Goal: Task Accomplishment & Management: Manage account settings

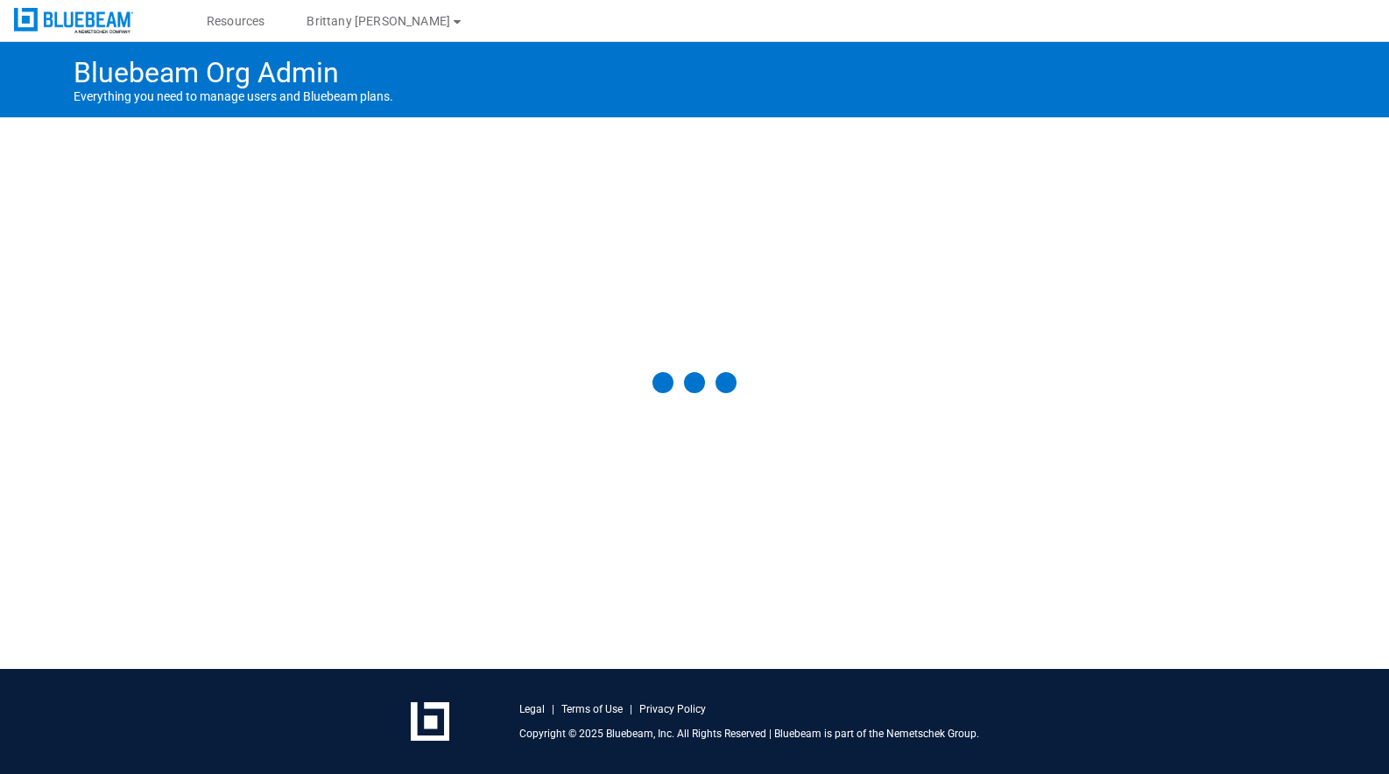
select select "**"
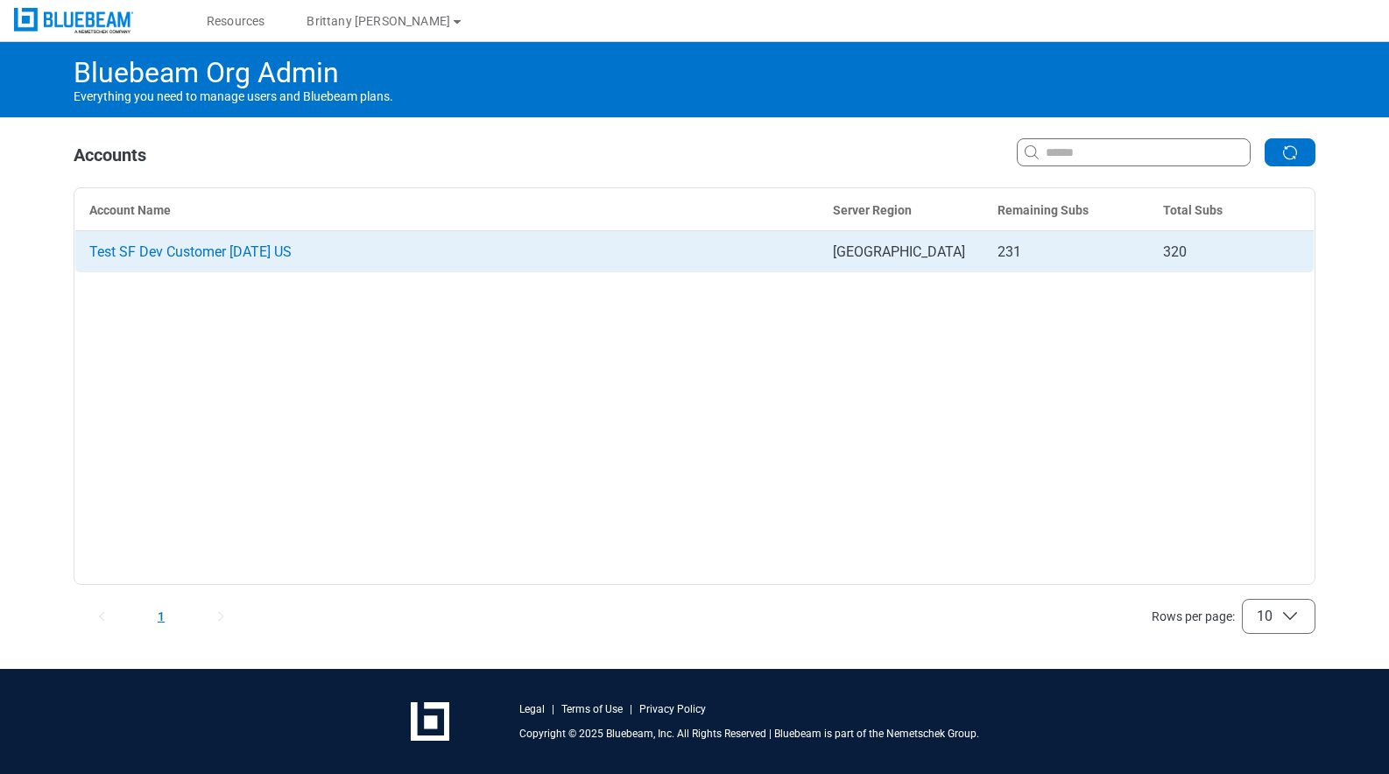
click at [230, 241] on td "Test SF Dev Customer [DATE] US" at bounding box center [447, 252] width 744 height 42
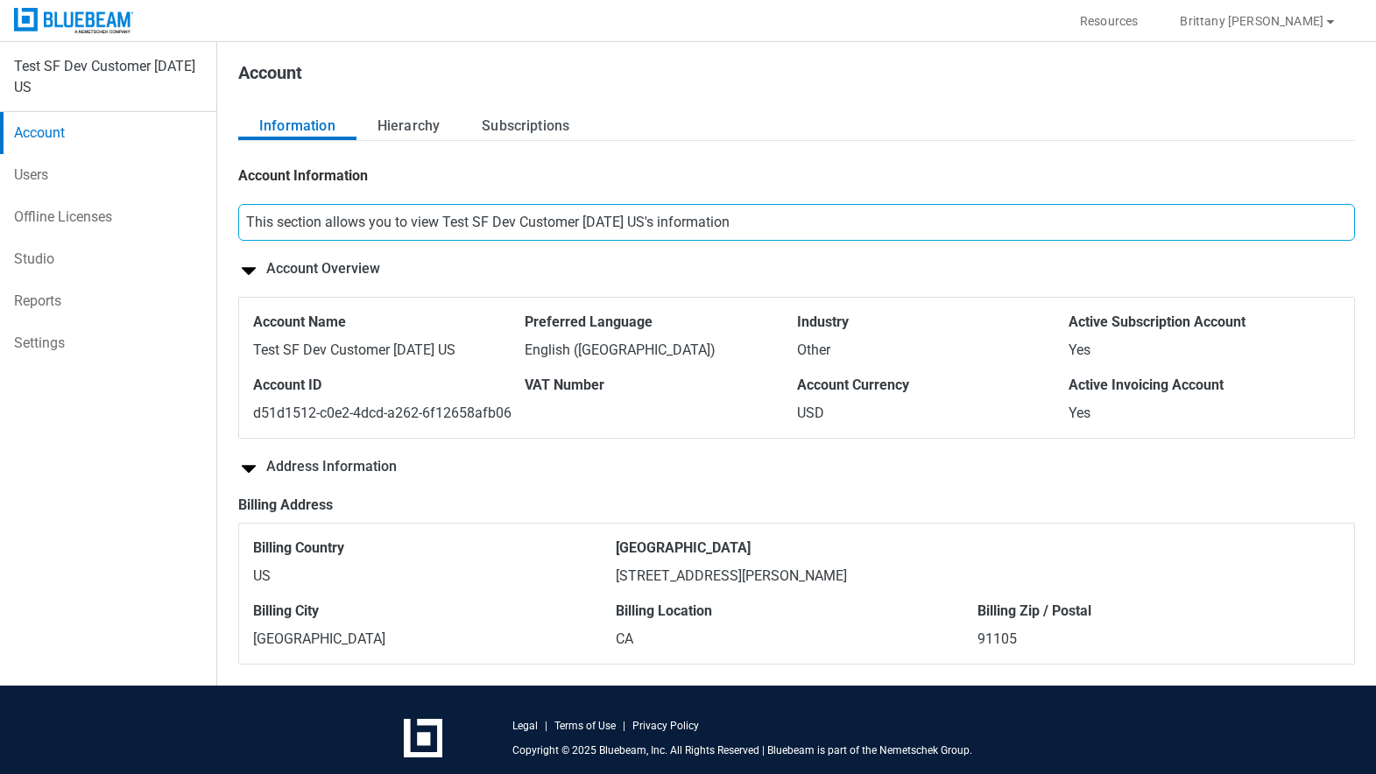
click at [29, 181] on link "Users" at bounding box center [108, 175] width 216 height 42
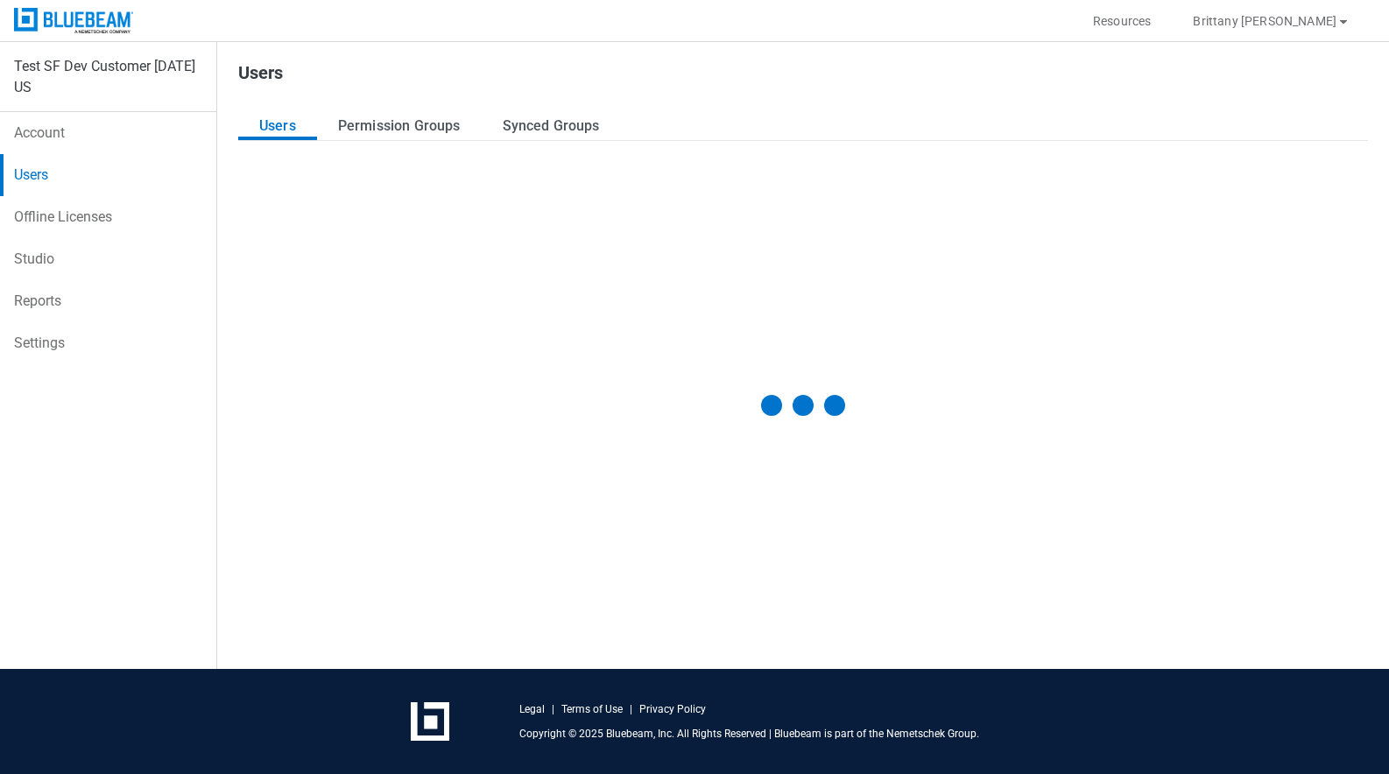
select select "**"
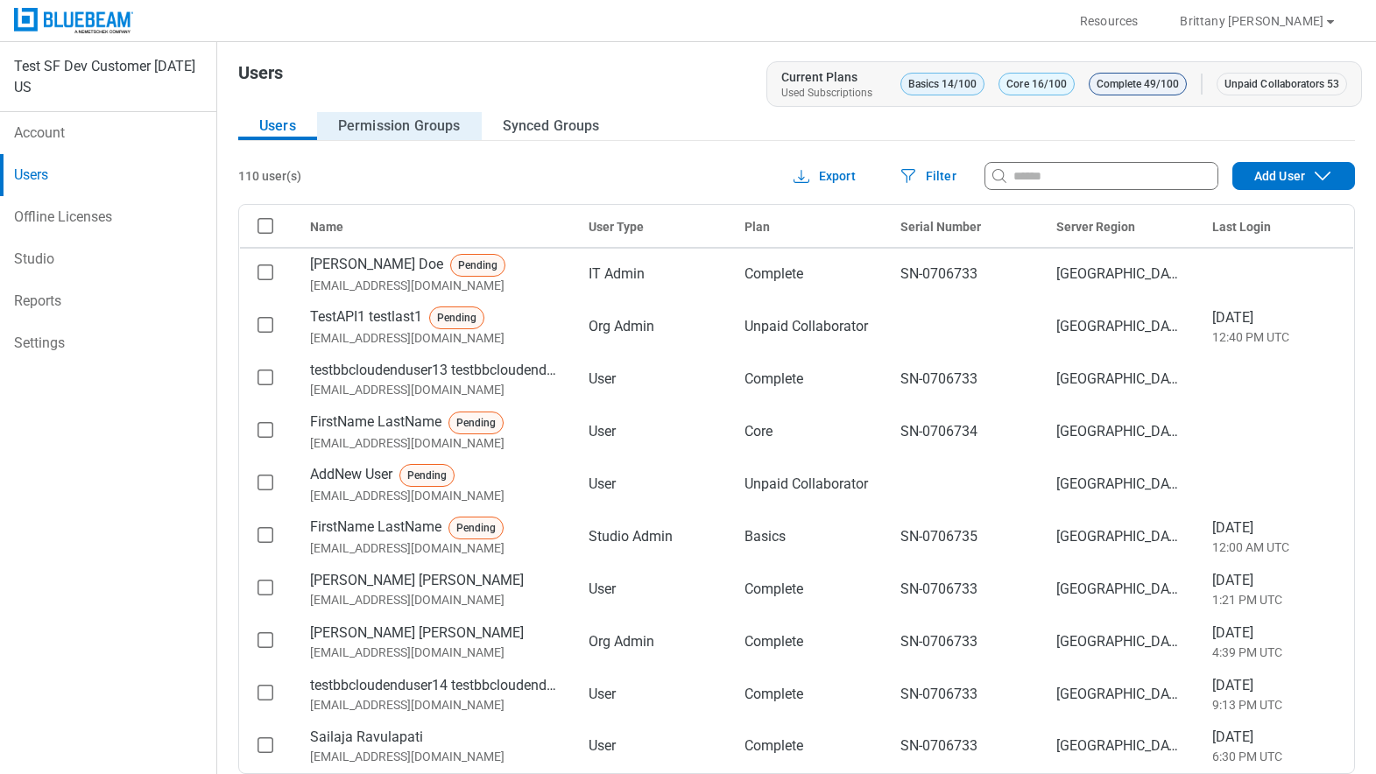
click at [406, 124] on button "Permission Groups" at bounding box center [399, 126] width 165 height 28
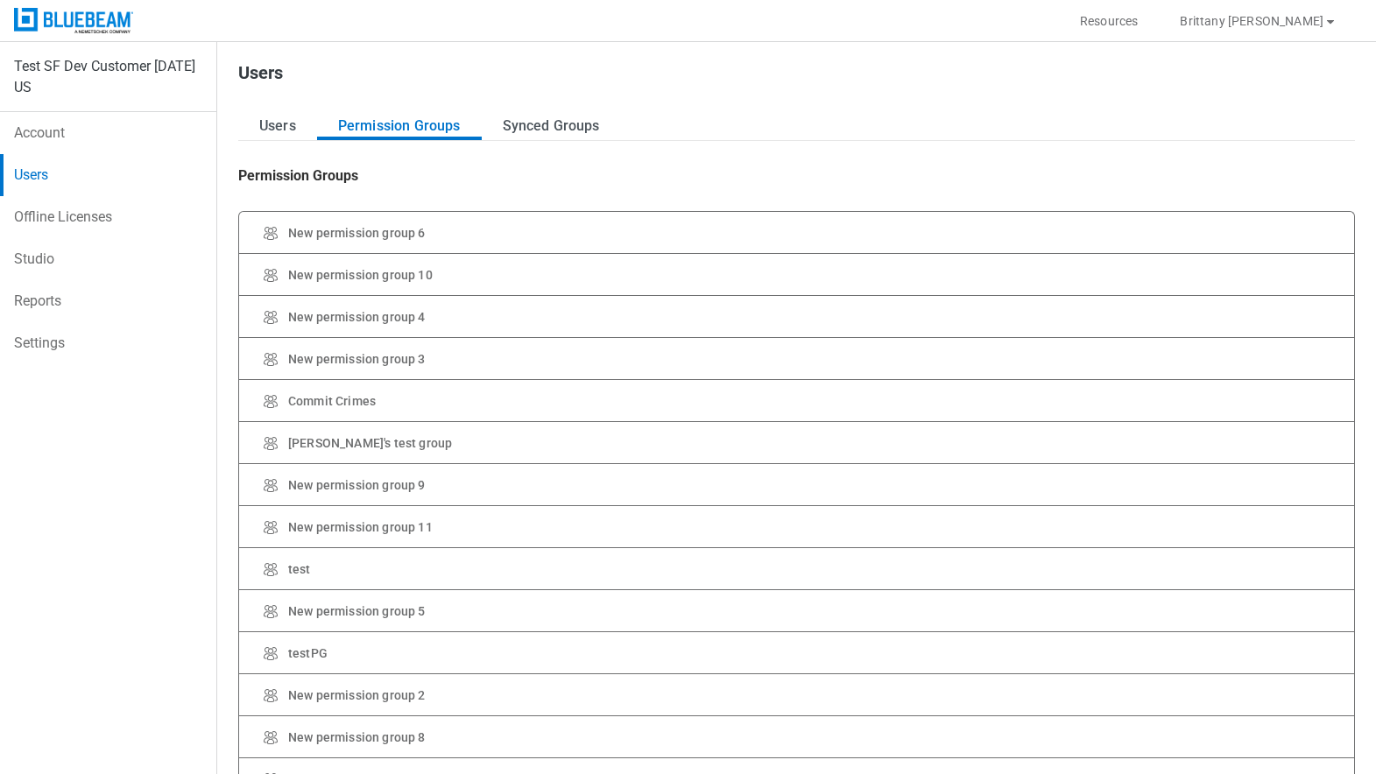
click at [568, 144] on div "Users Permission Groups Synced Groups Permission Groups New permission group 6 …" at bounding box center [796, 498] width 1117 height 772
click at [565, 130] on button "Synced Groups" at bounding box center [551, 126] width 139 height 28
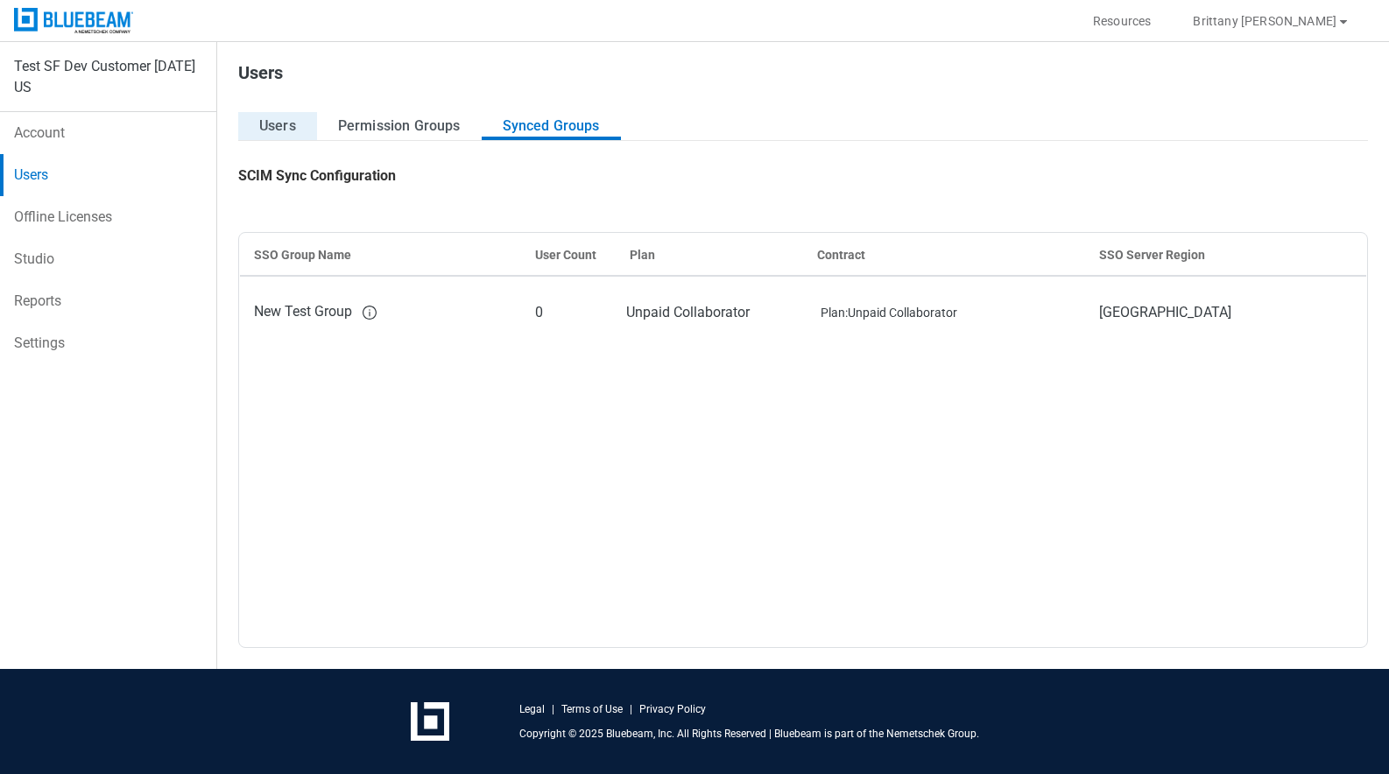
click at [278, 122] on button "Users" at bounding box center [277, 126] width 79 height 28
select select "**"
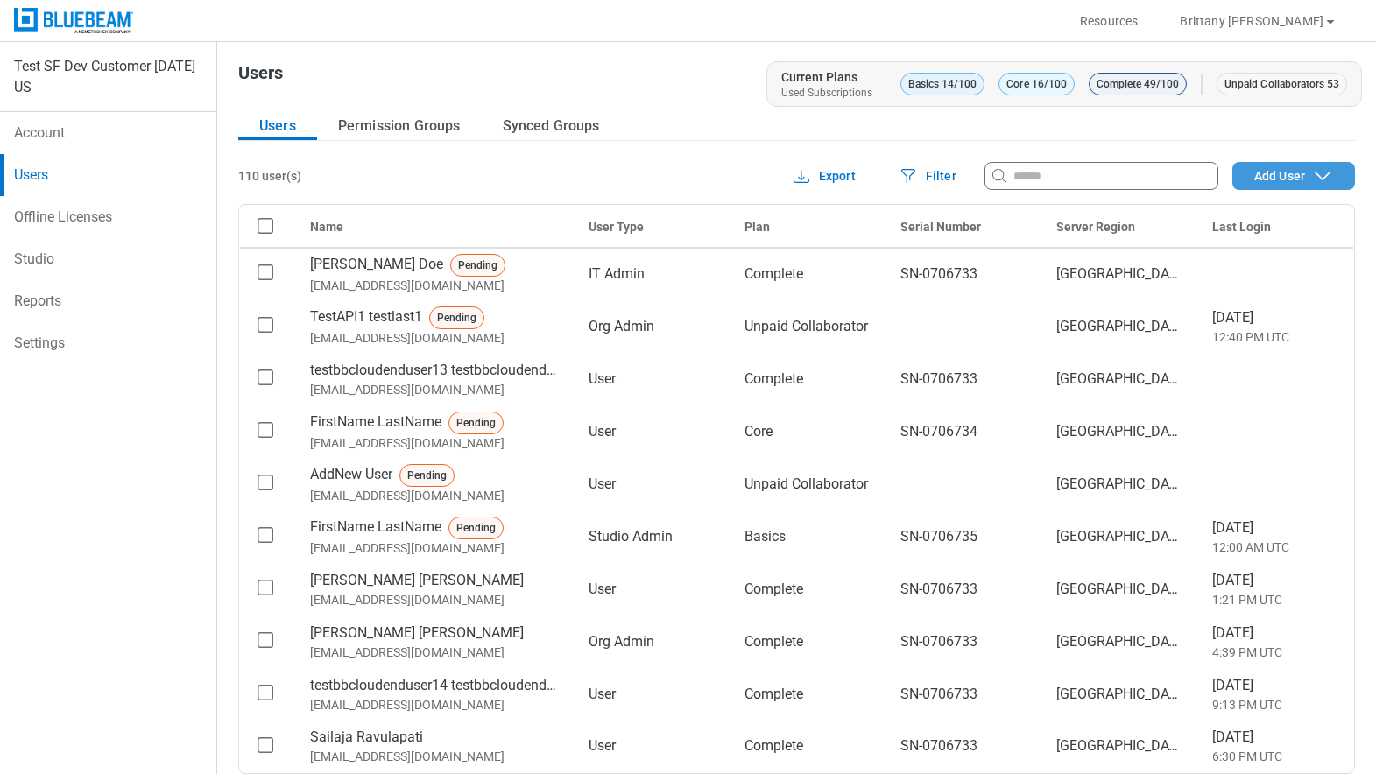
click at [1298, 170] on div "Add User" at bounding box center [1293, 176] width 121 height 21
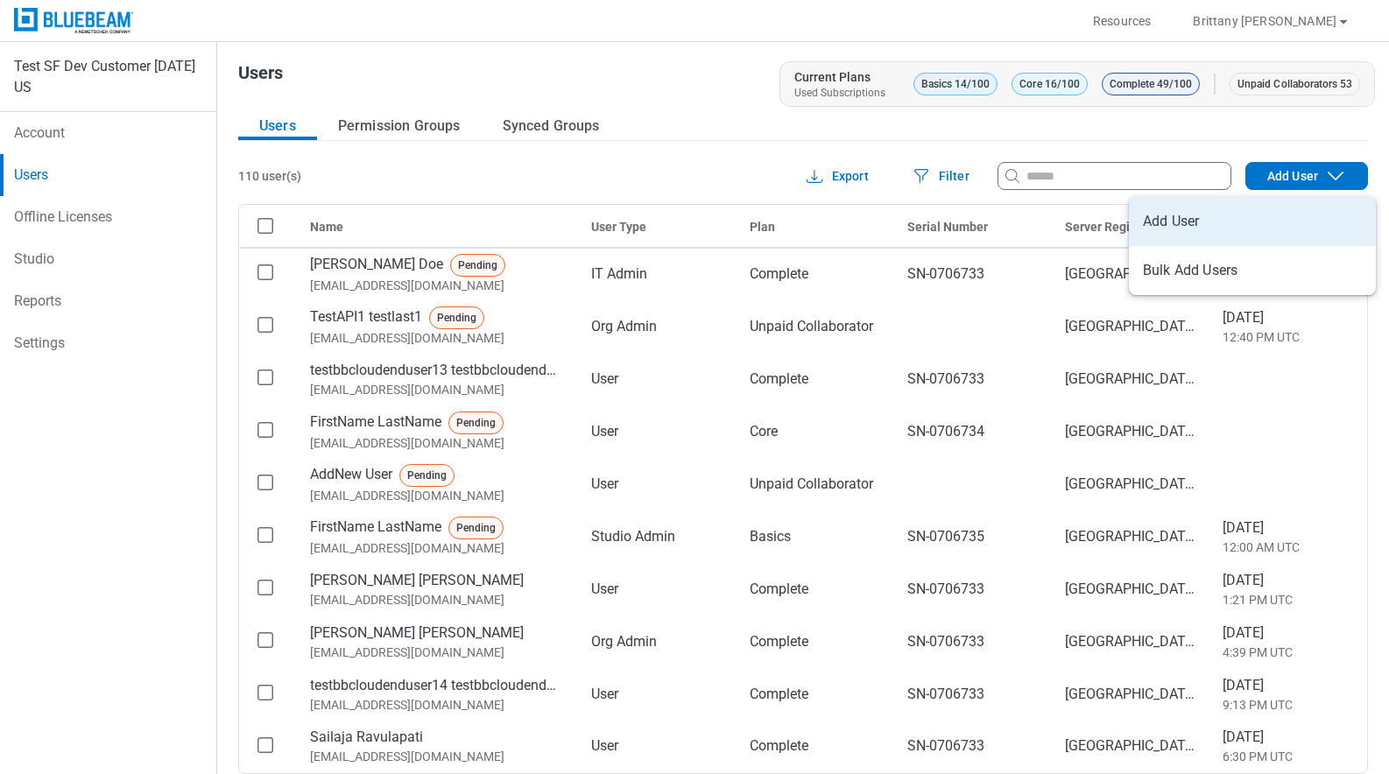
select select "*********"
select select "*****"
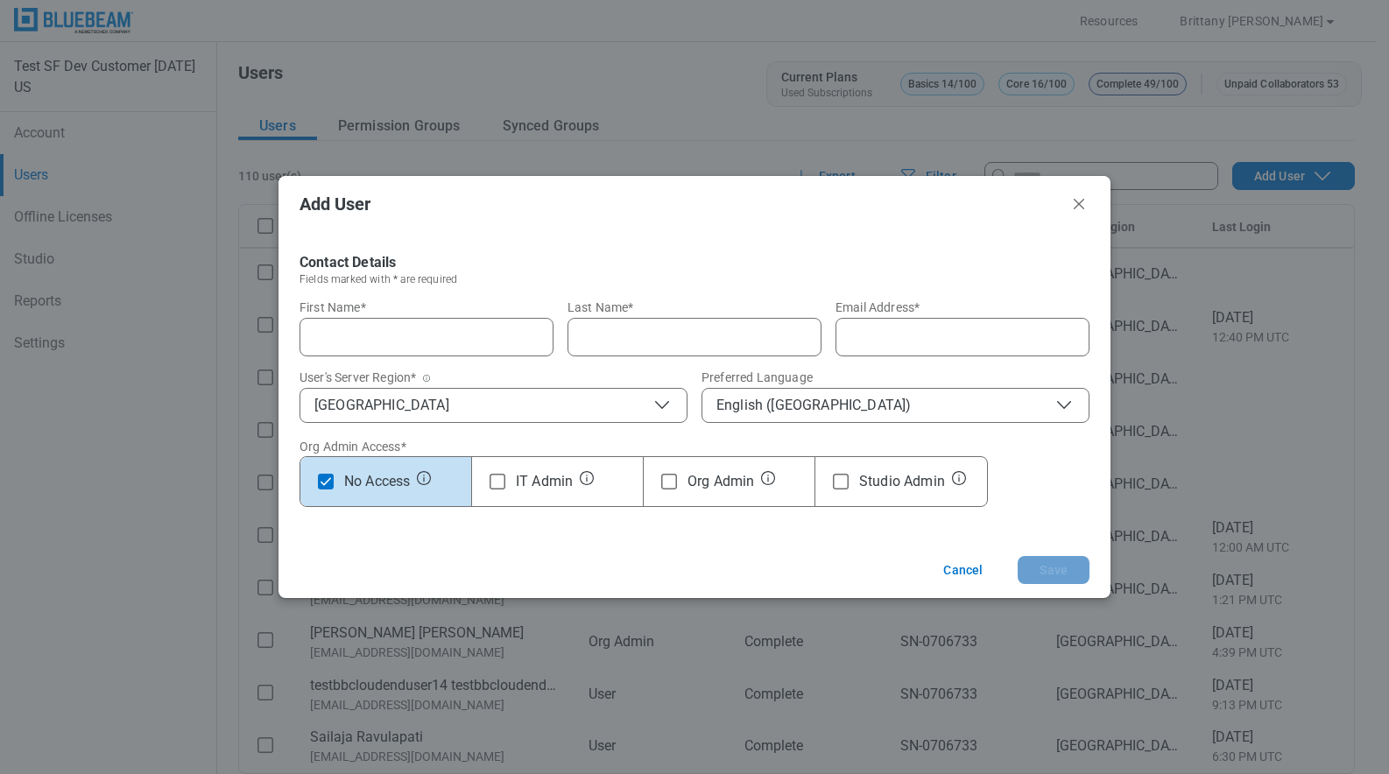
click at [1079, 202] on icon "Close" at bounding box center [1079, 204] width 21 height 21
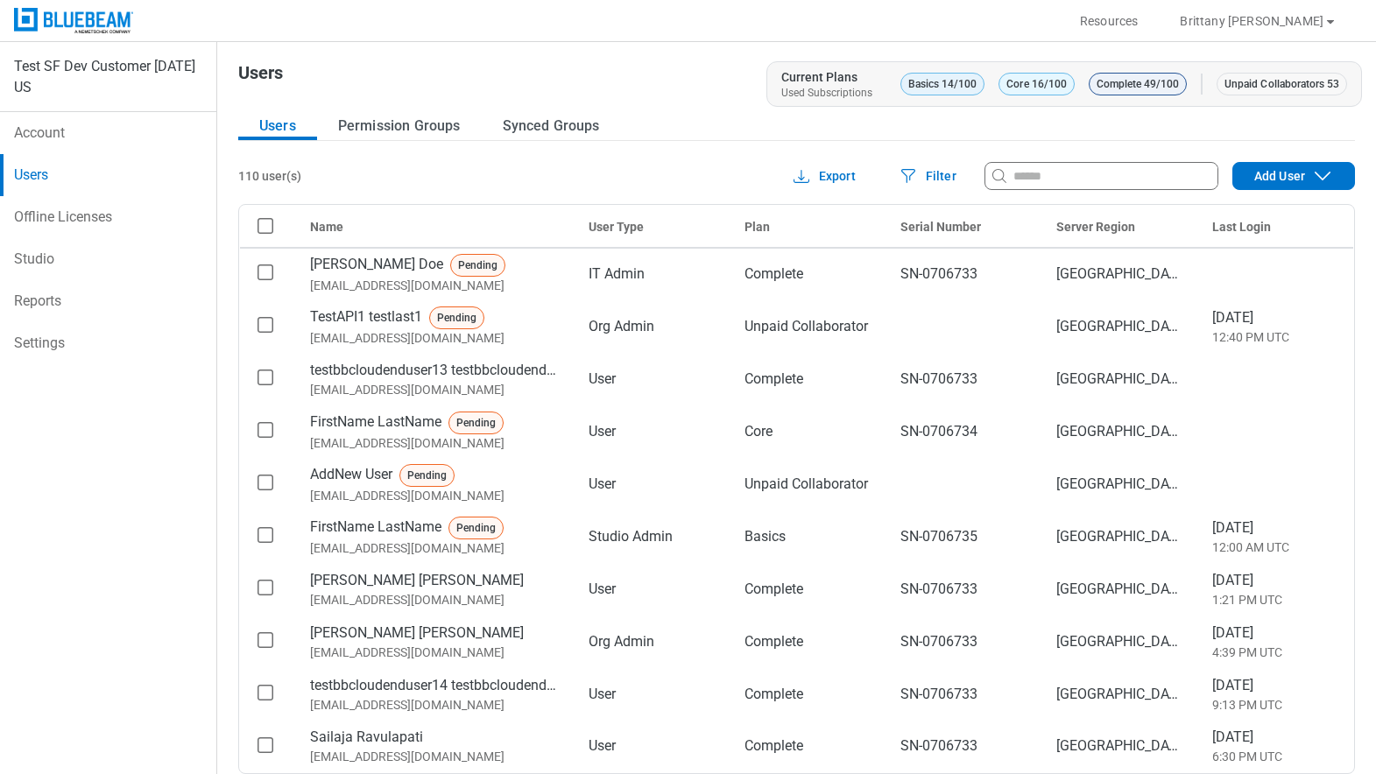
click at [1273, 190] on div "110 user(s) Export Filter Add User Name User Type Plan Serial Number Server Reg…" at bounding box center [796, 492] width 1117 height 661
click at [1276, 184] on div "Add User" at bounding box center [1293, 176] width 121 height 21
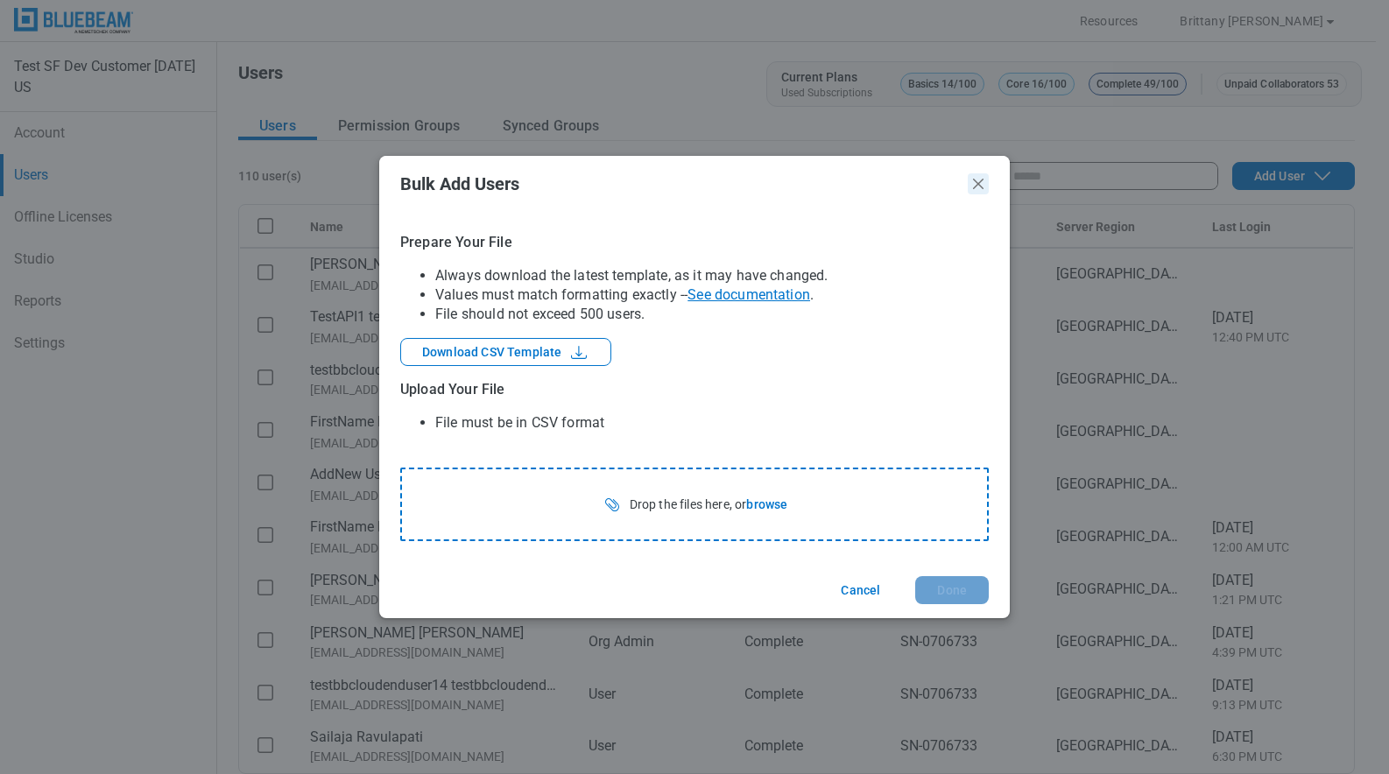
click at [981, 189] on icon "Close" at bounding box center [978, 183] width 21 height 21
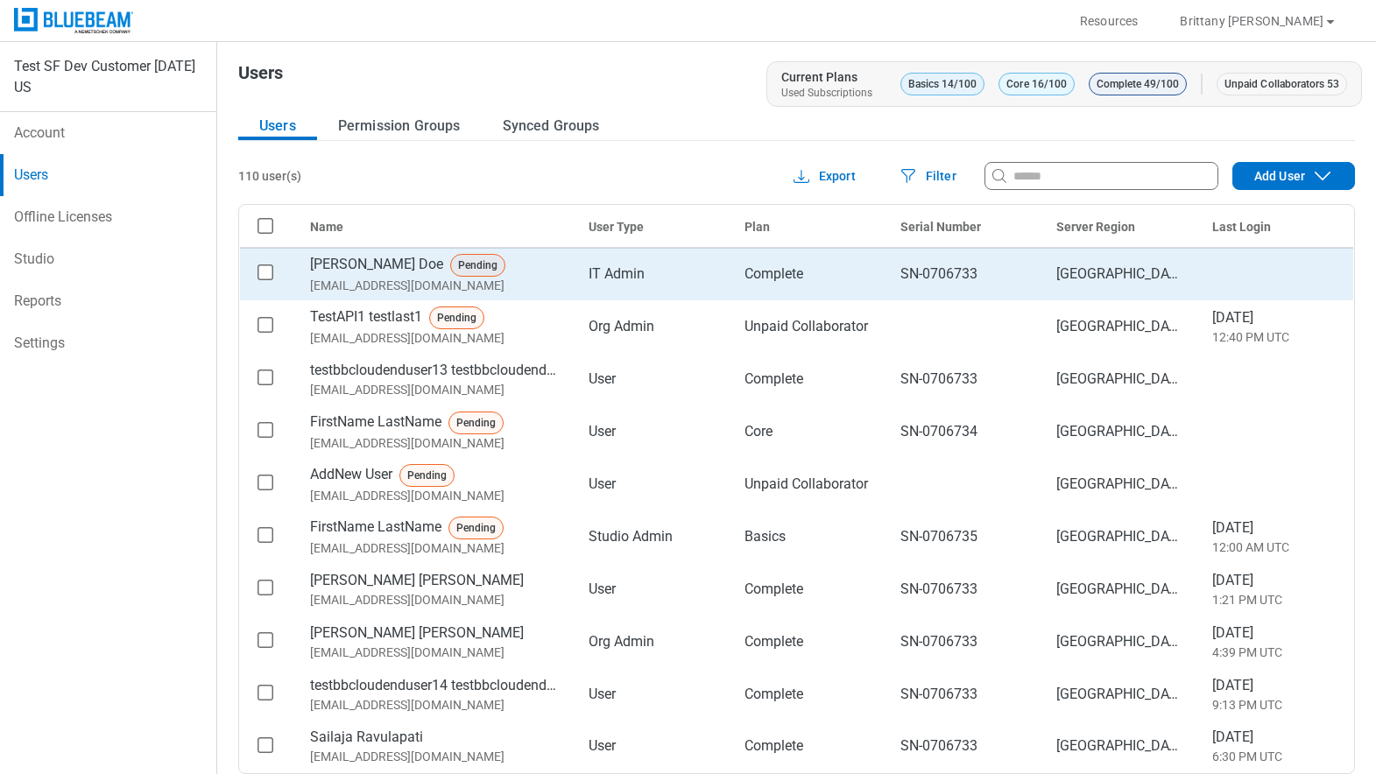
drag, startPoint x: 263, startPoint y: 273, endPoint x: 276, endPoint y: 275, distance: 13.3
click at [265, 275] on rect "checkbox" at bounding box center [265, 272] width 15 height 15
click at [419, 185] on icon "button" at bounding box center [416, 176] width 21 height 21
select select "*********"
select select "*****"
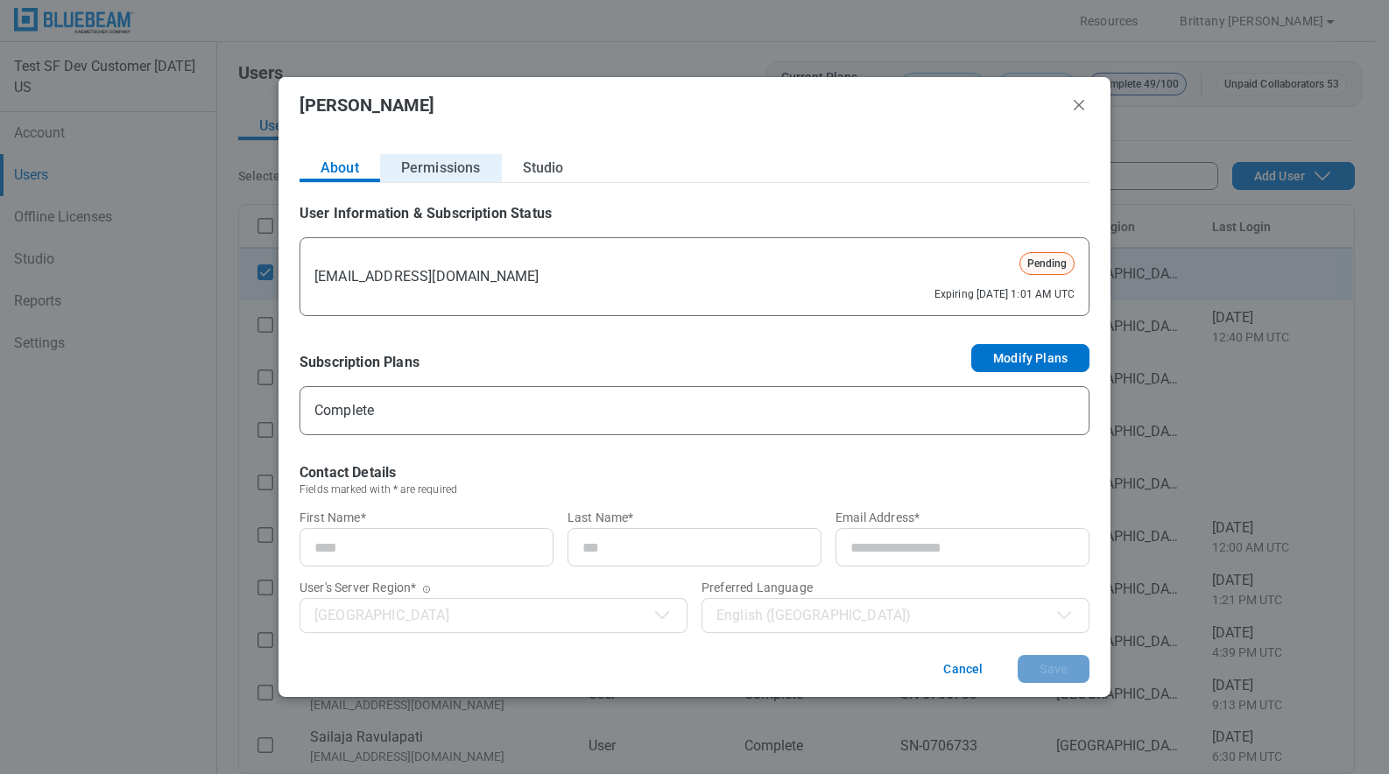
click at [446, 177] on div "**********" at bounding box center [695, 442] width 790 height 577
click at [442, 183] on div "**********" at bounding box center [695, 442] width 790 height 577
click at [451, 159] on button "Permissions" at bounding box center [441, 168] width 122 height 28
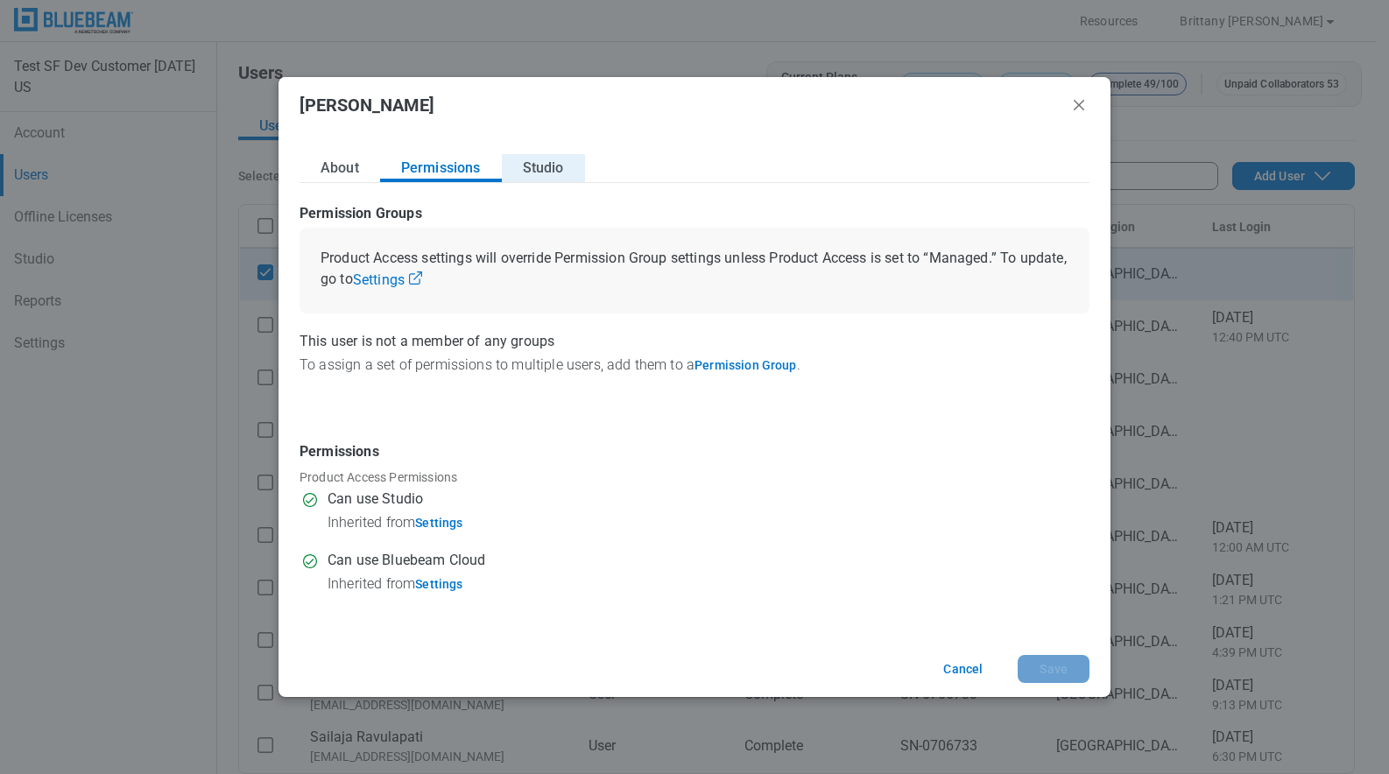
click at [529, 159] on button "Studio" at bounding box center [543, 168] width 83 height 28
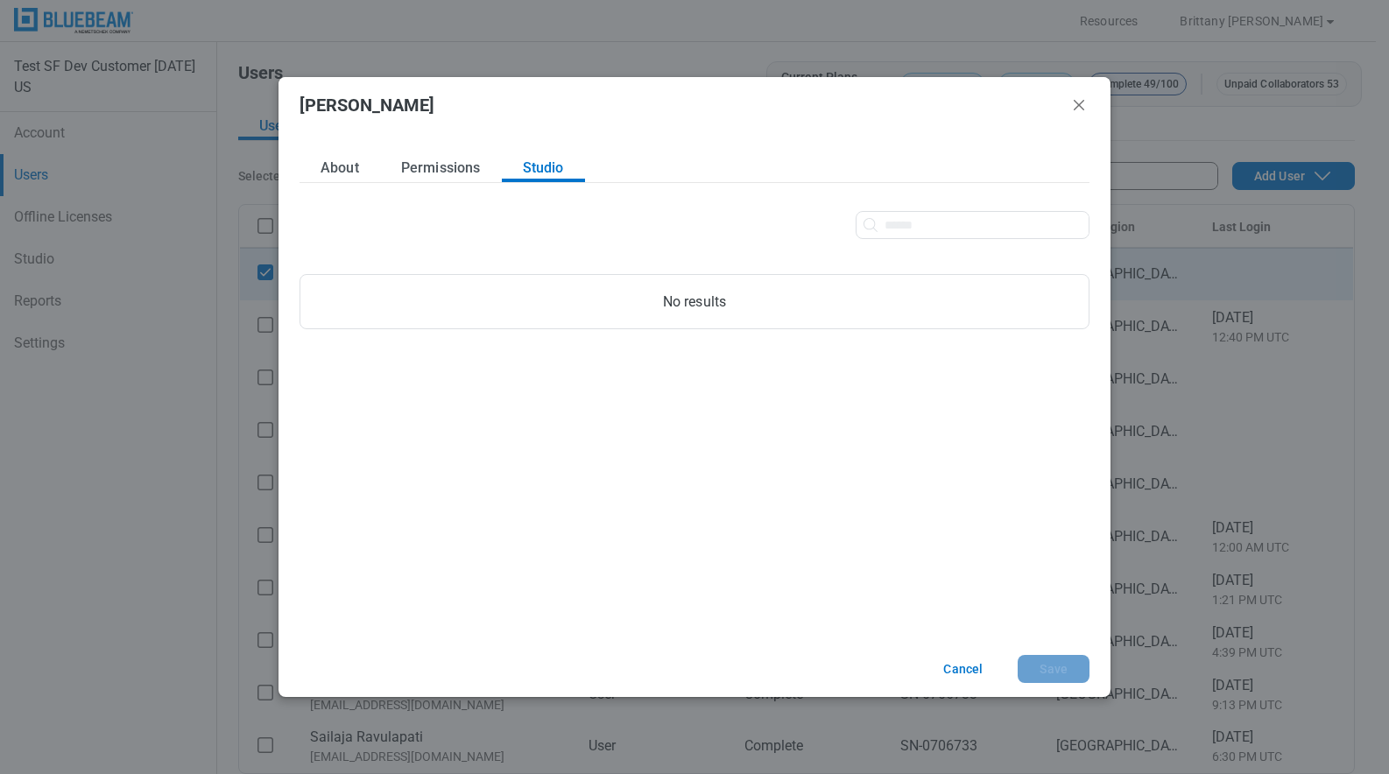
click at [1059, 100] on h2 "John Doe" at bounding box center [681, 104] width 762 height 19
click at [1073, 103] on icon "Close" at bounding box center [1079, 105] width 21 height 21
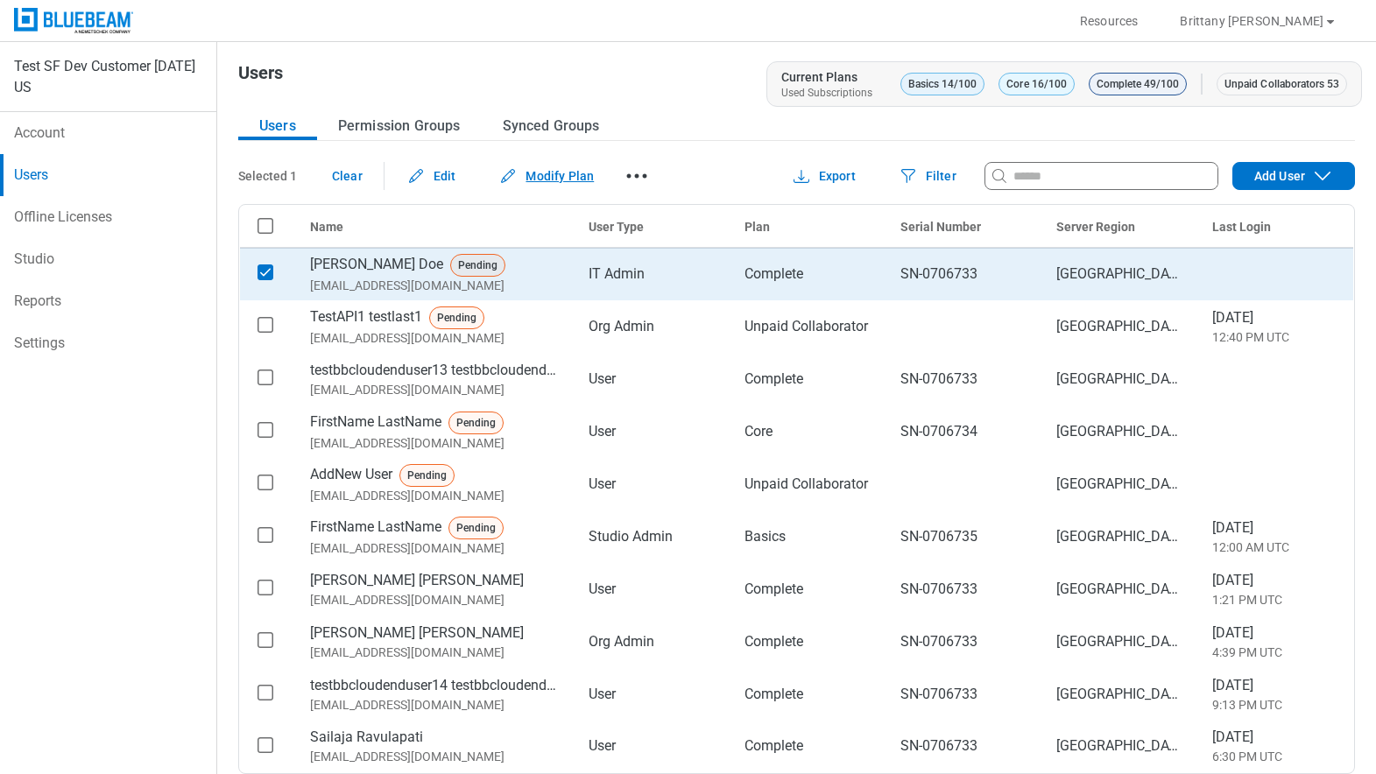
click at [512, 185] on icon "button" at bounding box center [508, 176] width 21 height 21
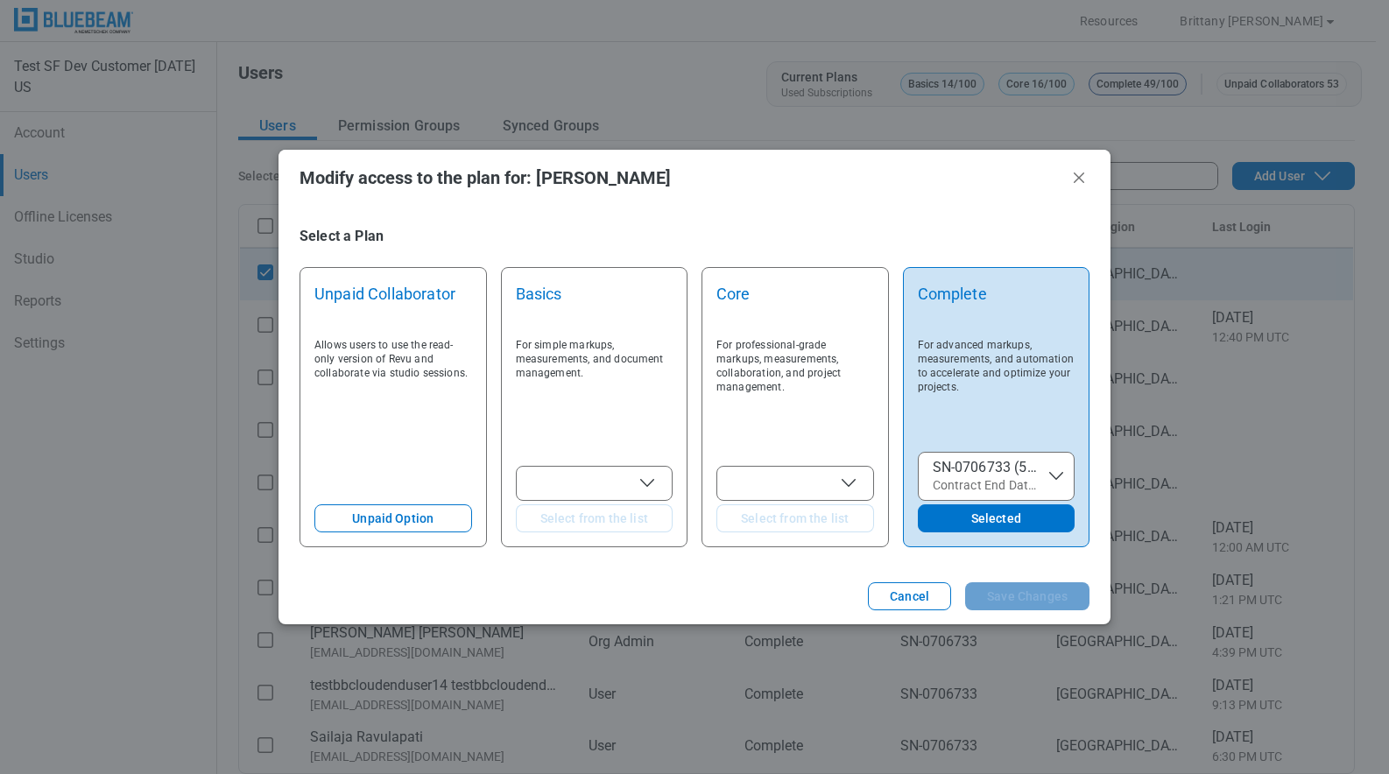
click at [1055, 475] on icon "button" at bounding box center [1056, 476] width 21 height 21
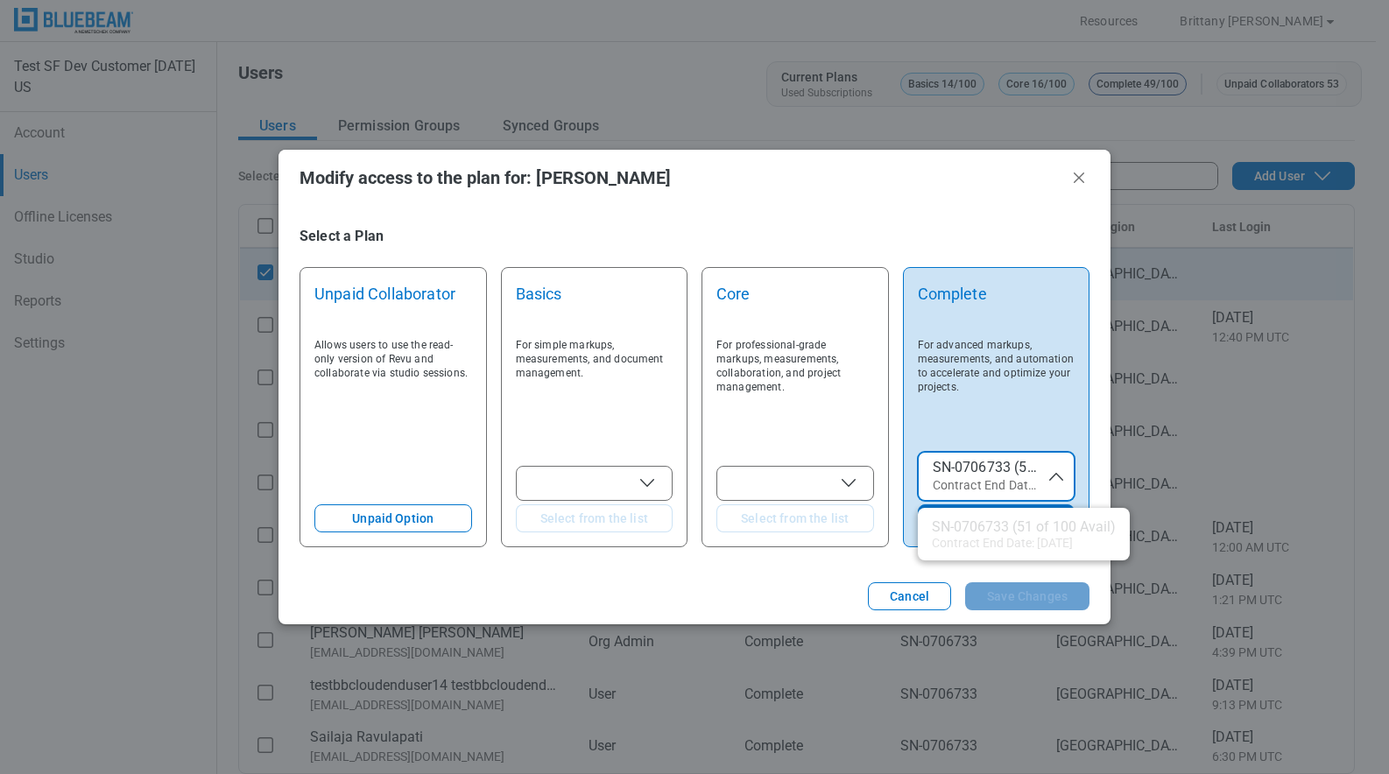
click at [1055, 475] on icon "button" at bounding box center [1056, 477] width 14 height 8
click at [1078, 187] on icon "Close" at bounding box center [1079, 177] width 21 height 21
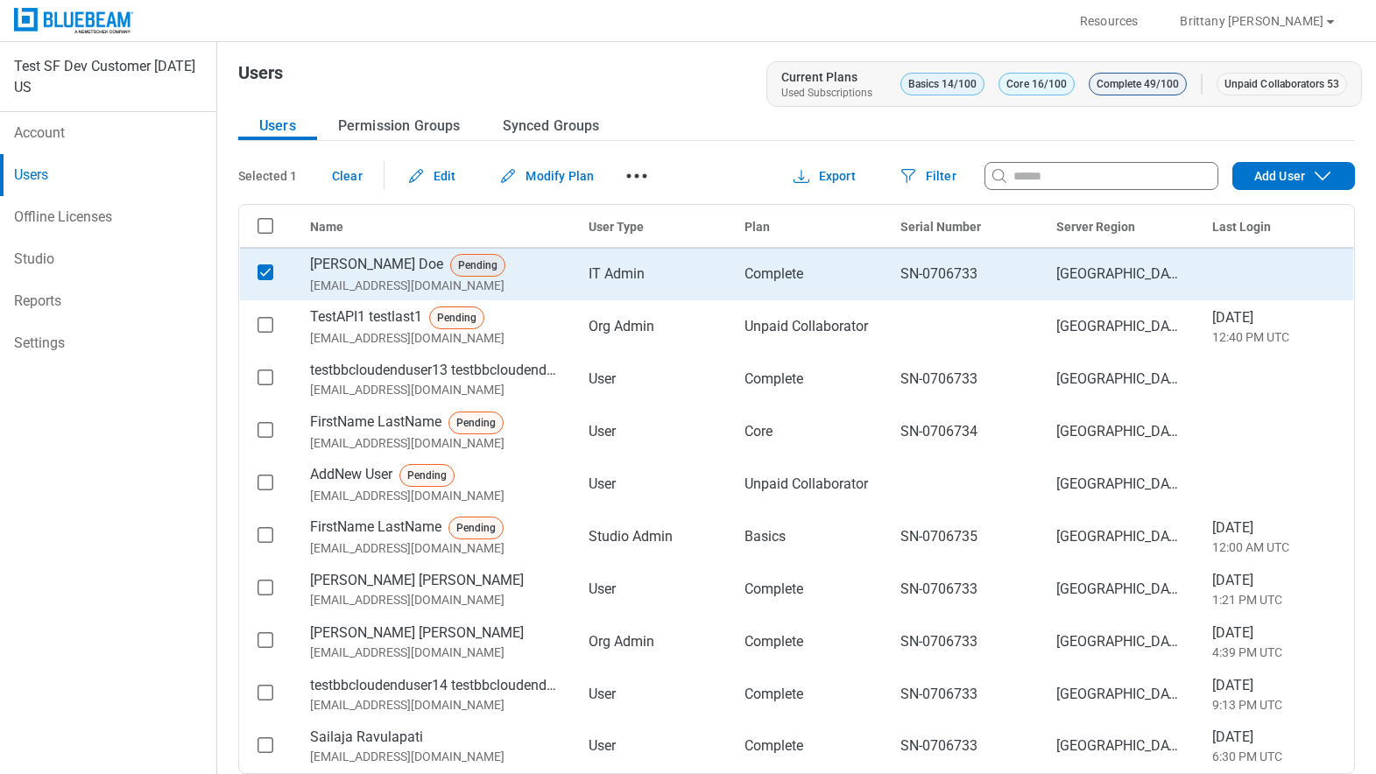
click at [624, 172] on icon "button" at bounding box center [637, 176] width 28 height 28
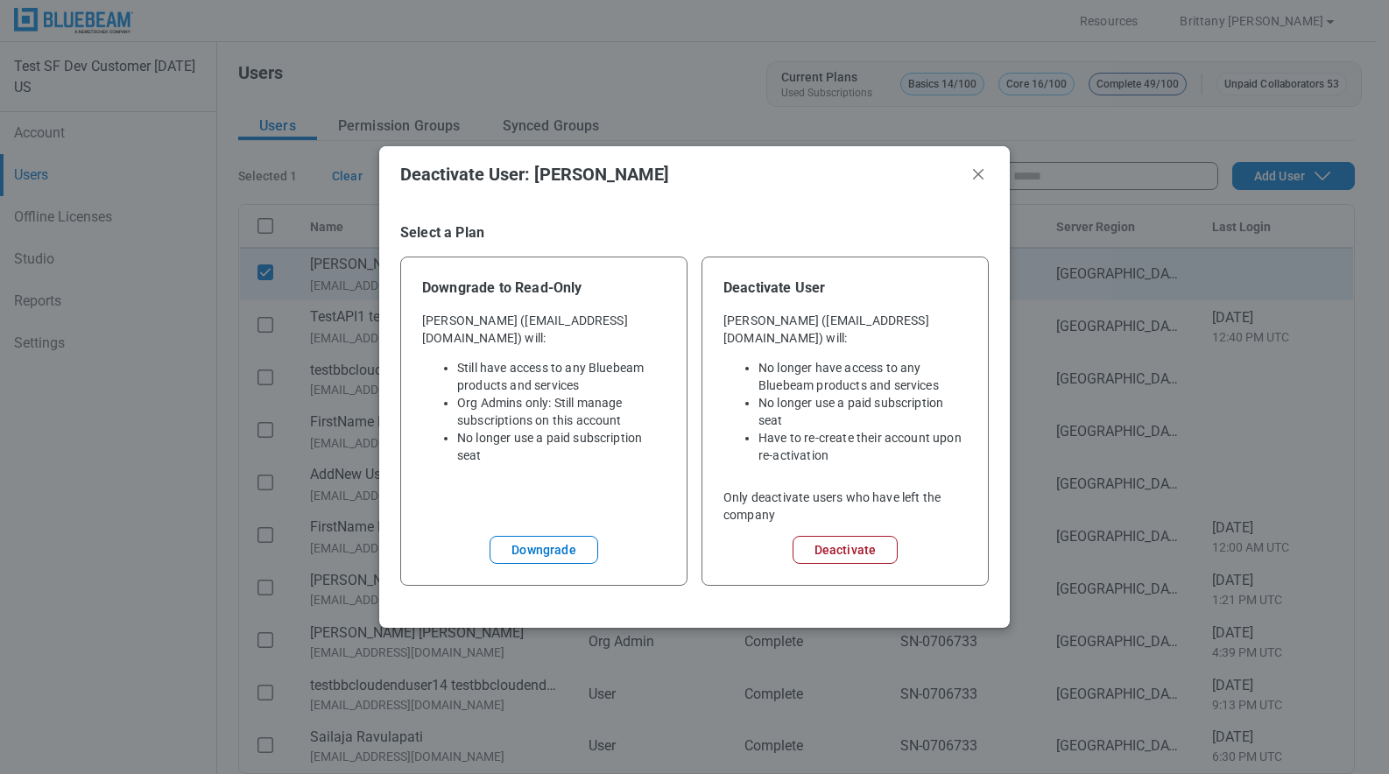
click at [989, 177] on header "Deactivate User: John Doe" at bounding box center [694, 174] width 631 height 56
click at [981, 185] on icon "Close" at bounding box center [978, 174] width 21 height 21
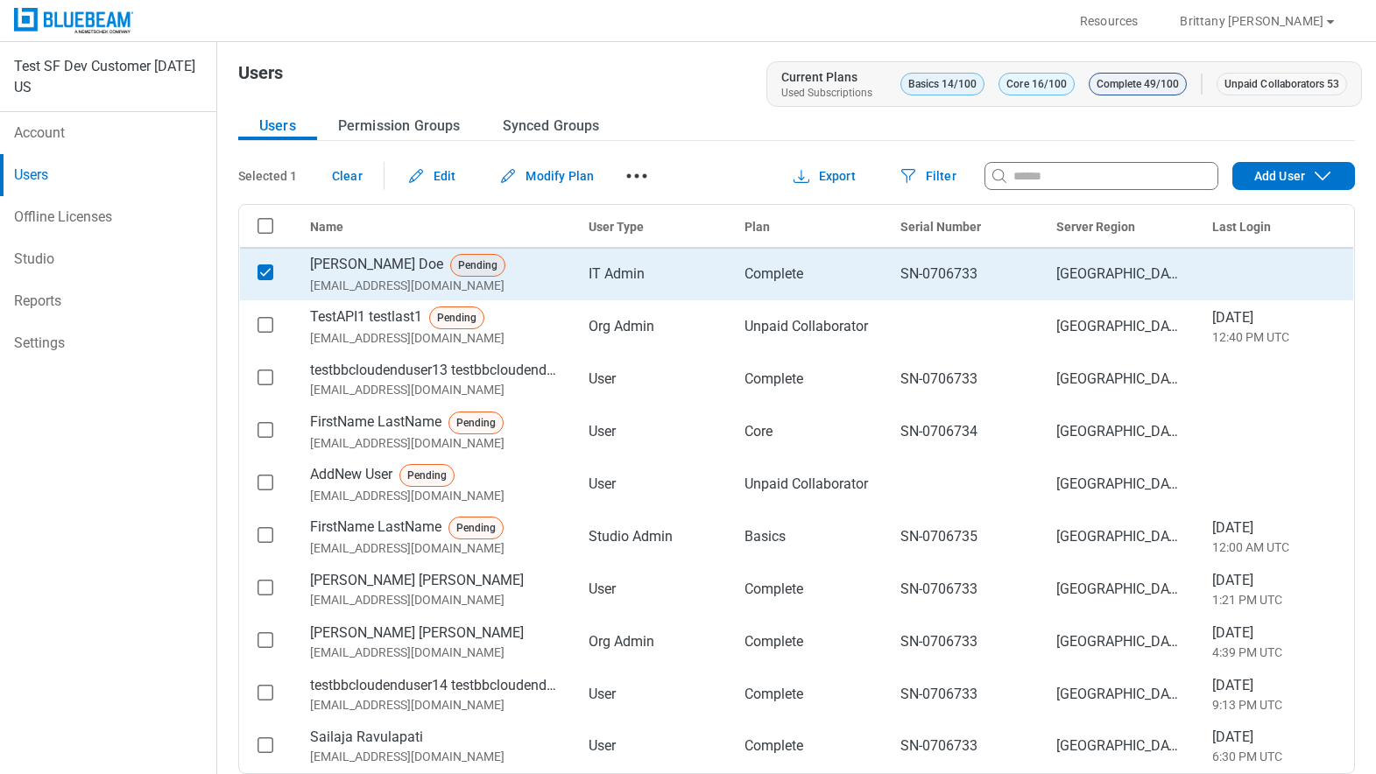
click at [640, 169] on icon "button" at bounding box center [637, 176] width 28 height 28
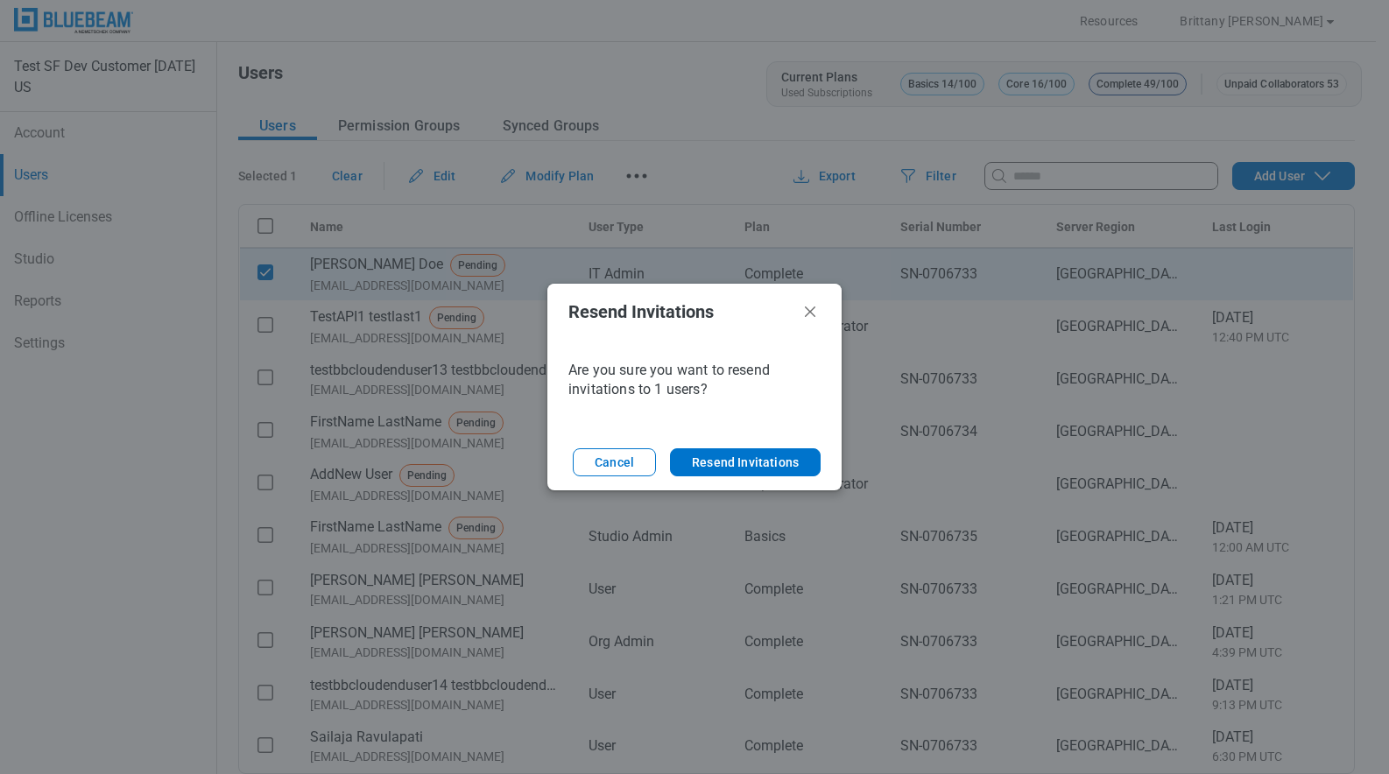
click at [825, 308] on header "Resend Invitations" at bounding box center [695, 312] width 294 height 56
click at [823, 308] on header "Resend Invitations" at bounding box center [695, 312] width 294 height 56
click at [817, 307] on icon "Close" at bounding box center [810, 311] width 21 height 21
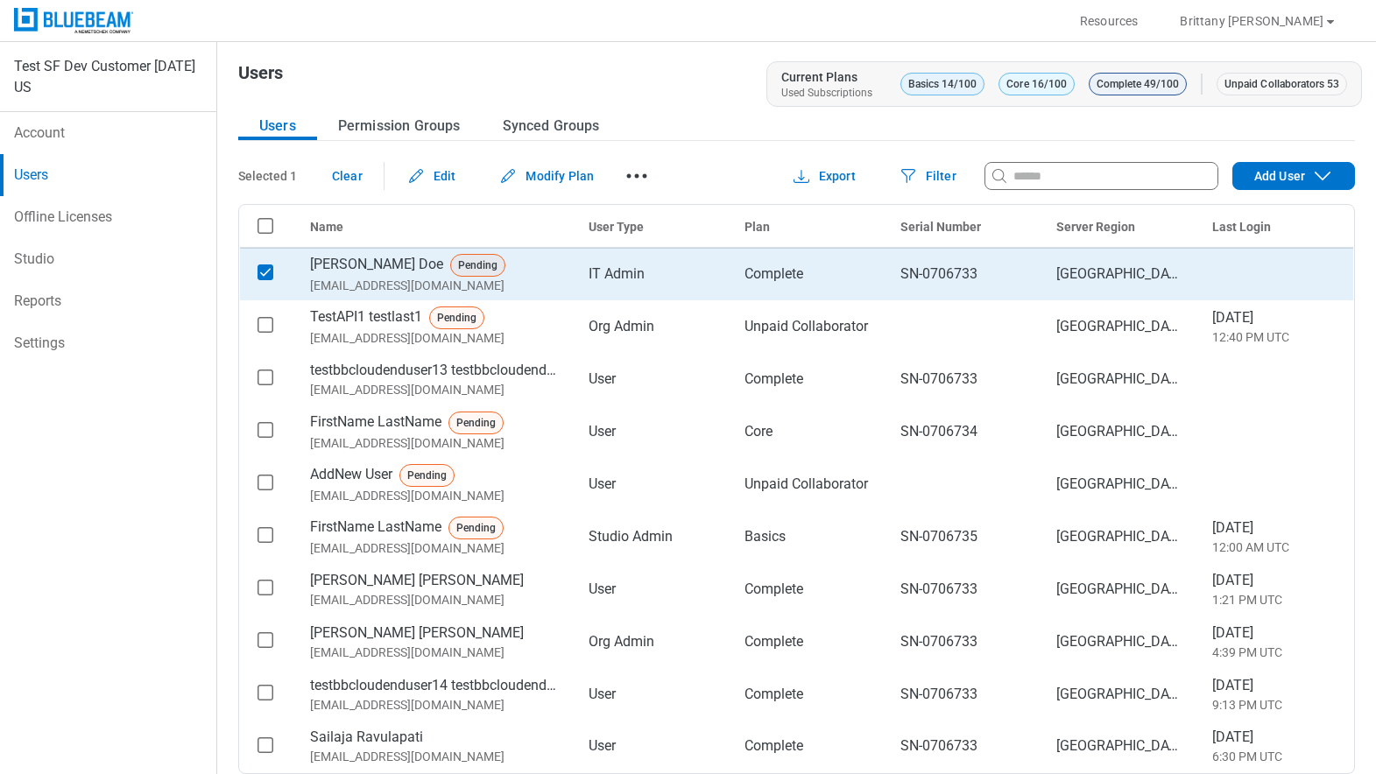
click at [273, 267] on div "bb-data-table" at bounding box center [265, 272] width 23 height 23
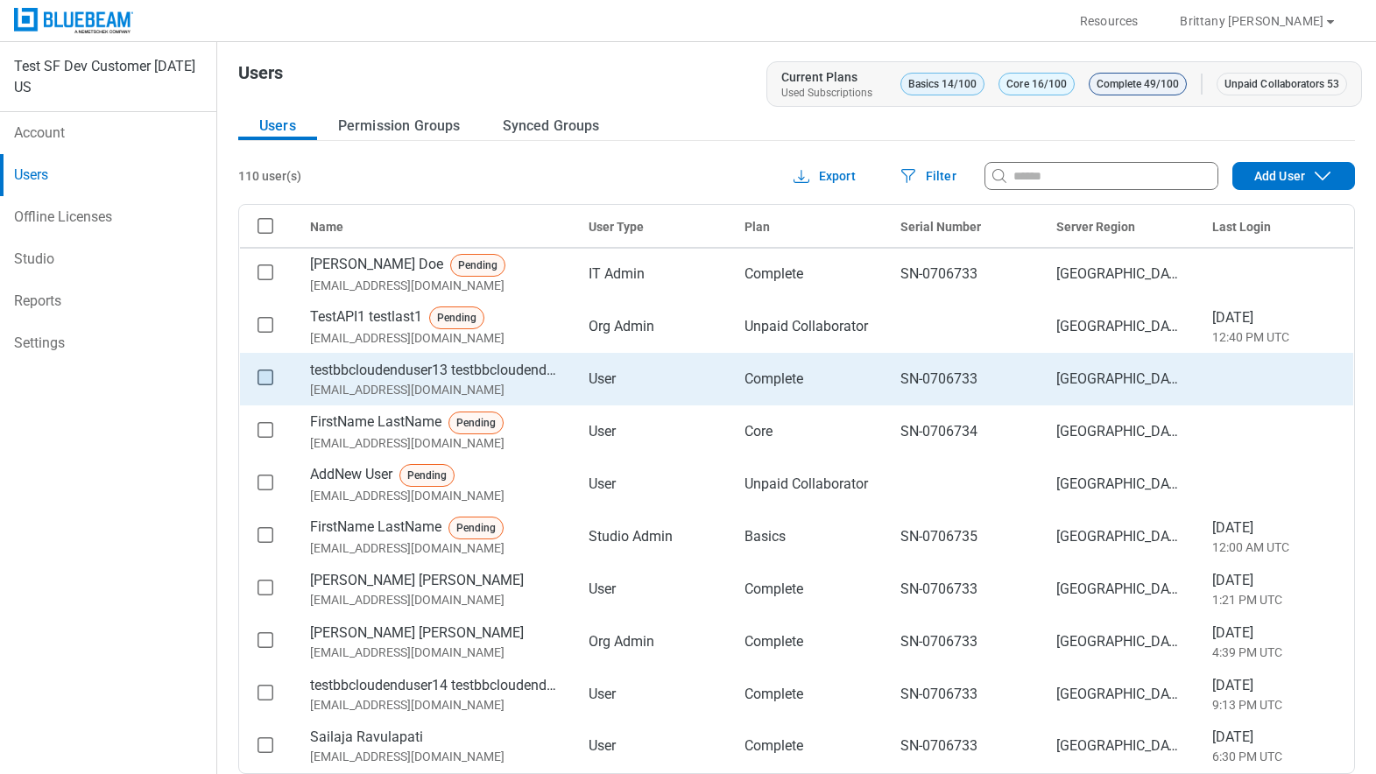
click at [272, 377] on rect "checkbox" at bounding box center [265, 378] width 15 height 15
click at [647, 181] on icon "button" at bounding box center [637, 176] width 28 height 28
click at [944, 164] on button "Filter" at bounding box center [927, 176] width 101 height 28
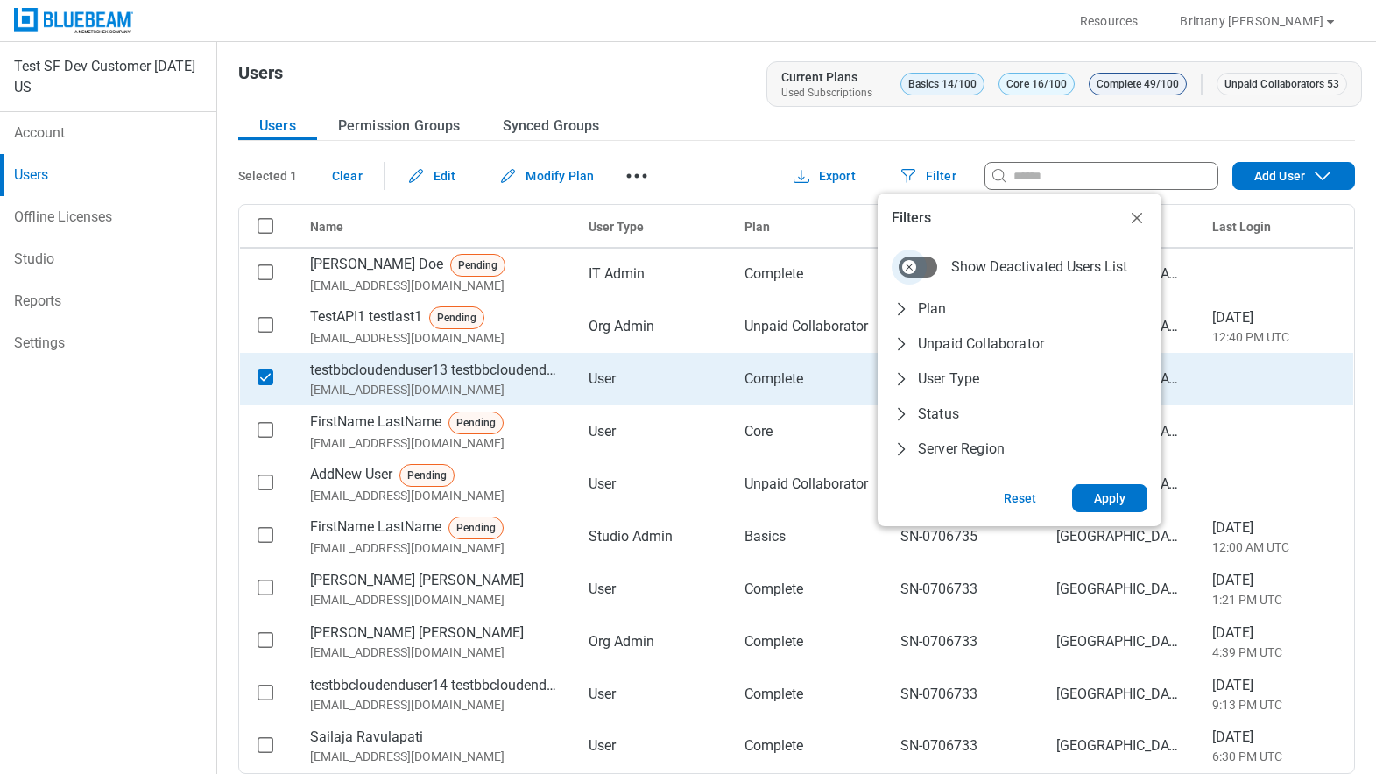
click at [929, 273] on button "Show Deactivated Users List" at bounding box center [918, 267] width 39 height 21
click at [1145, 479] on div "Reset Apply" at bounding box center [1020, 498] width 284 height 56
click at [1146, 490] on button "Apply" at bounding box center [1110, 498] width 76 height 28
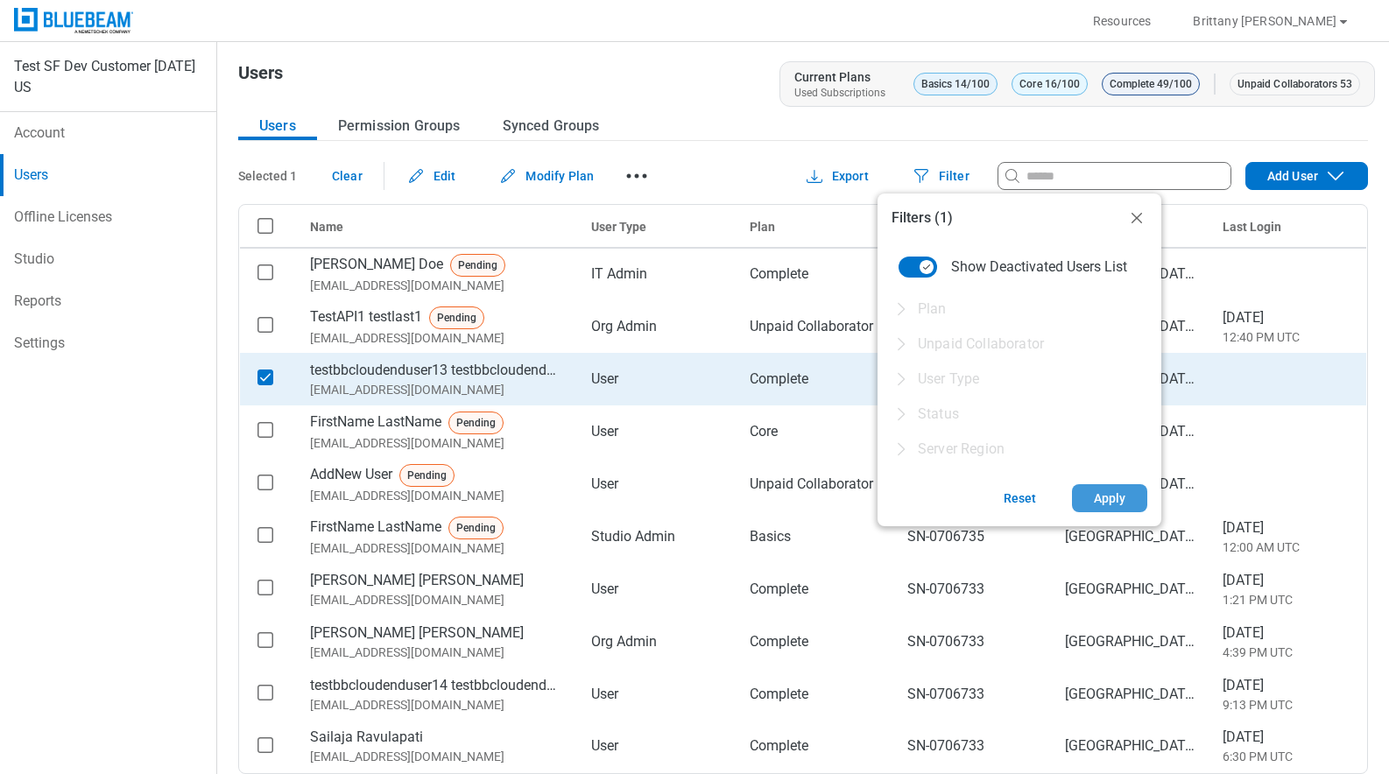
select select "**"
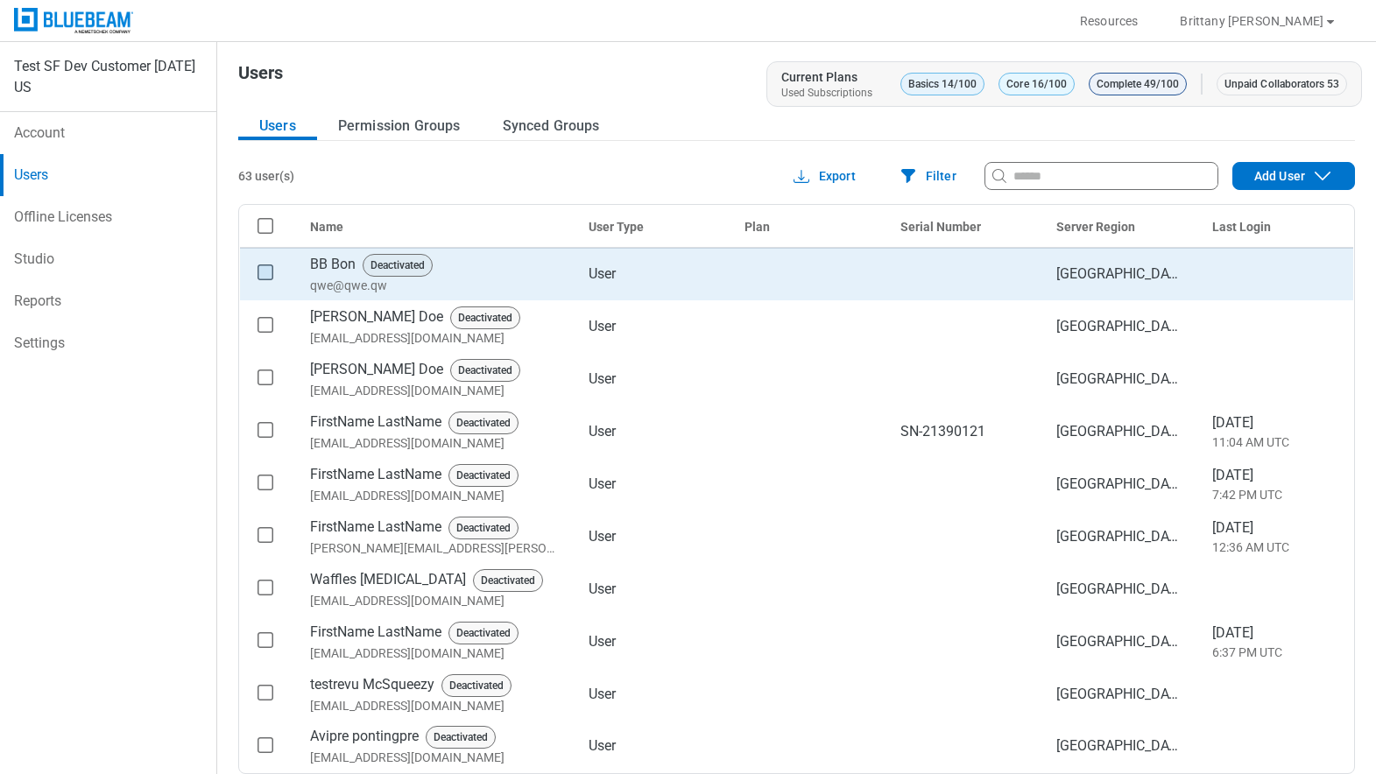
click at [268, 273] on rect "checkbox" at bounding box center [265, 272] width 15 height 15
click at [451, 182] on button "View Details" at bounding box center [455, 176] width 141 height 28
select select "*********"
select select "*****"
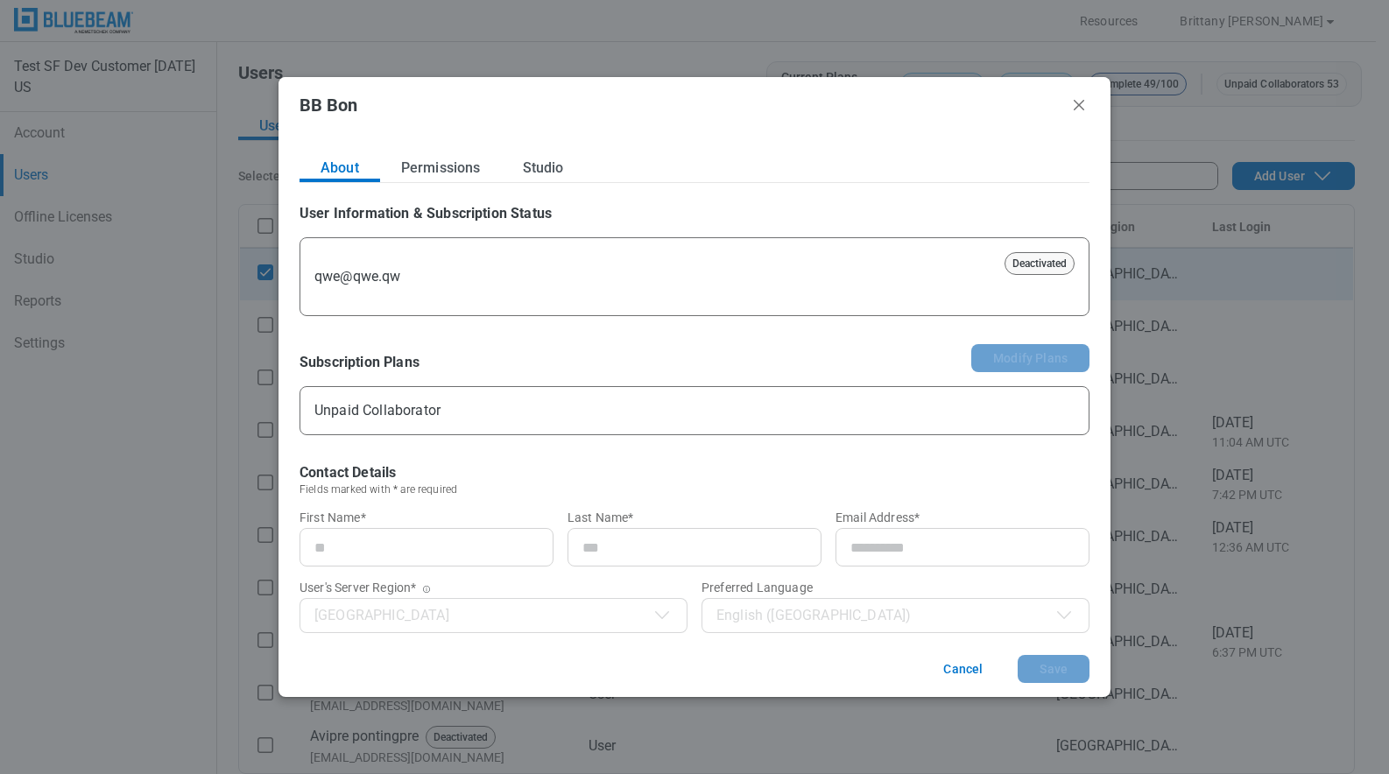
click at [1084, 94] on header "BB Bon" at bounding box center [695, 105] width 832 height 56
click at [1083, 107] on icon "Close" at bounding box center [1079, 105] width 21 height 21
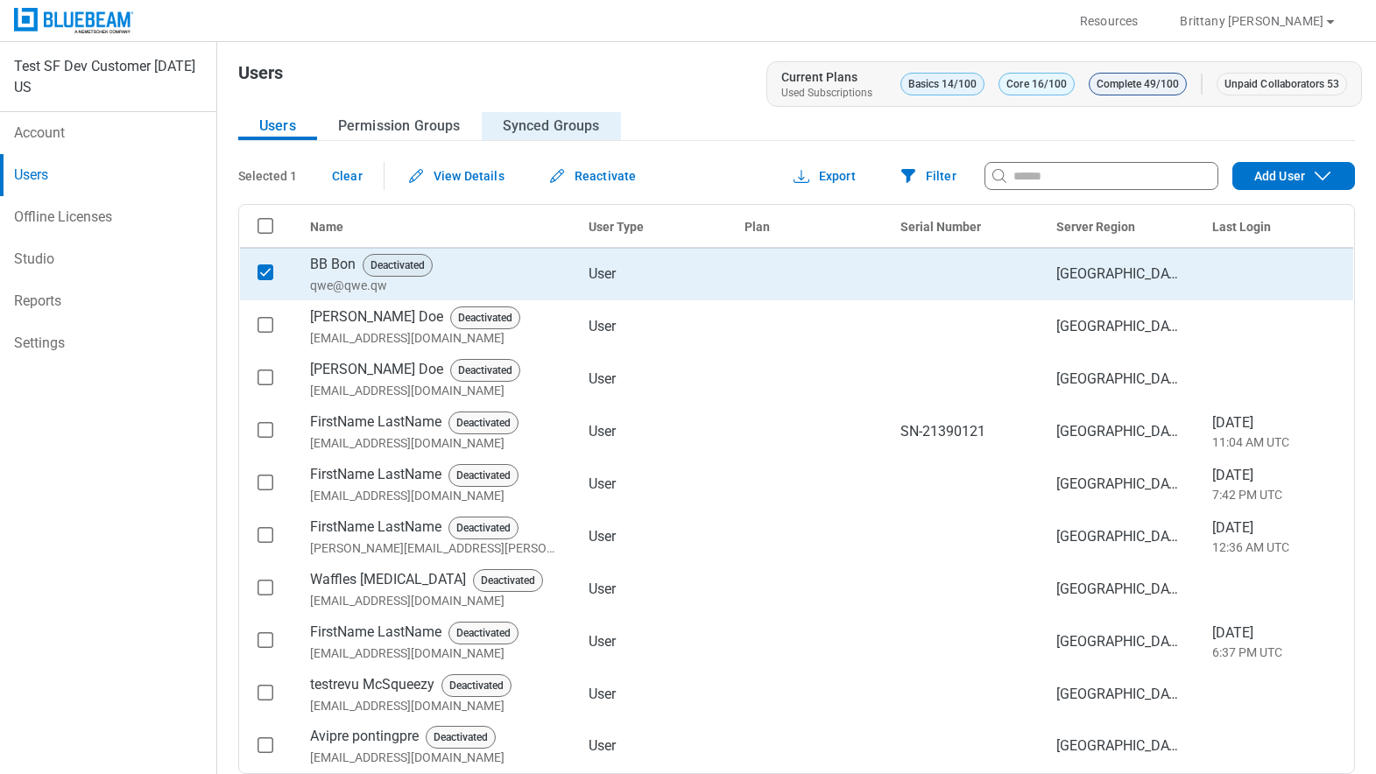
click at [510, 124] on button "Synced Groups" at bounding box center [551, 126] width 139 height 28
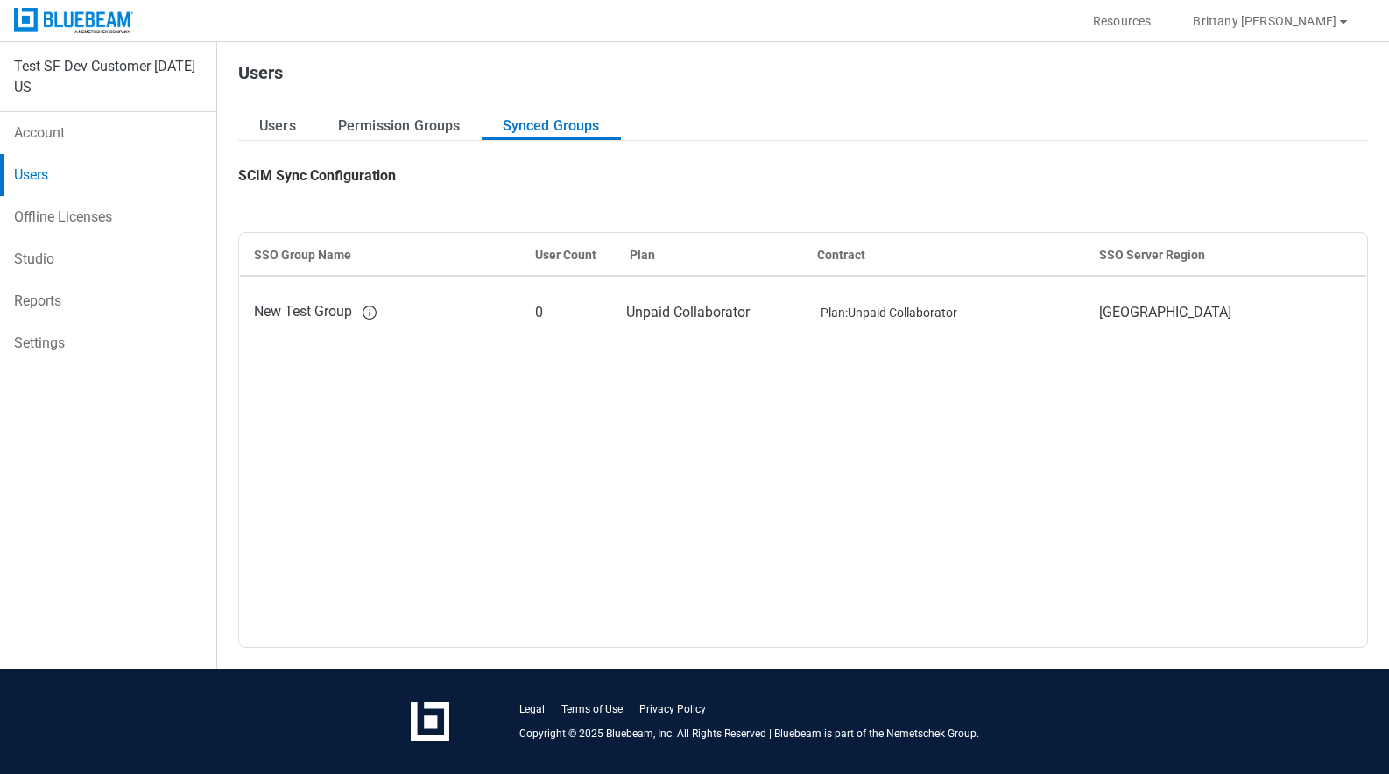
click at [55, 254] on link "Studio" at bounding box center [108, 259] width 216 height 42
select select "*********"
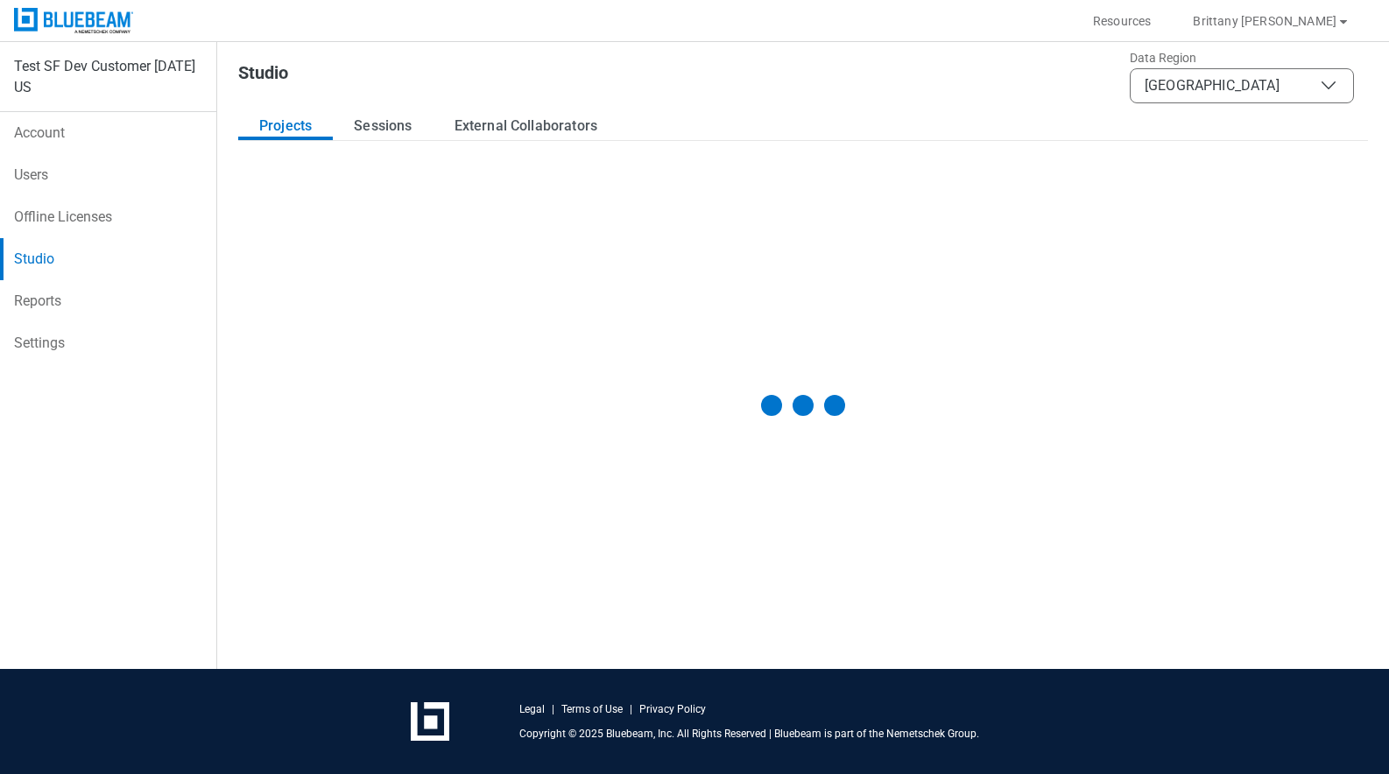
select select "**"
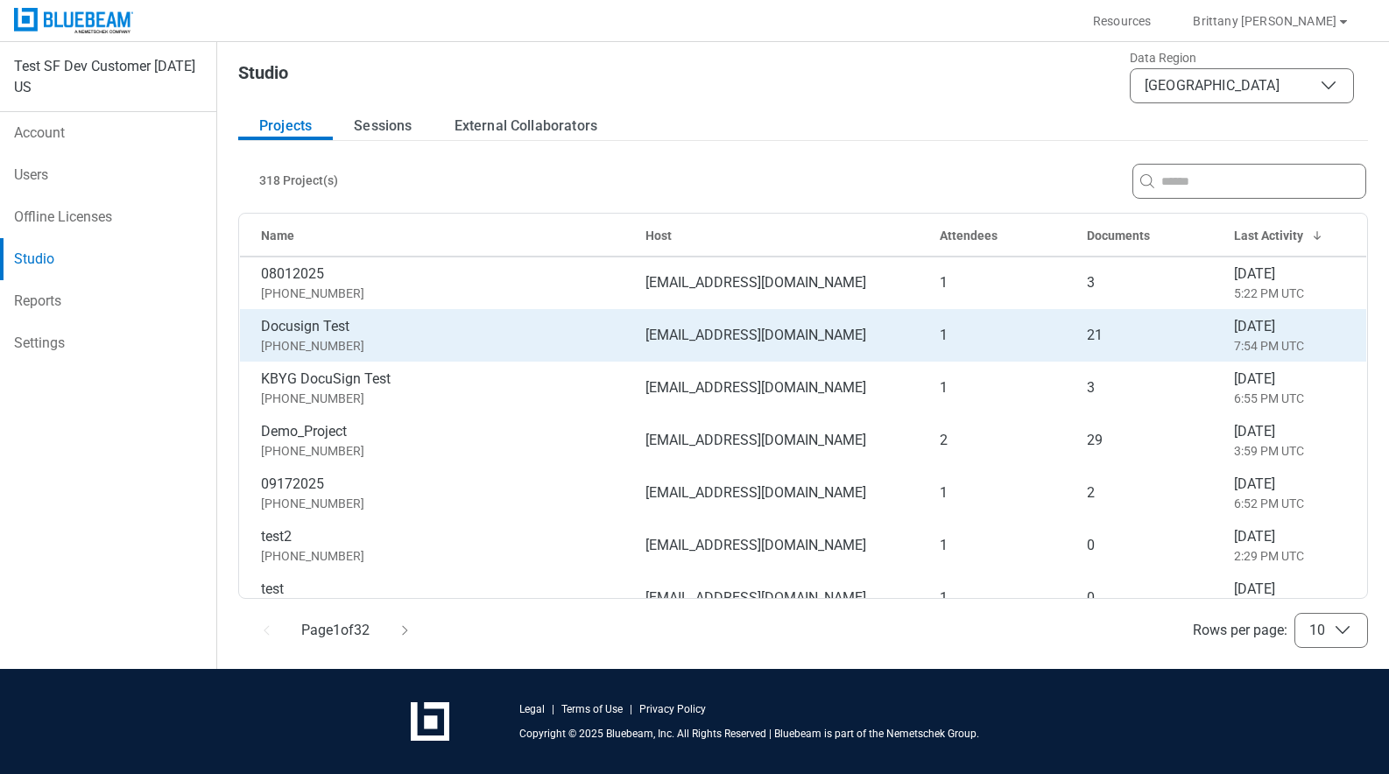
click at [402, 357] on td "Docusign Test 633-938-502" at bounding box center [436, 335] width 392 height 53
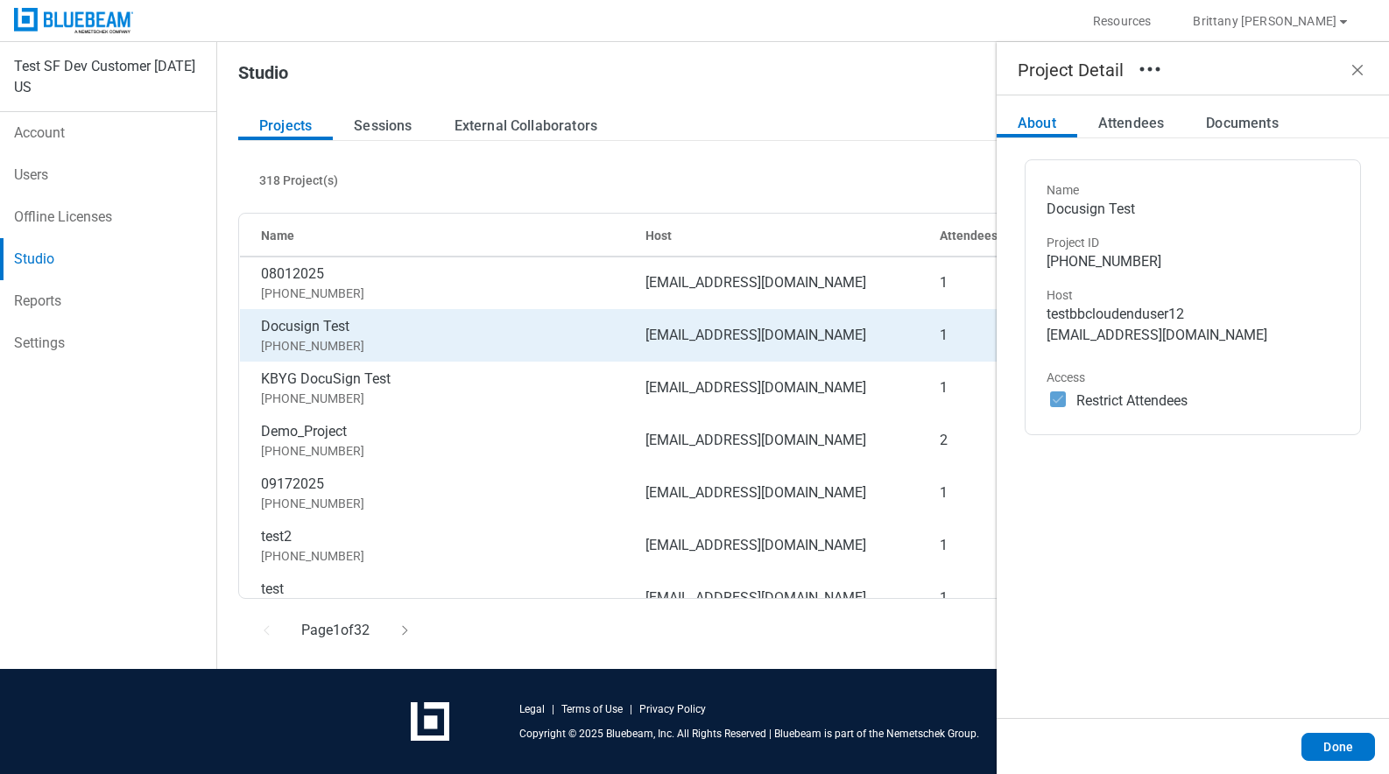
click at [1112, 102] on div "About Attendees Documents Name Docusign Test Project ID 633-938-502 Host testbb…" at bounding box center [1193, 406] width 392 height 623
click at [1115, 117] on button "Attendees" at bounding box center [1131, 124] width 108 height 28
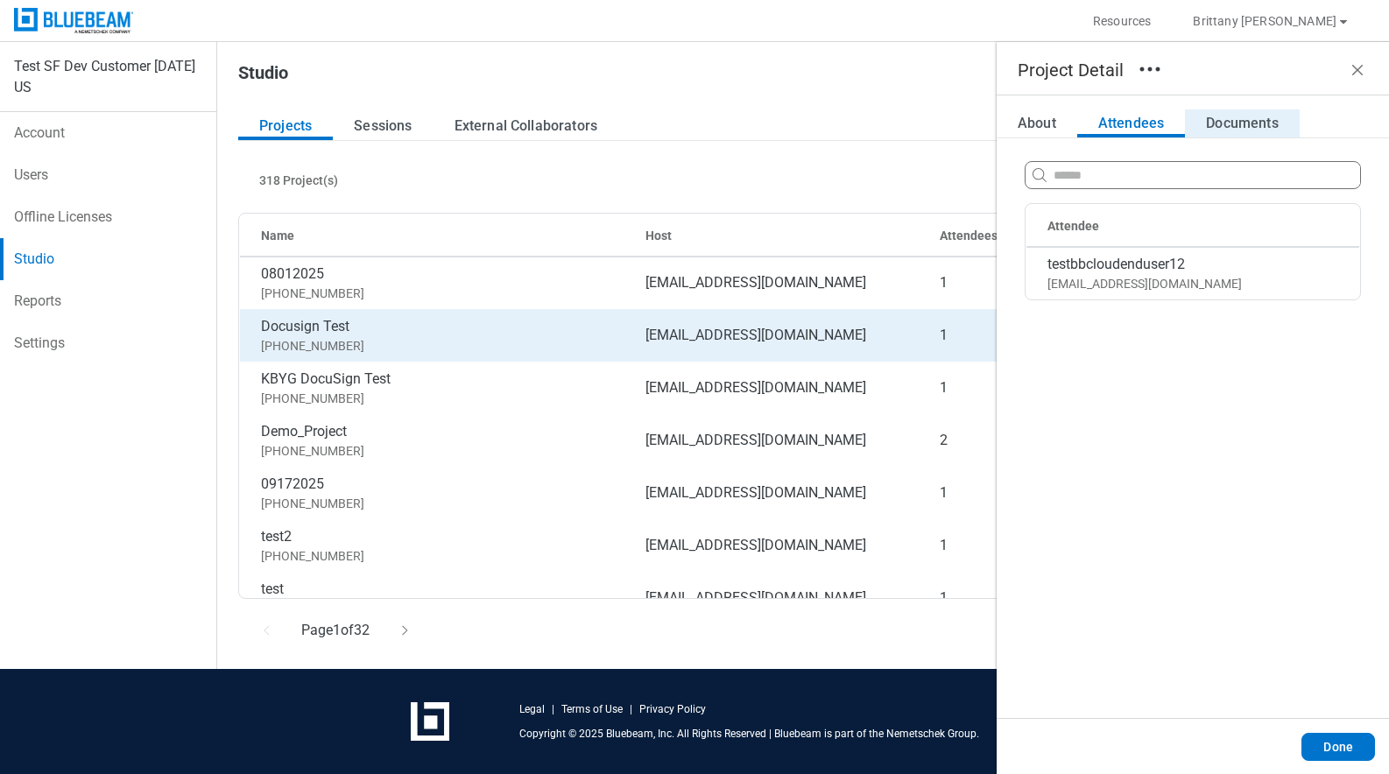
click at [1237, 115] on button "Documents" at bounding box center [1242, 124] width 114 height 28
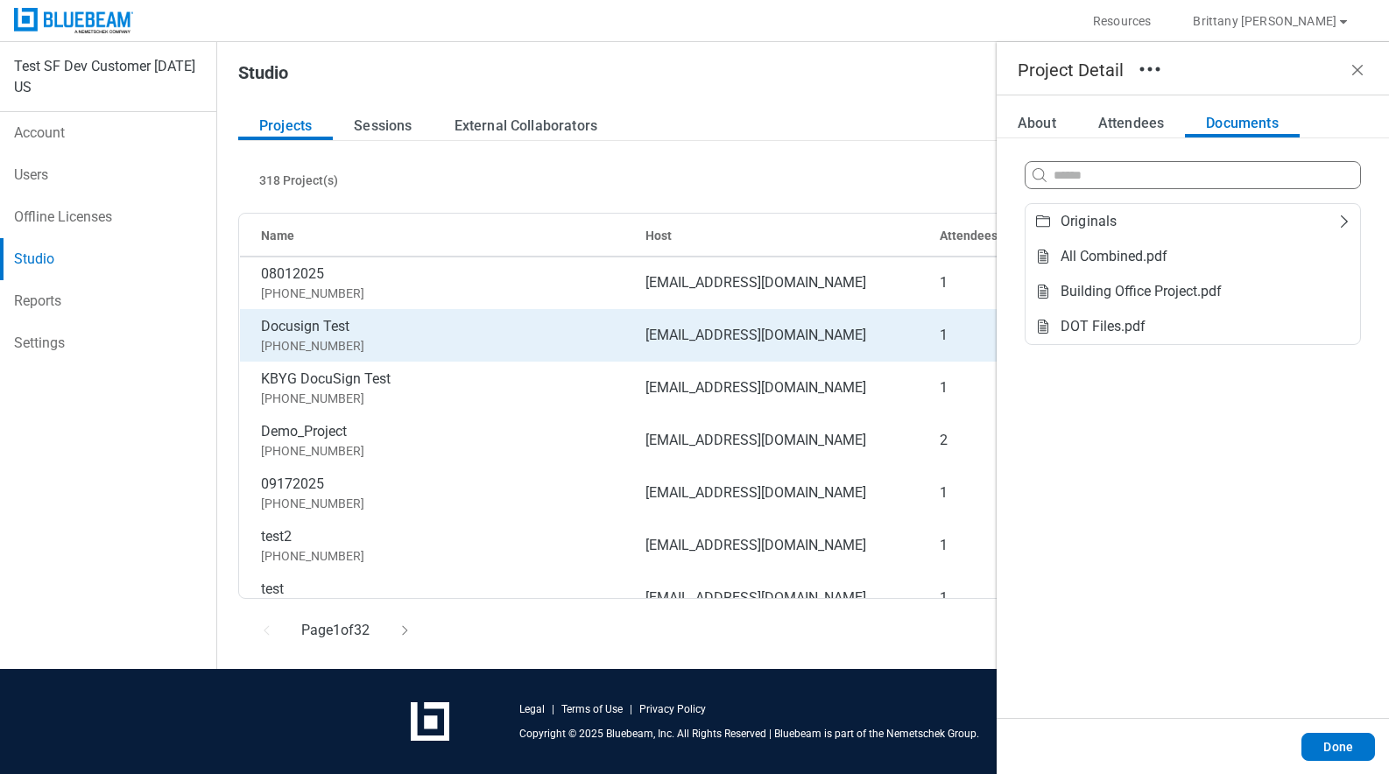
click at [1144, 58] on icon "button" at bounding box center [1150, 69] width 28 height 28
click at [1164, 114] on li "Transfer Ownership" at bounding box center [1238, 115] width 247 height 49
click at [1155, 117] on li "Transfer Ownership" at bounding box center [1238, 115] width 247 height 49
click at [1142, 116] on li "Transfer Ownership" at bounding box center [1238, 115] width 247 height 49
click at [1092, 124] on button "Attendees" at bounding box center [1131, 124] width 108 height 28
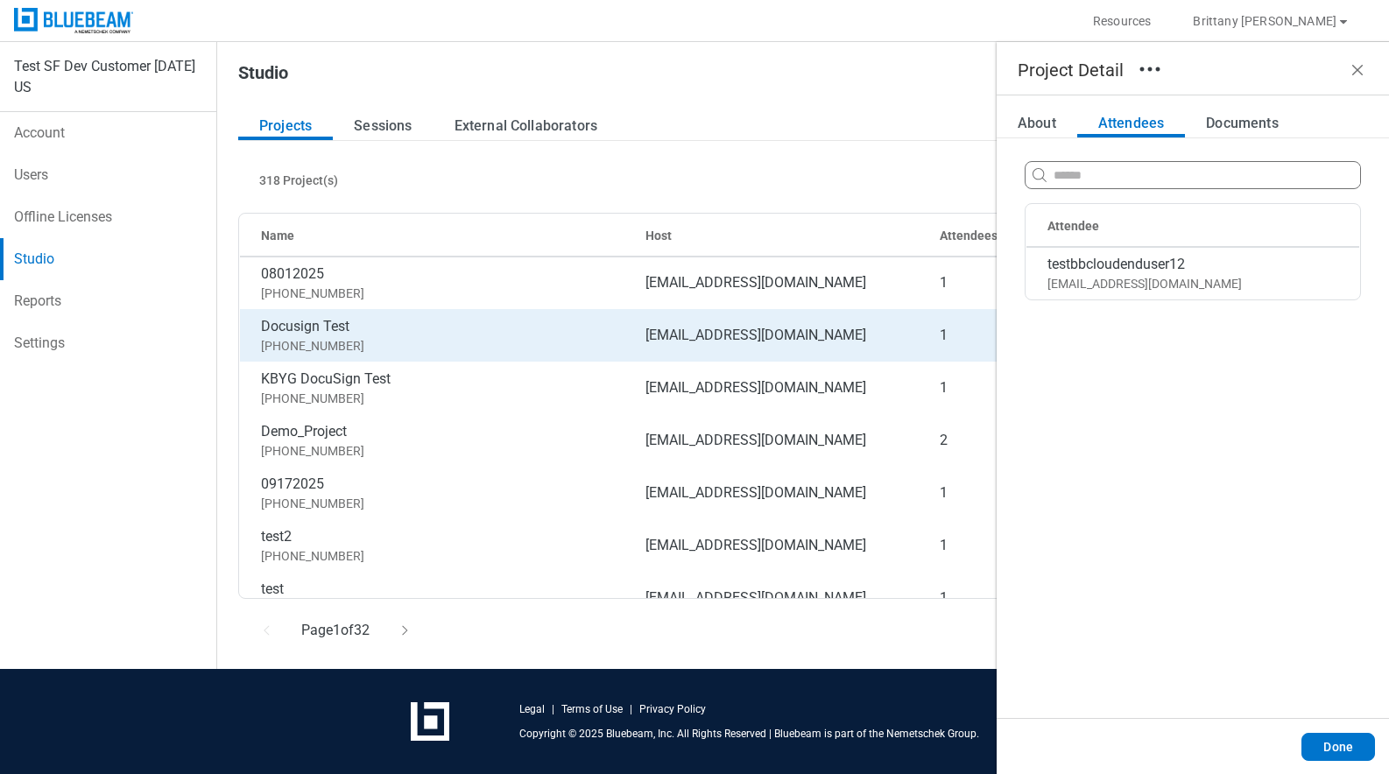
click at [1155, 64] on icon "button" at bounding box center [1150, 69] width 28 height 28
click at [1193, 114] on li "Transfer Ownership" at bounding box center [1238, 115] width 247 height 49
click at [1196, 112] on li "Transfer Ownership" at bounding box center [1238, 115] width 247 height 49
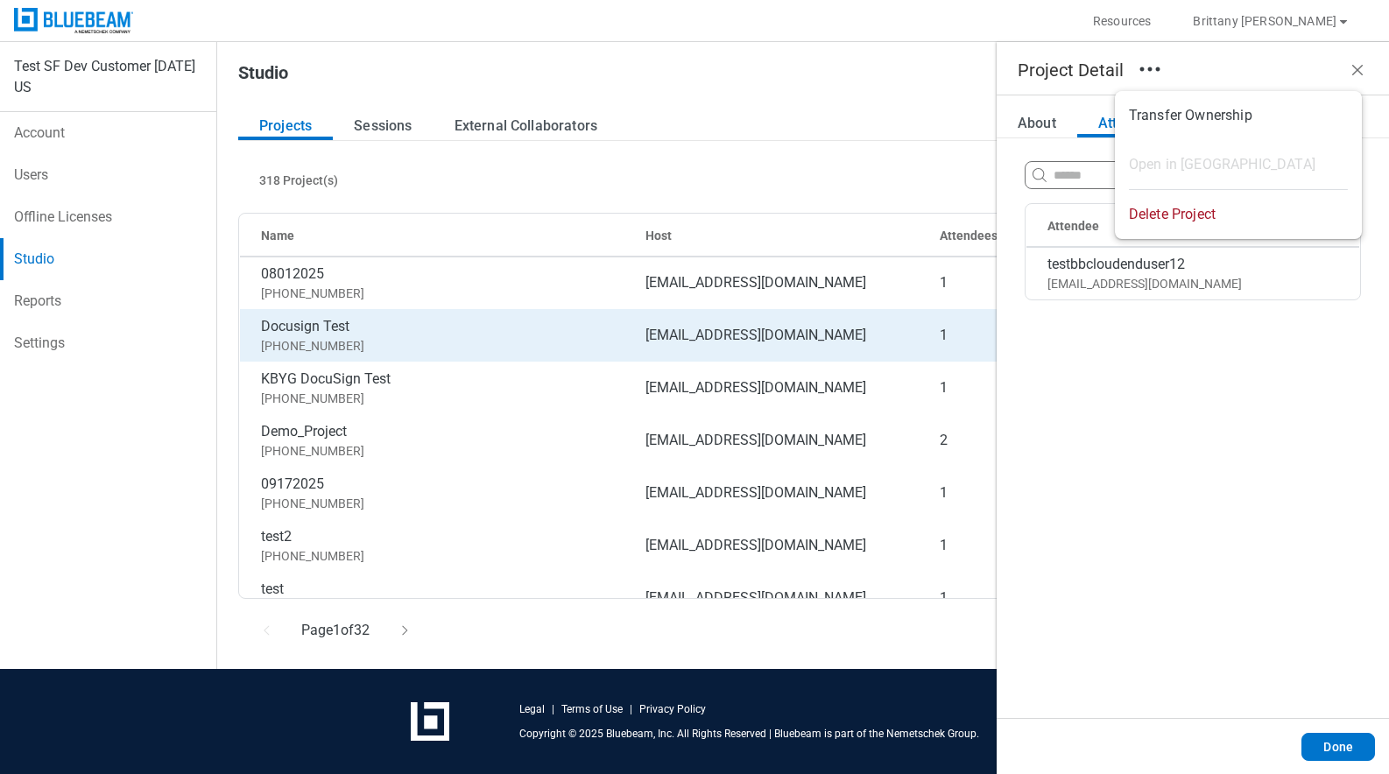
click at [1196, 112] on li "Transfer Ownership" at bounding box center [1238, 115] width 247 height 49
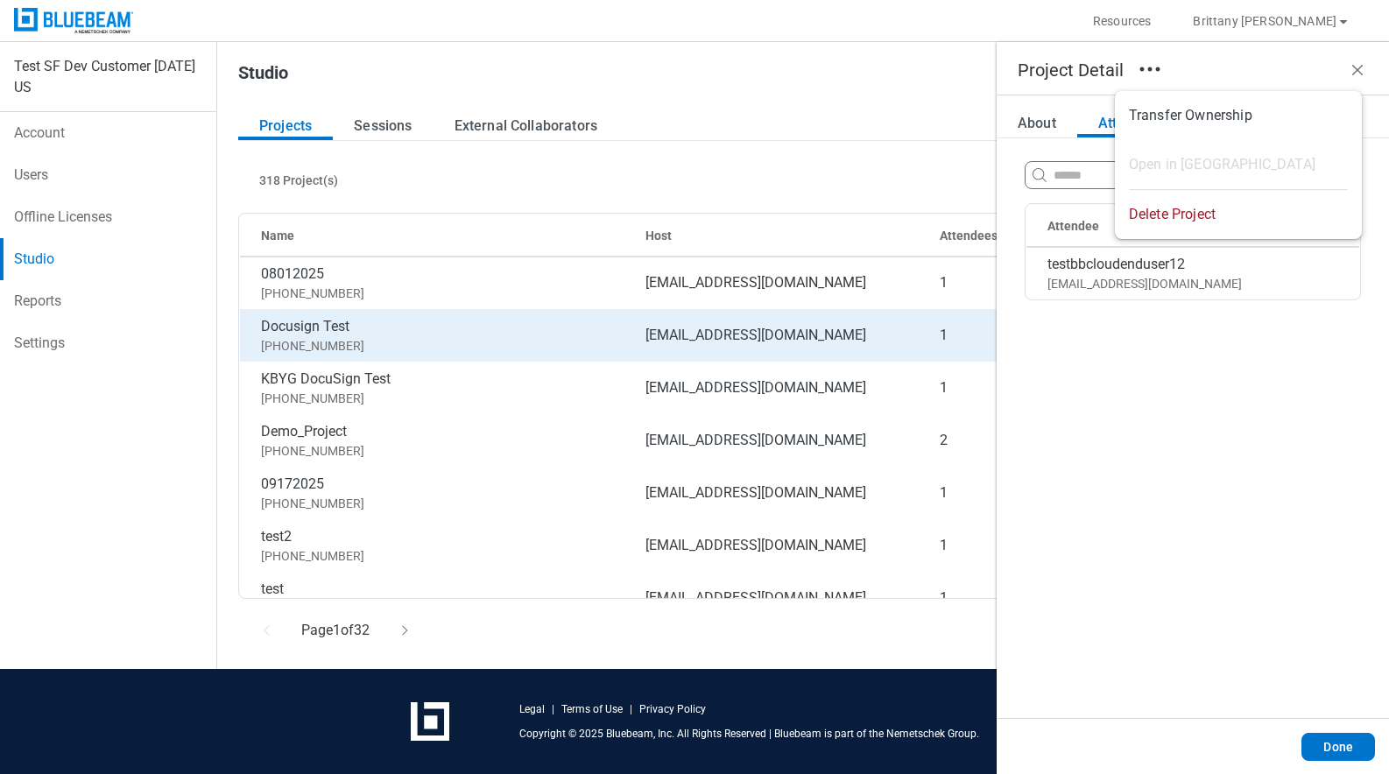
click at [1196, 112] on li "Transfer Ownership" at bounding box center [1238, 115] width 247 height 49
click at [1201, 113] on li "Transfer Ownership" at bounding box center [1238, 115] width 247 height 49
click at [1205, 121] on li "Transfer Ownership" at bounding box center [1238, 115] width 247 height 49
click at [1194, 215] on span "Delete Project" at bounding box center [1172, 214] width 87 height 19
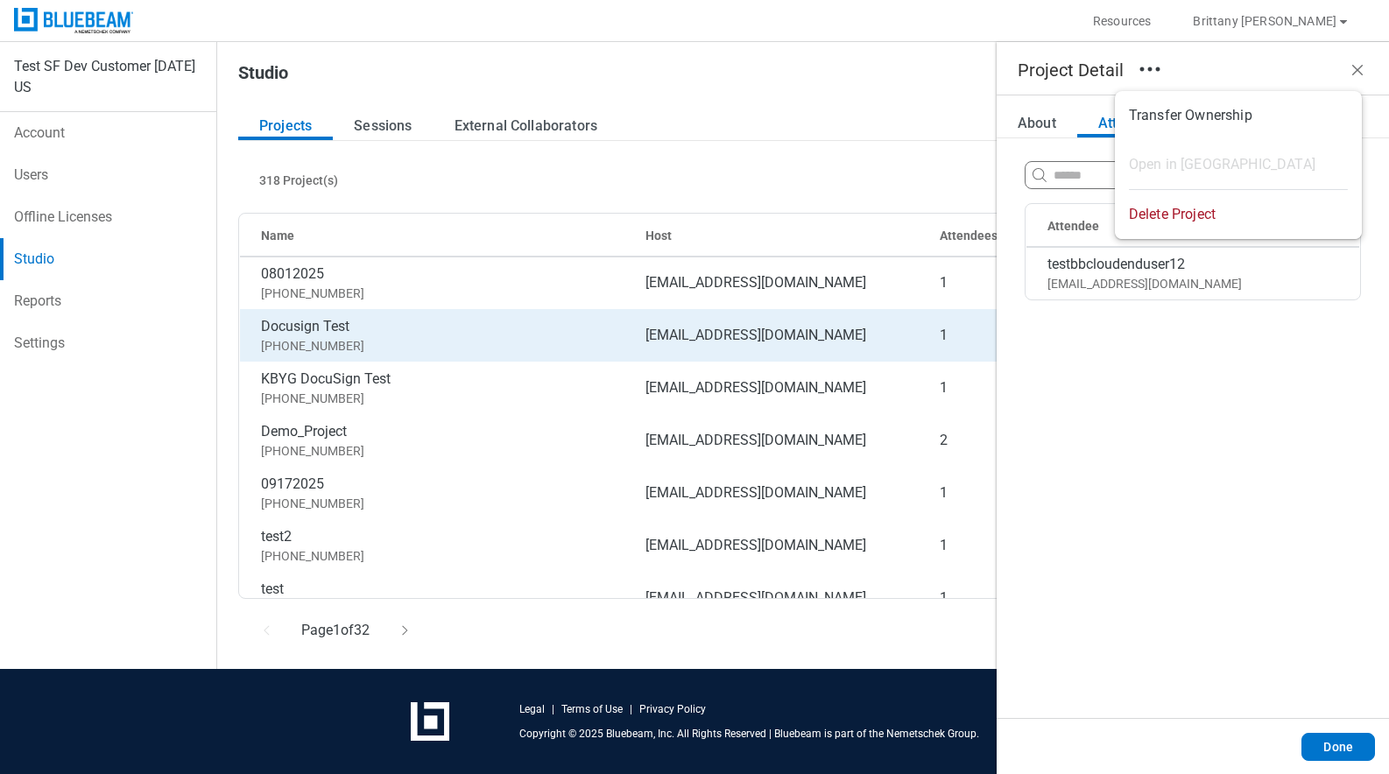
click at [1194, 213] on span "Delete Project" at bounding box center [1172, 214] width 87 height 19
click at [1174, 371] on div "Attendee testbbcloudenduser12 testbbcloudenduser12@mail.com" at bounding box center [1193, 438] width 336 height 559
click at [1154, 71] on icon "button" at bounding box center [1150, 69] width 28 height 28
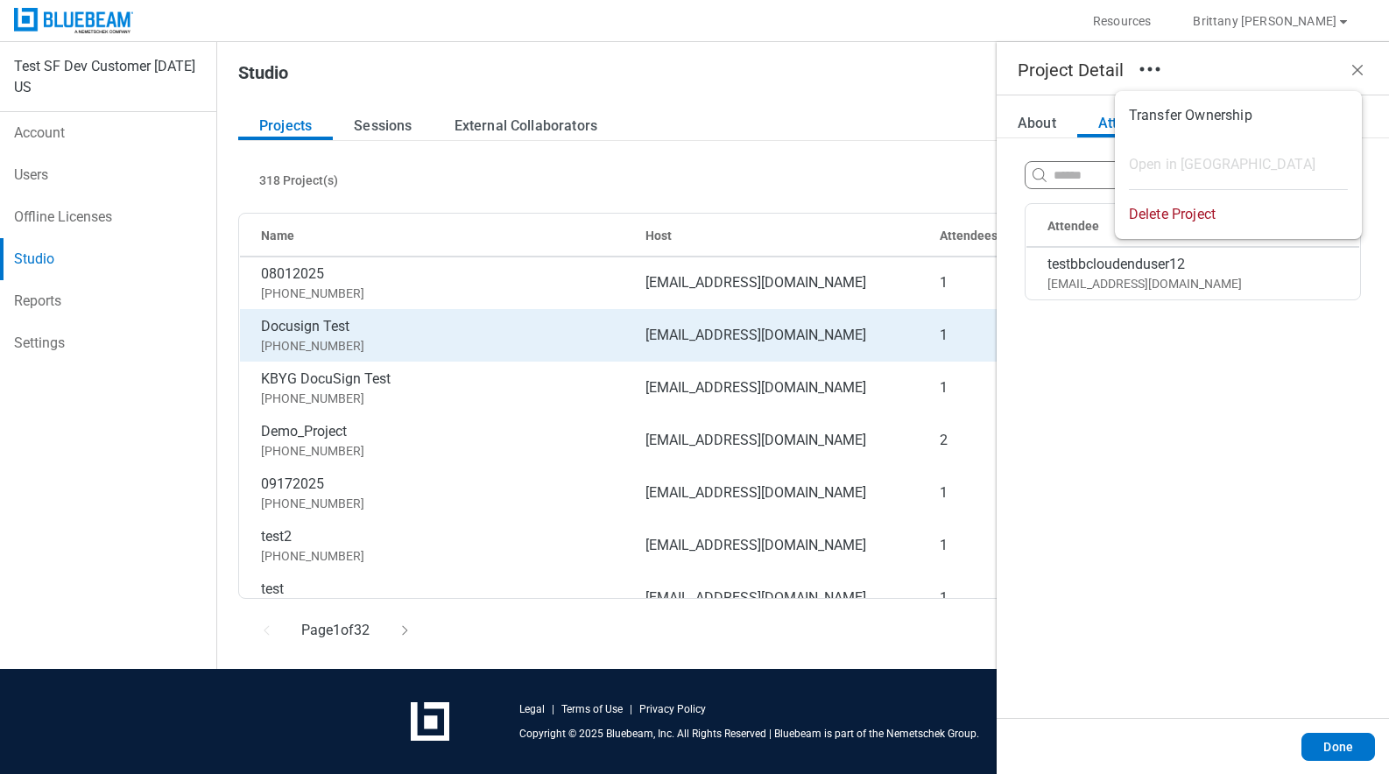
click at [1198, 106] on li "Transfer Ownership" at bounding box center [1238, 115] width 247 height 49
click at [1209, 139] on ul "Transfer Ownership Open in Revu Delete Project" at bounding box center [1238, 165] width 247 height 148
click at [1212, 123] on li "Transfer Ownership" at bounding box center [1238, 115] width 247 height 49
click at [1217, 117] on li "Transfer Ownership" at bounding box center [1238, 115] width 247 height 49
click at [1216, 115] on li "Transfer Ownership" at bounding box center [1238, 115] width 247 height 49
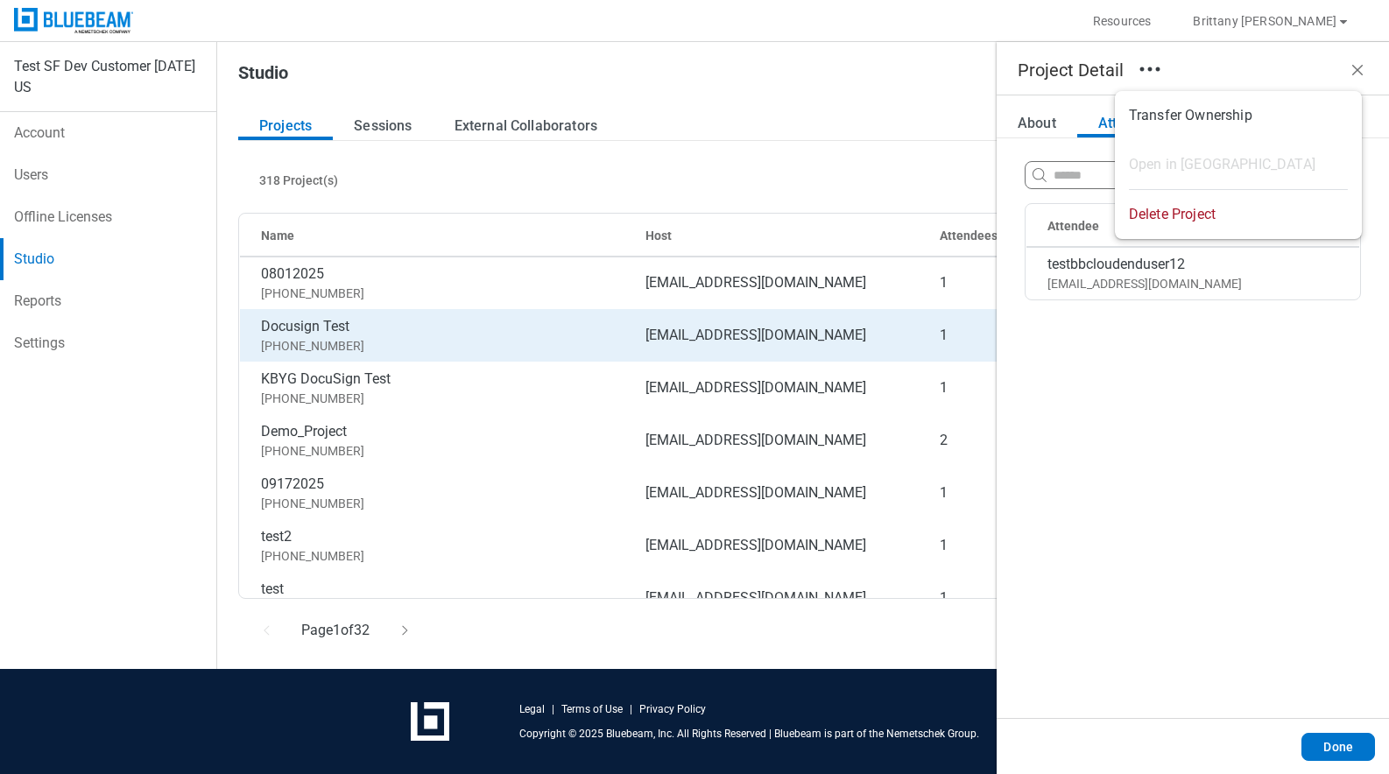
click at [1216, 114] on li "Transfer Ownership" at bounding box center [1238, 115] width 247 height 49
click at [1226, 208] on li "Delete Project" at bounding box center [1238, 214] width 247 height 49
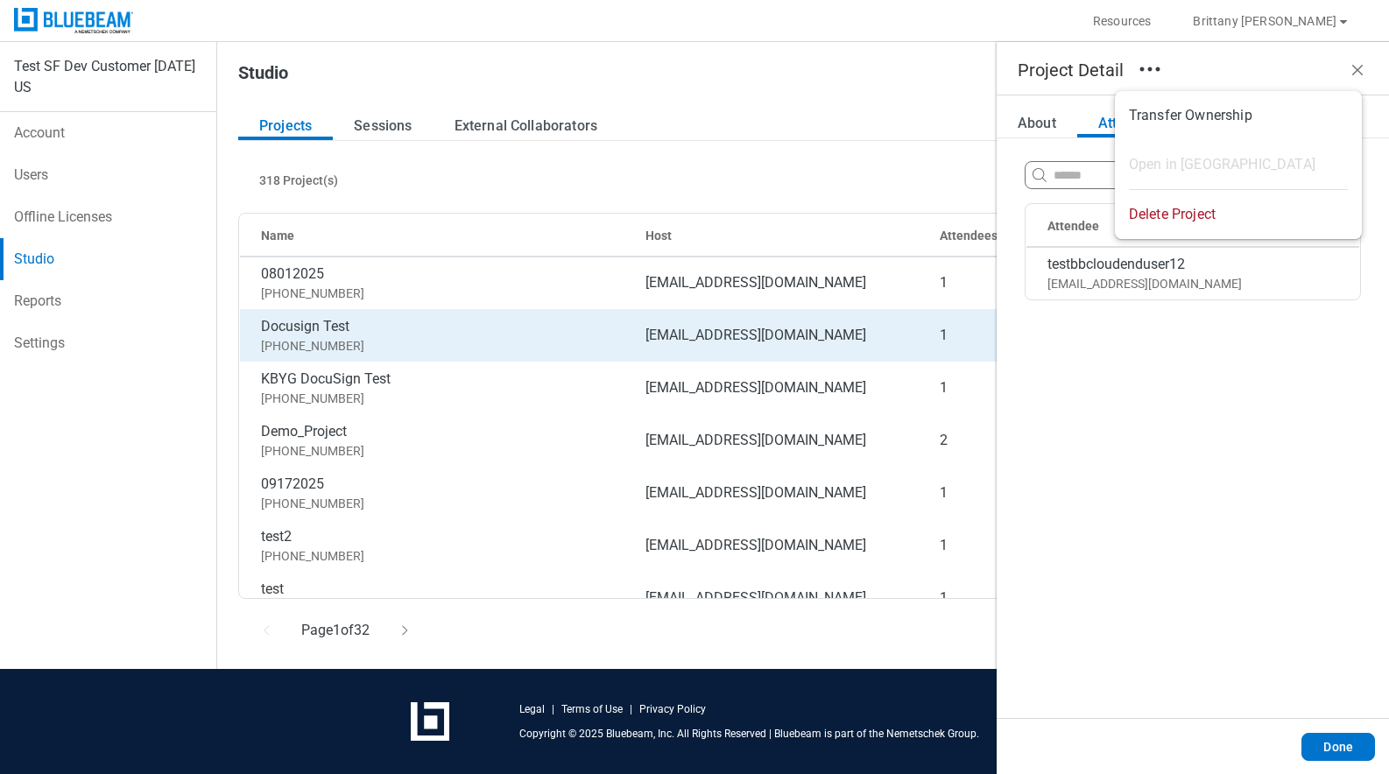
click at [1226, 208] on li "Delete Project" at bounding box center [1238, 214] width 247 height 49
click at [1208, 215] on span "Delete Project" at bounding box center [1172, 214] width 87 height 19
click at [1196, 217] on span "Delete Project" at bounding box center [1172, 214] width 87 height 19
click at [1108, 449] on div "Attendee testbbcloudenduser12 testbbcloudenduser12@mail.com" at bounding box center [1193, 438] width 336 height 559
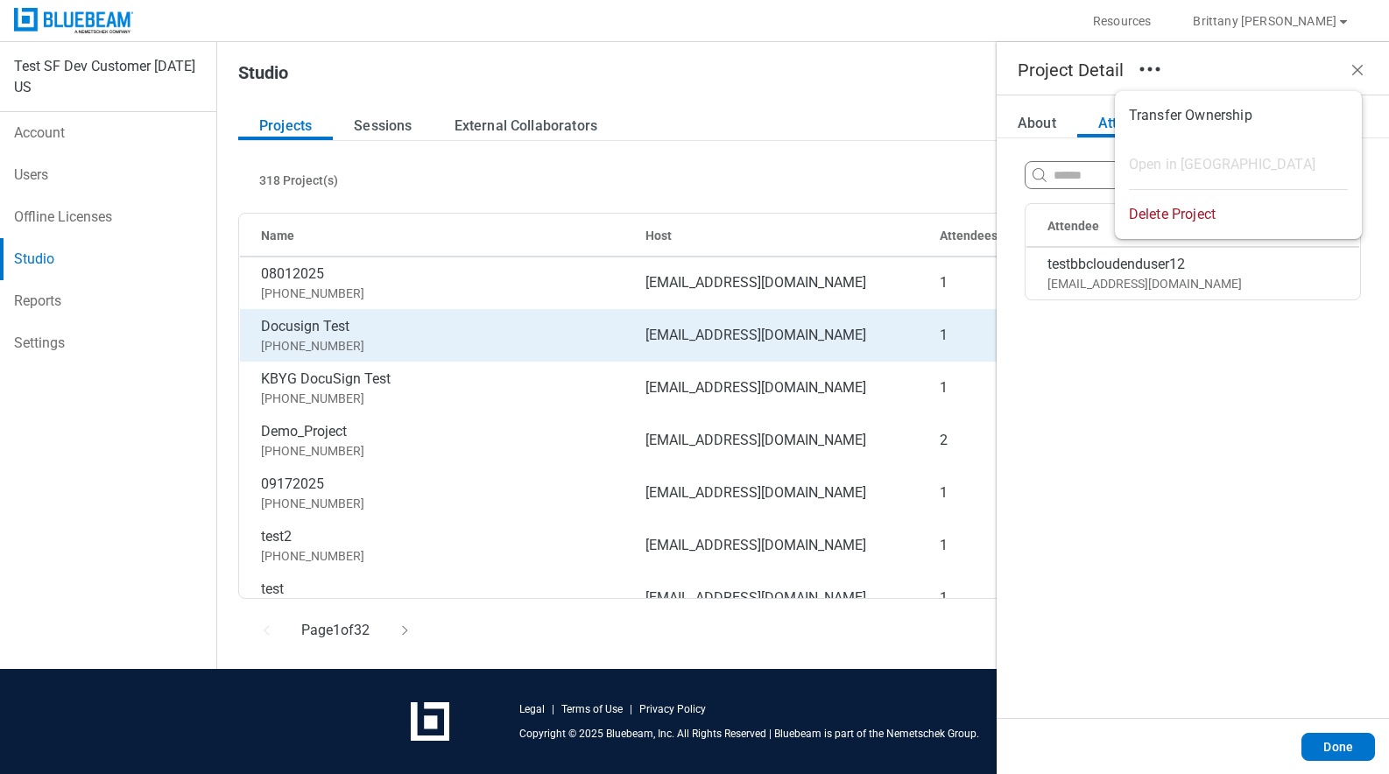
click at [1261, 294] on td "testbbcloudenduser12 testbbcloudenduser12@mail.com" at bounding box center [1194, 273] width 334 height 53
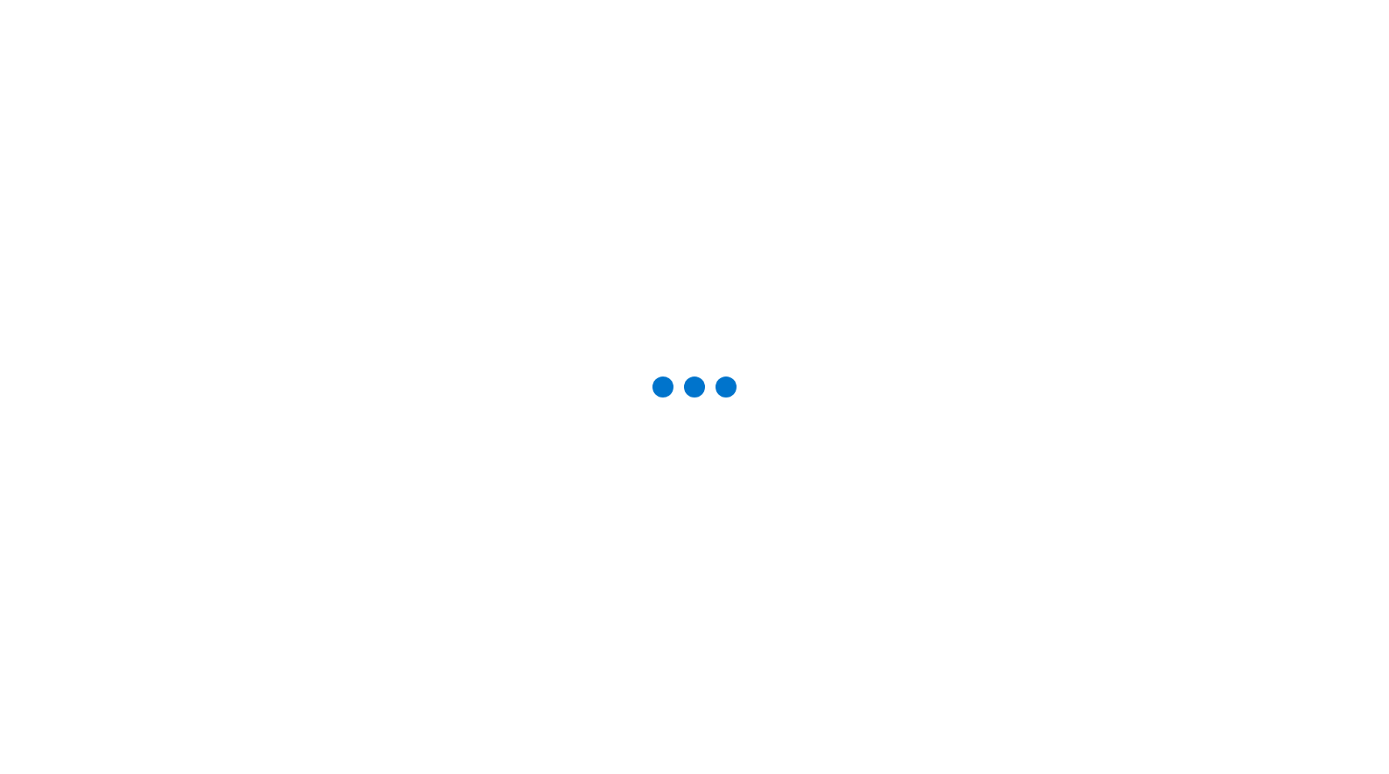
select select "*********"
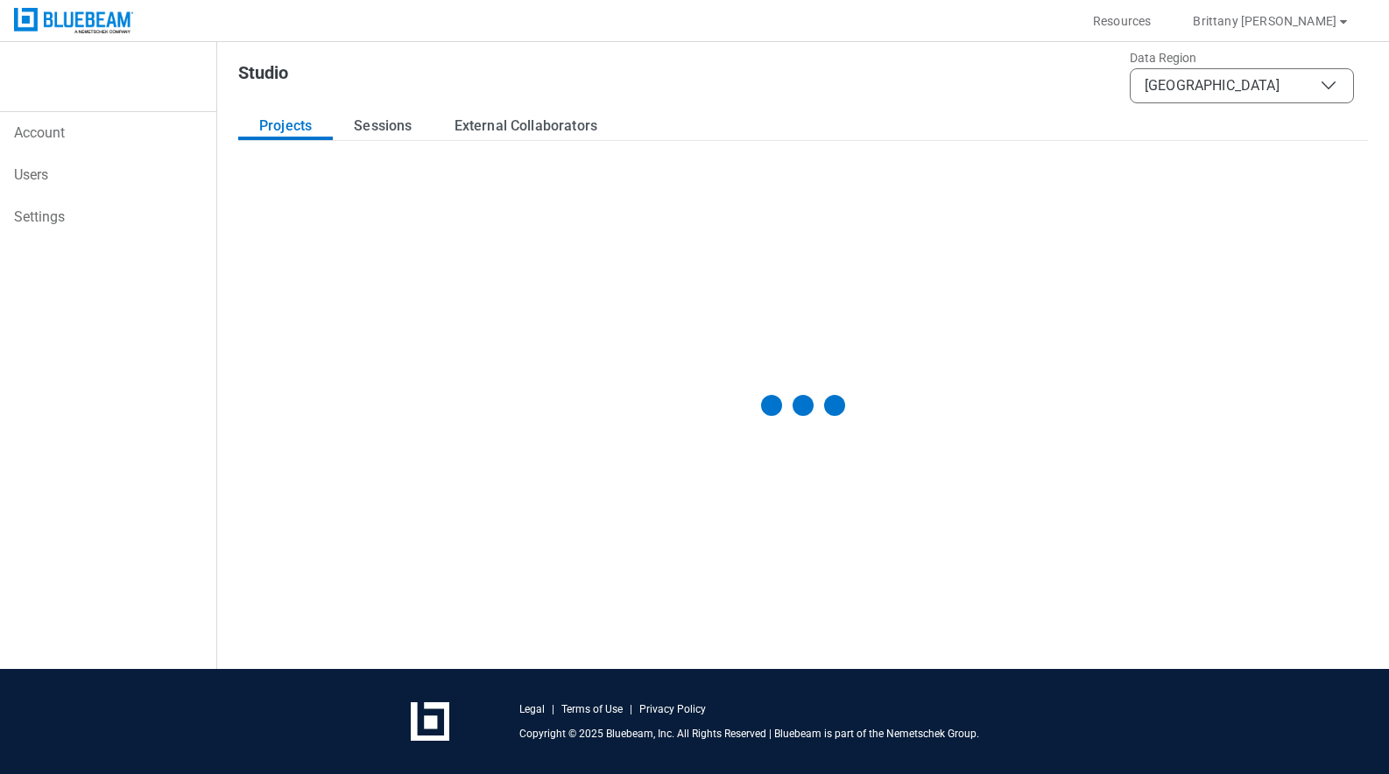
select select "**"
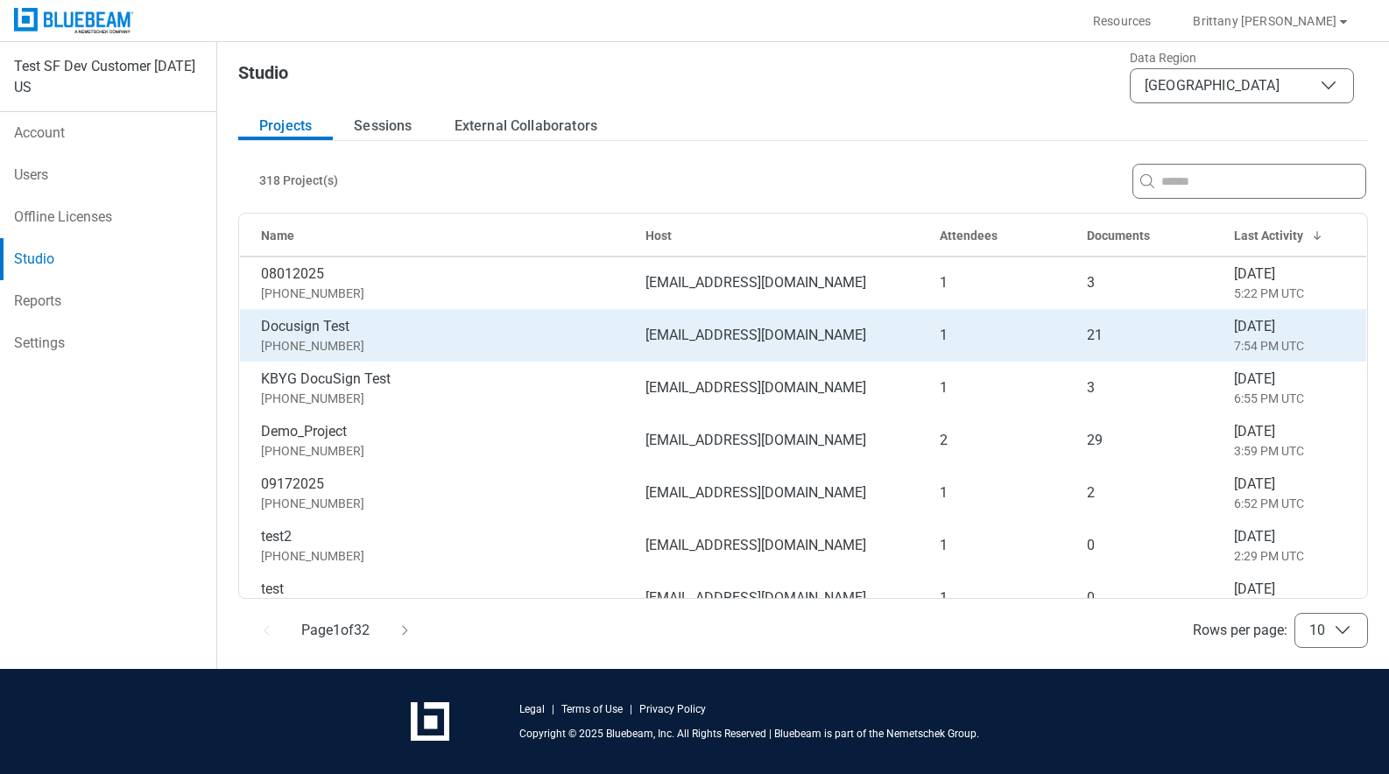
click at [456, 314] on td "Docusign Test [PHONE_NUMBER]" at bounding box center [436, 335] width 392 height 53
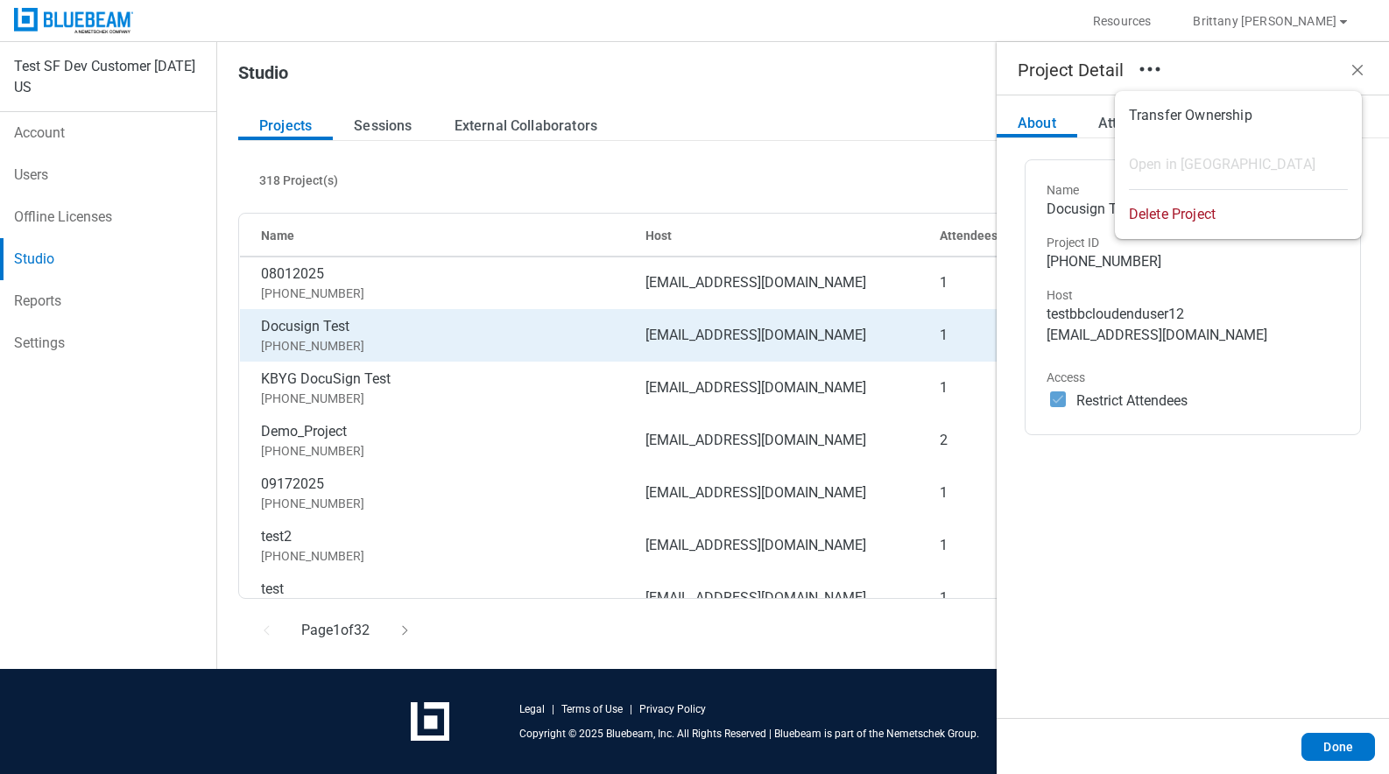
click at [1163, 67] on icon "button" at bounding box center [1150, 69] width 28 height 28
click at [1161, 118] on li "Transfer Ownership" at bounding box center [1238, 115] width 247 height 49
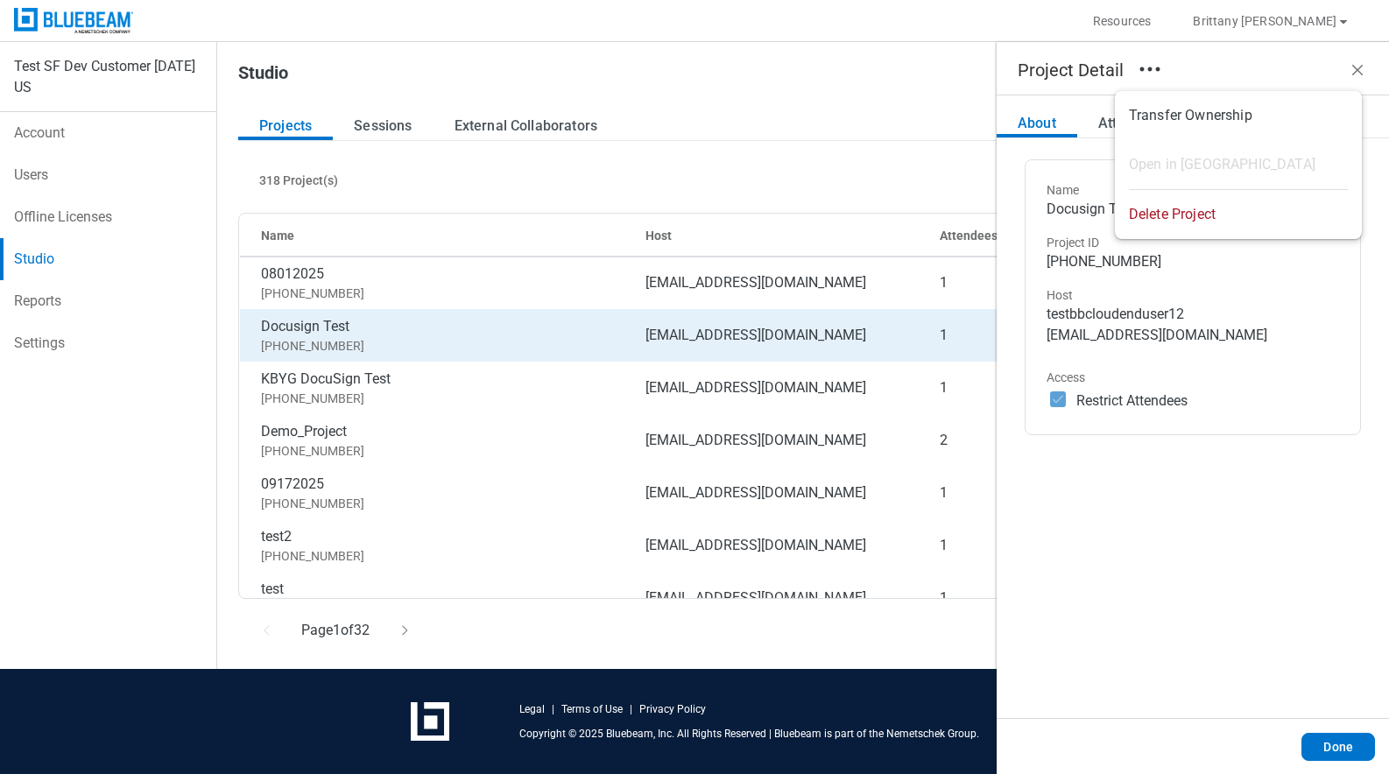
click at [1161, 118] on li "Transfer Ownership" at bounding box center [1238, 115] width 247 height 49
click at [1197, 207] on span "Delete Project" at bounding box center [1172, 214] width 87 height 19
click at [1198, 208] on span "Delete Project" at bounding box center [1172, 214] width 87 height 19
click at [1346, 66] on header "Project Detail" at bounding box center [1193, 68] width 392 height 53
click at [1353, 66] on icon "close" at bounding box center [1357, 70] width 21 height 21
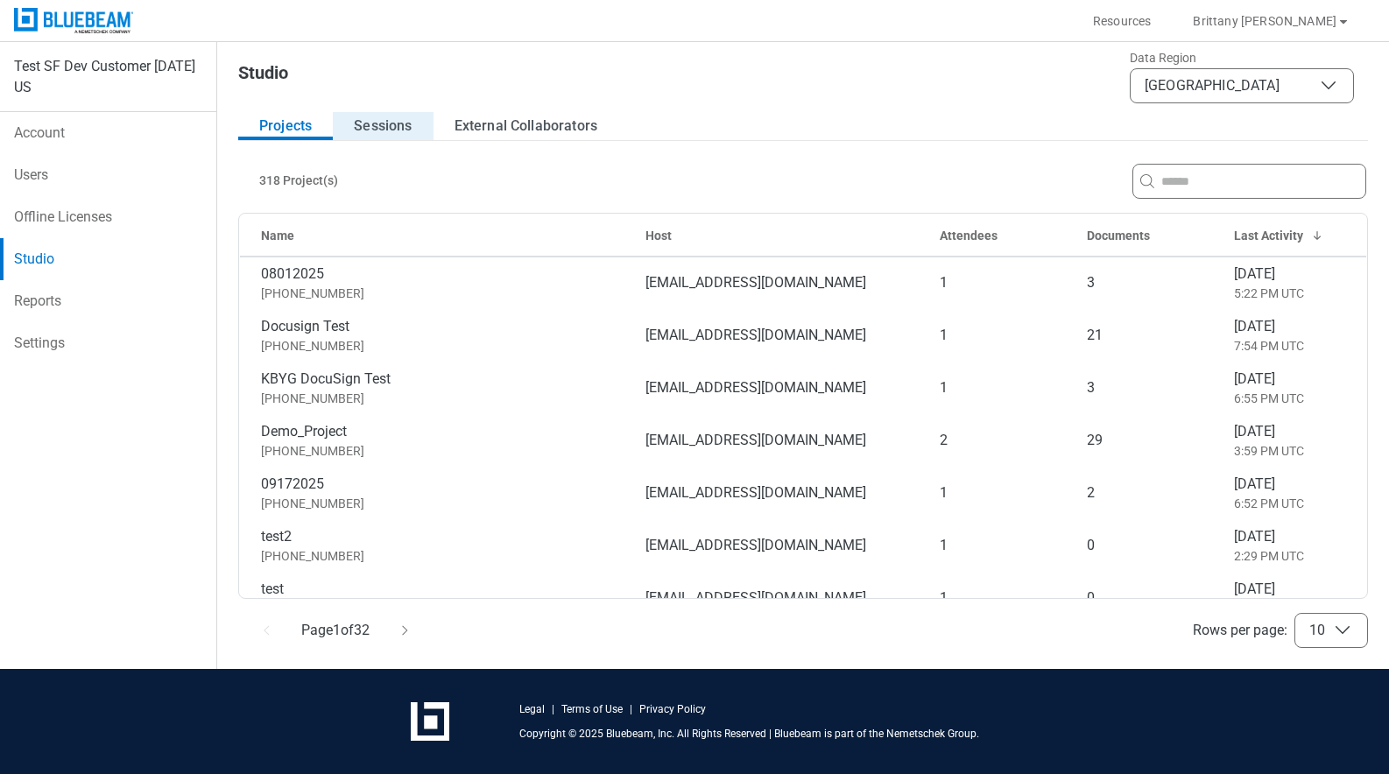
click at [382, 121] on button "Sessions" at bounding box center [383, 126] width 100 height 28
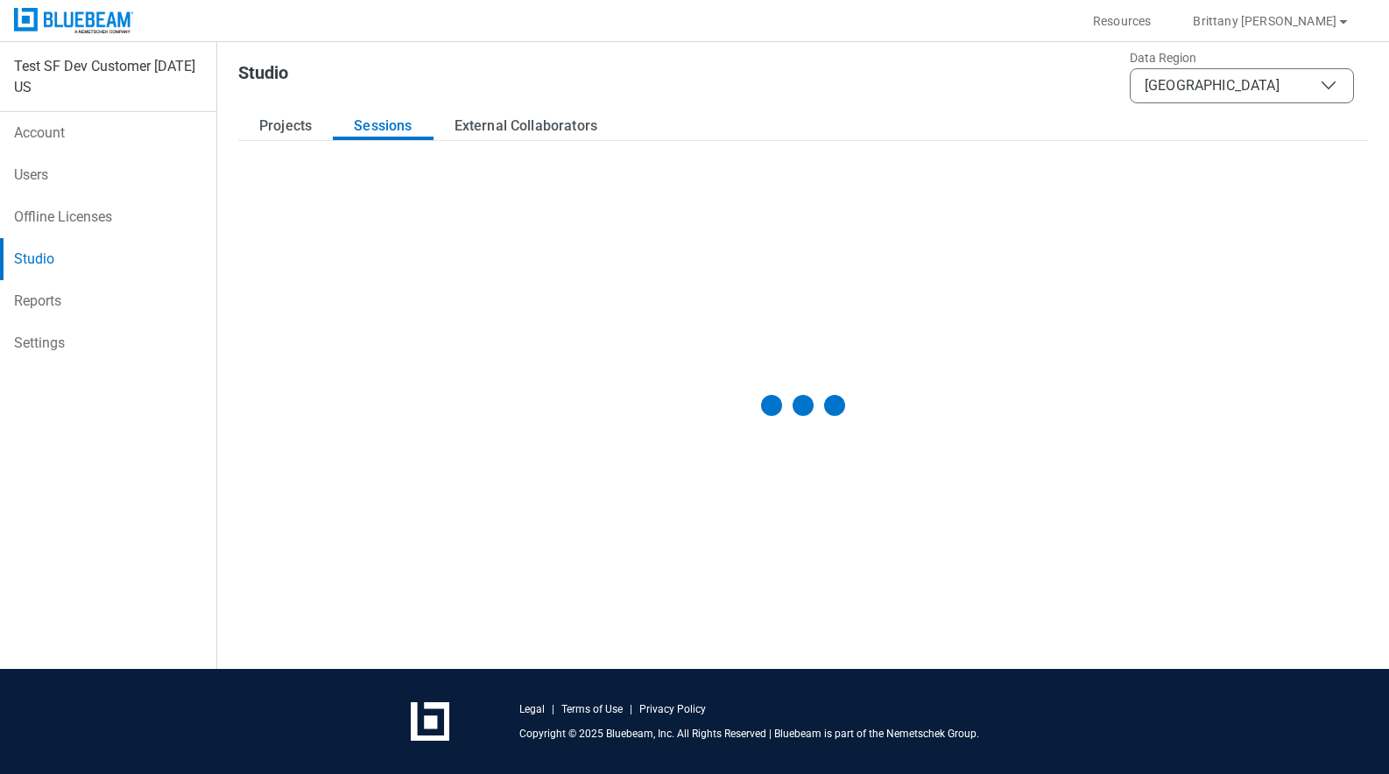
select select "**"
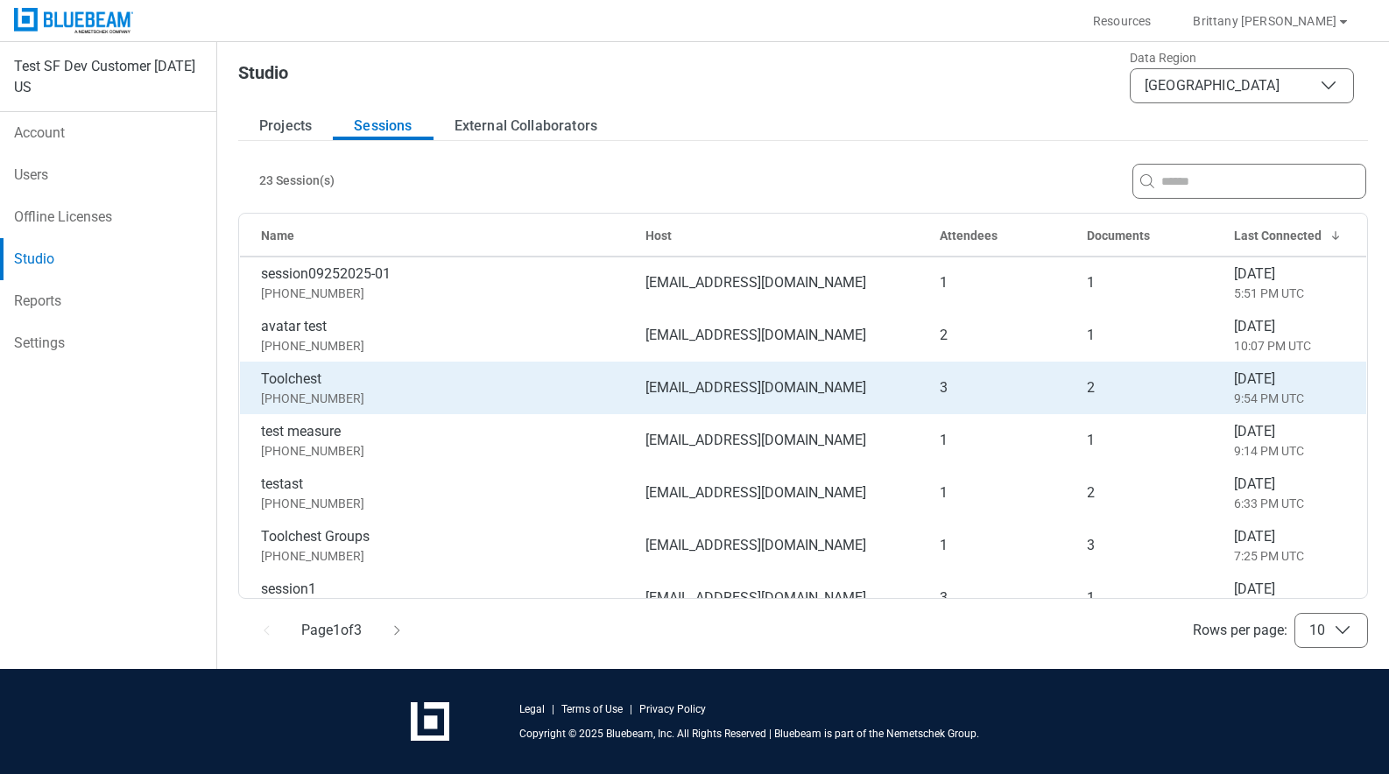
click at [482, 378] on div "Toolchest 566-007-259" at bounding box center [439, 388] width 357 height 39
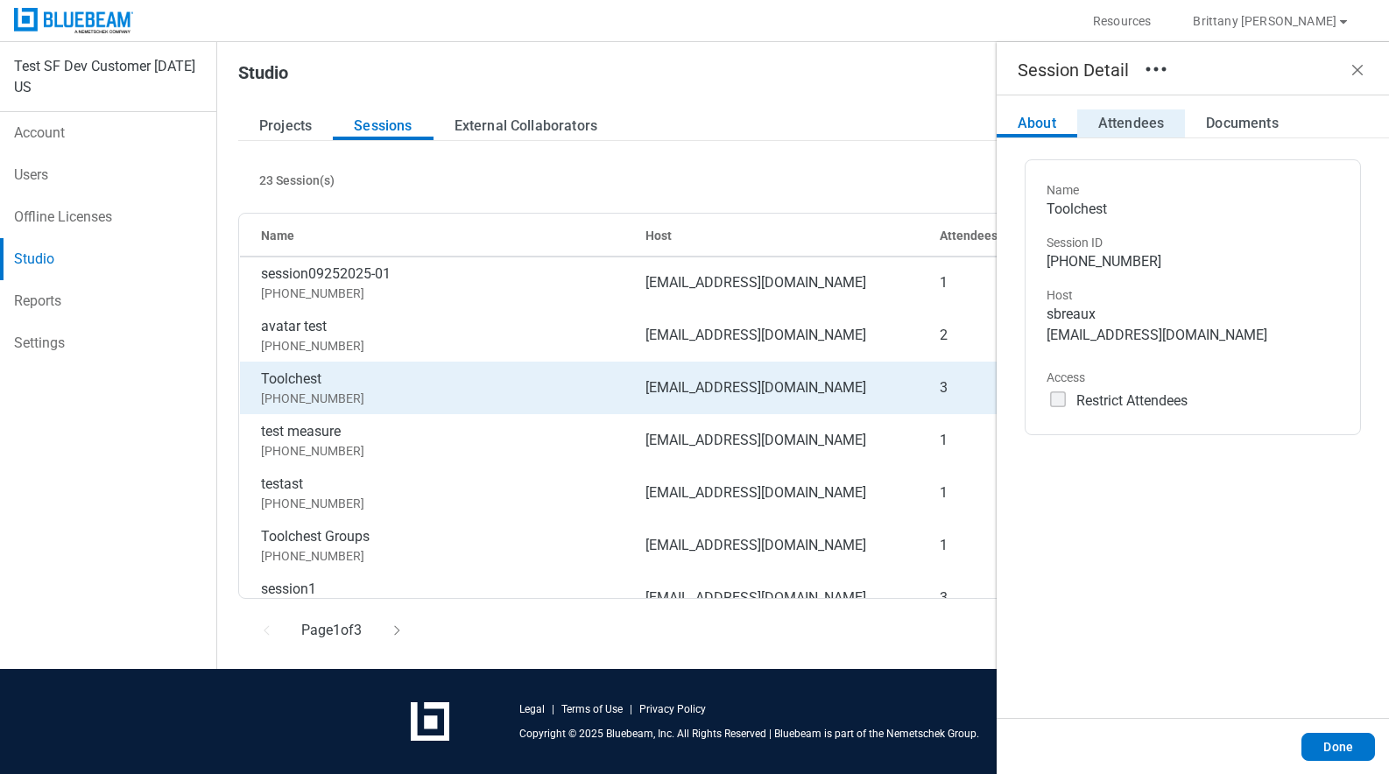
click at [1111, 113] on button "Attendees" at bounding box center [1131, 124] width 108 height 28
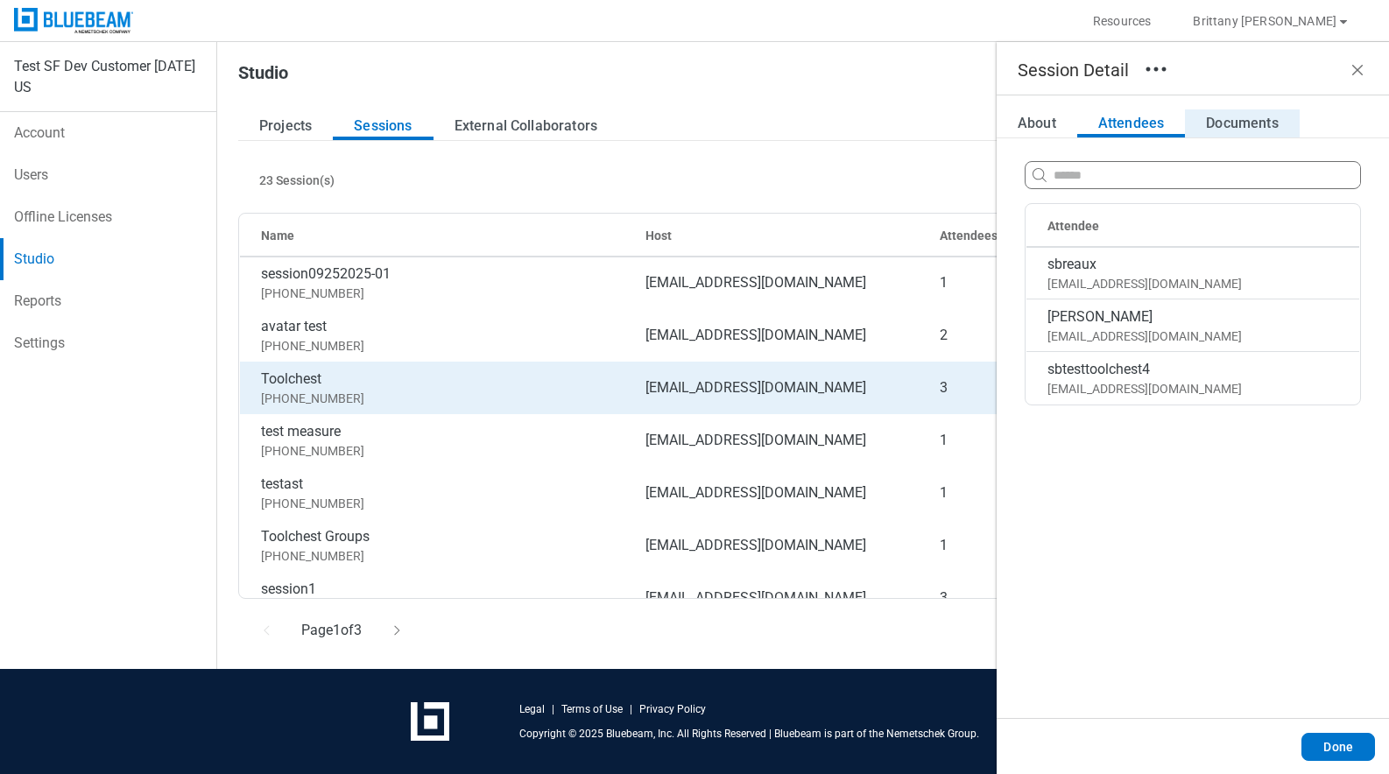
click at [1226, 127] on button "Documents" at bounding box center [1242, 124] width 114 height 28
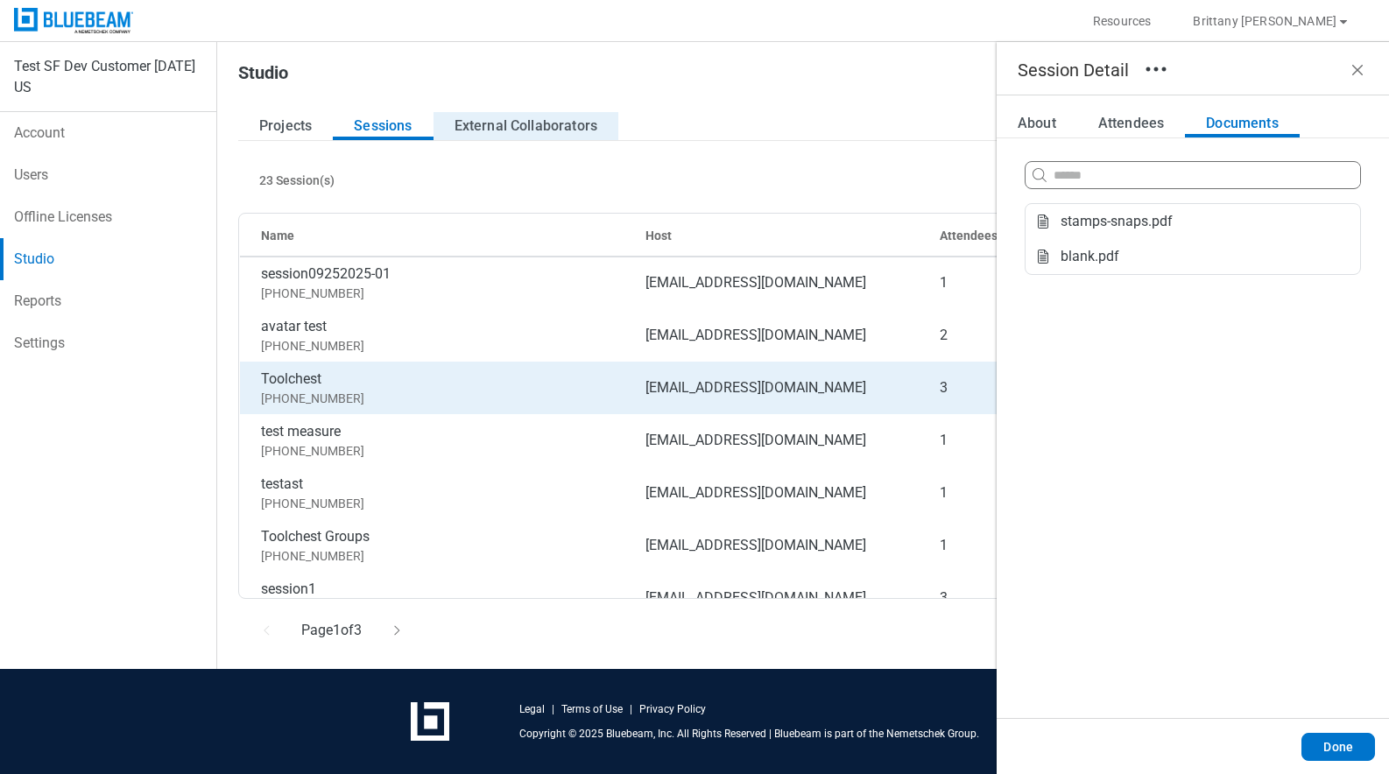
click at [569, 129] on button "External Collaborators" at bounding box center [527, 126] width 186 height 28
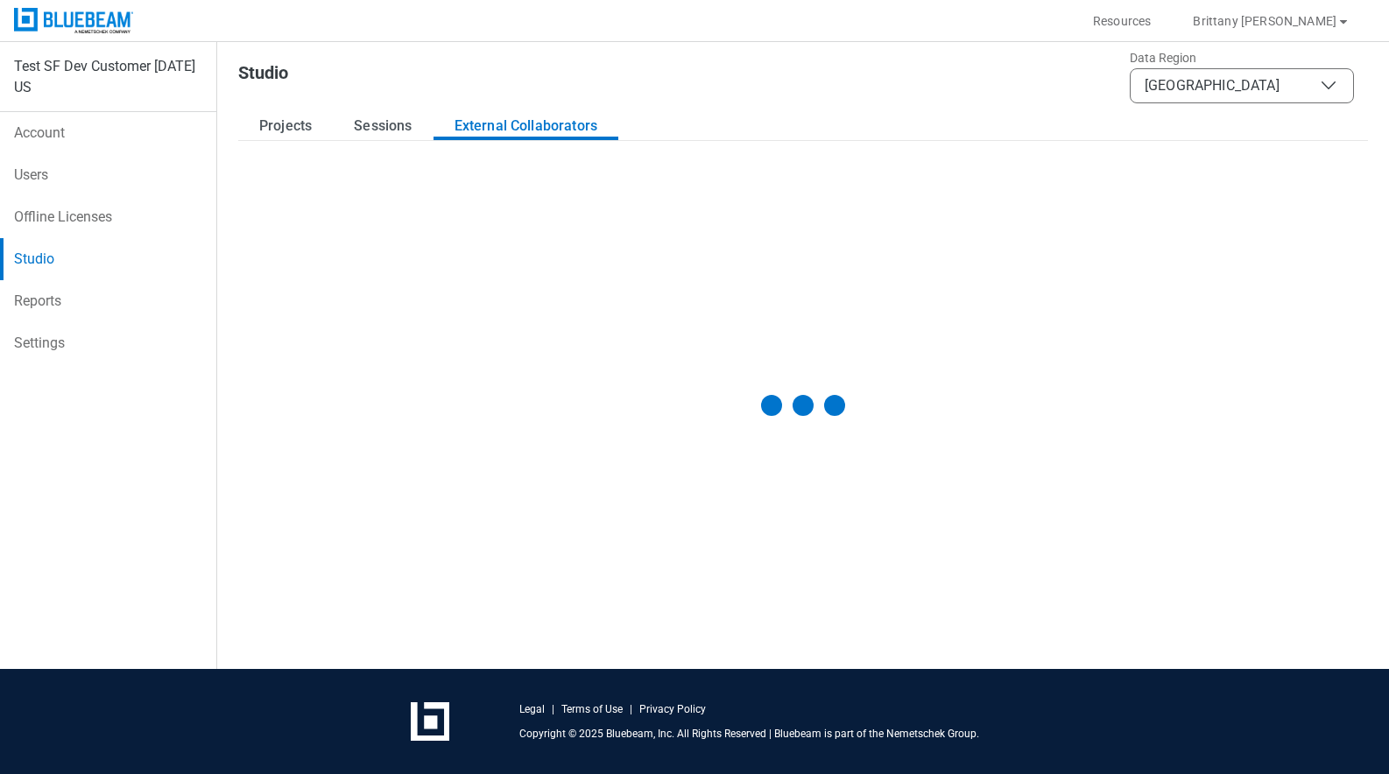
select select "**"
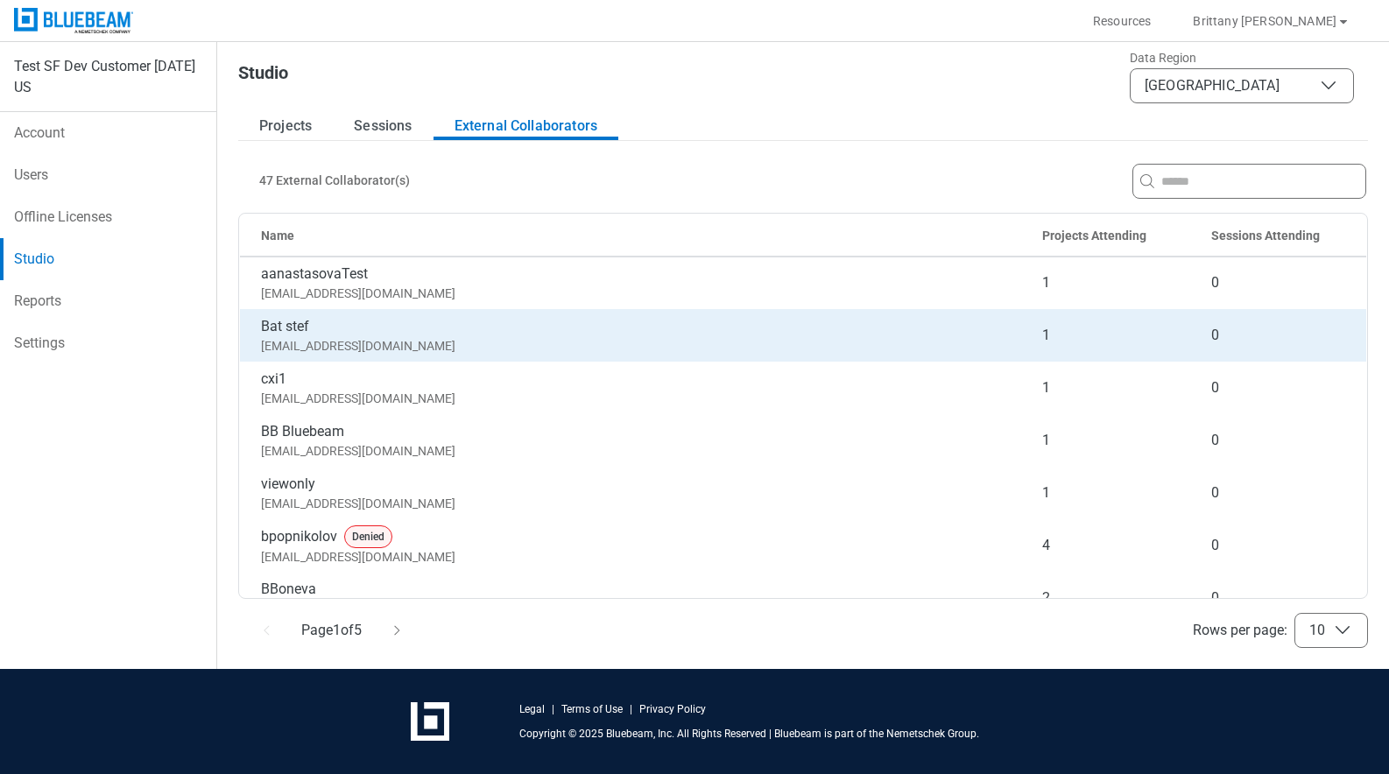
click at [394, 347] on div "Bat stef batstef@bv.bg" at bounding box center [637, 335] width 753 height 39
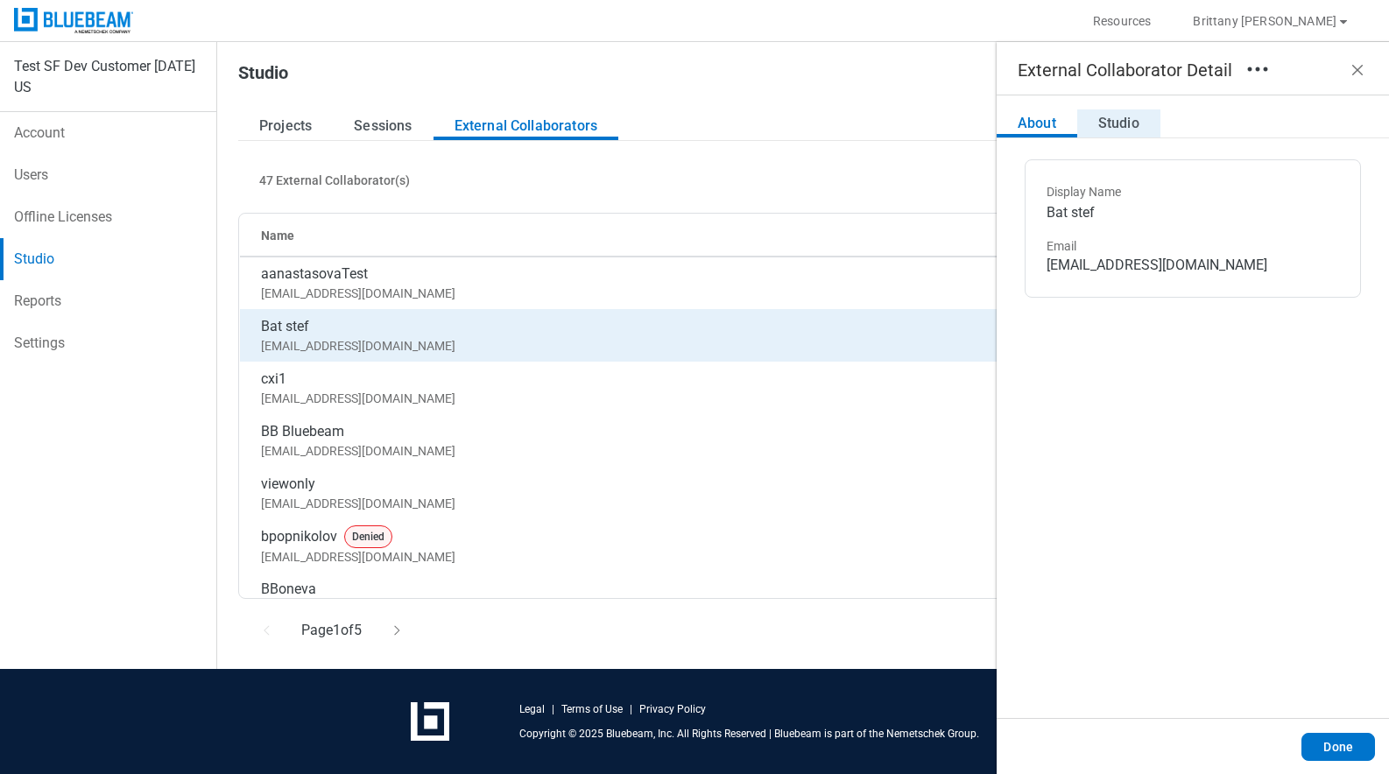
click at [1094, 118] on button "Studio" at bounding box center [1118, 124] width 83 height 28
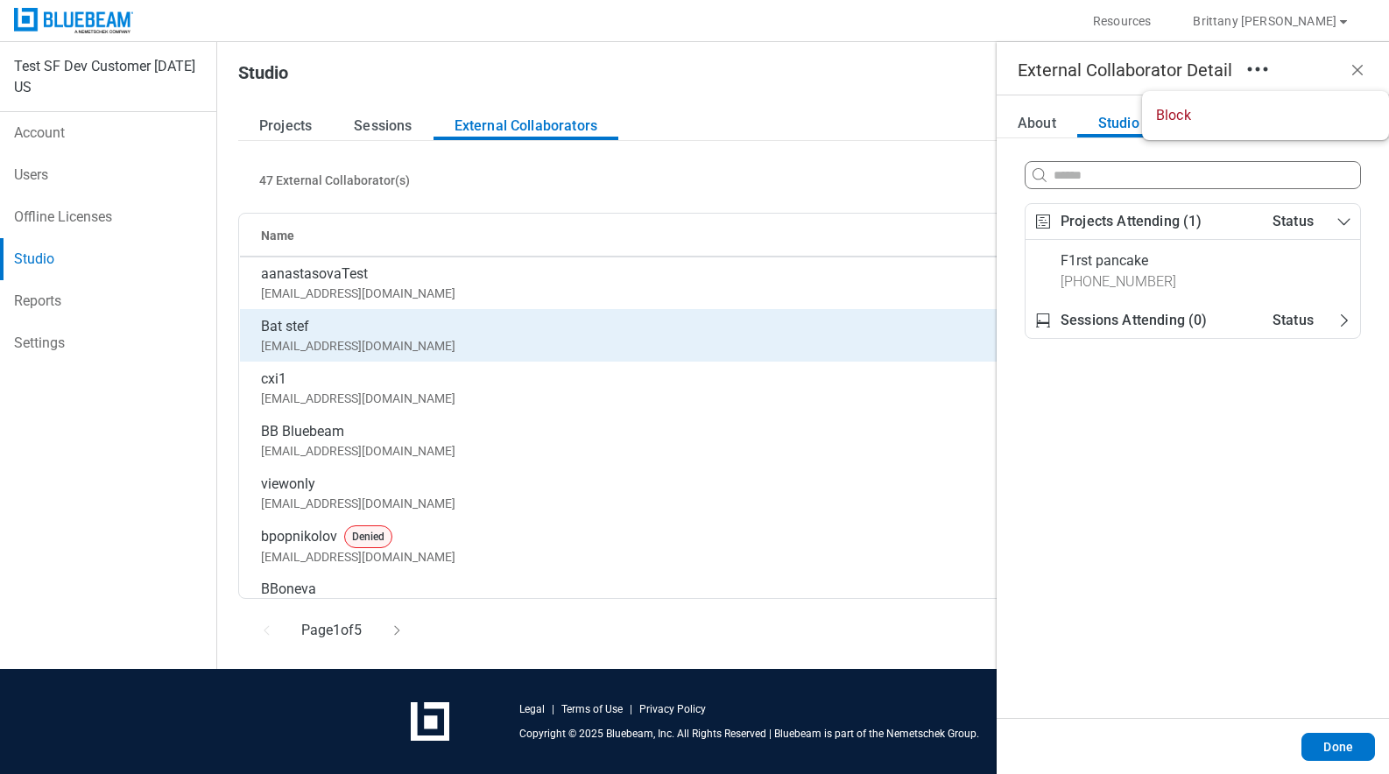
click at [1249, 80] on icon "button" at bounding box center [1258, 69] width 28 height 28
click at [1247, 95] on li "Block" at bounding box center [1265, 115] width 247 height 49
click at [1150, 115] on li "Block" at bounding box center [1265, 115] width 247 height 49
click at [1173, 110] on li "Block" at bounding box center [1265, 115] width 247 height 49
click at [1173, 110] on span "Block" at bounding box center [1173, 115] width 35 height 19
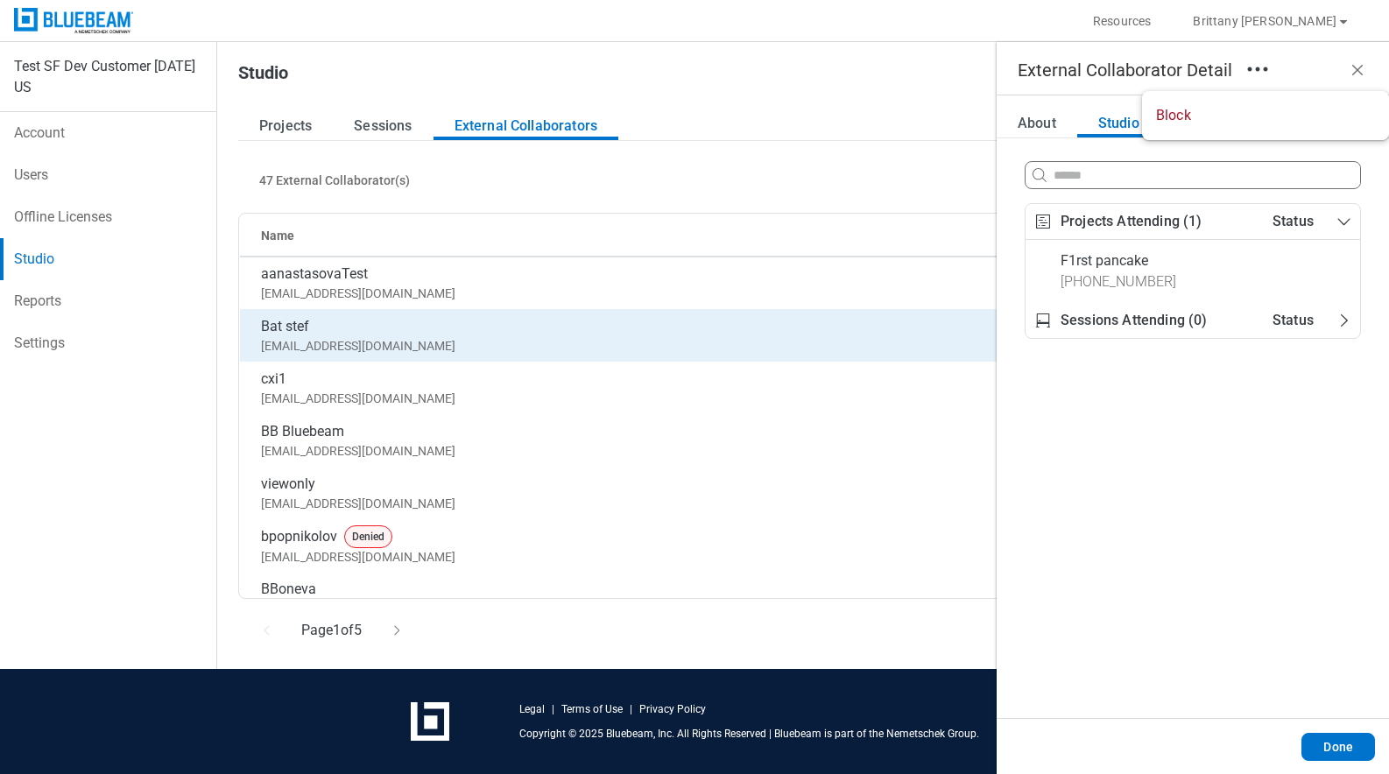
click at [1173, 110] on span "Block" at bounding box center [1173, 115] width 35 height 19
click at [1175, 111] on span "Block" at bounding box center [1173, 115] width 35 height 19
click at [1176, 114] on span "Block" at bounding box center [1173, 115] width 35 height 19
click at [1178, 114] on span "Block" at bounding box center [1173, 115] width 35 height 19
click at [1178, 115] on span "Block" at bounding box center [1173, 115] width 35 height 19
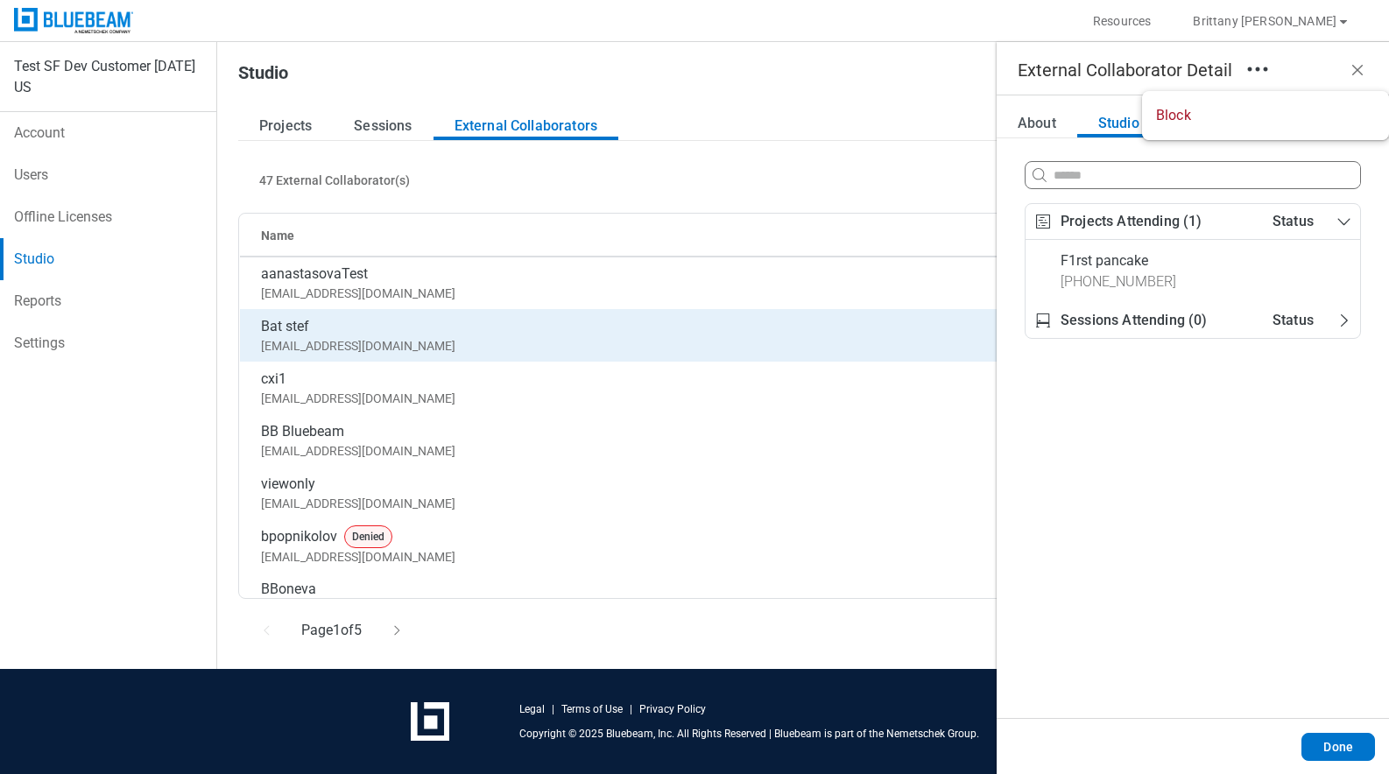
click at [1177, 115] on span "Block" at bounding box center [1173, 115] width 35 height 19
click at [1017, 46] on header "External Collaborator Detail" at bounding box center [1193, 68] width 392 height 53
click at [1256, 67] on circle "button" at bounding box center [1258, 69] width 4 height 4
click at [406, 618] on button "Next Page" at bounding box center [397, 631] width 56 height 28
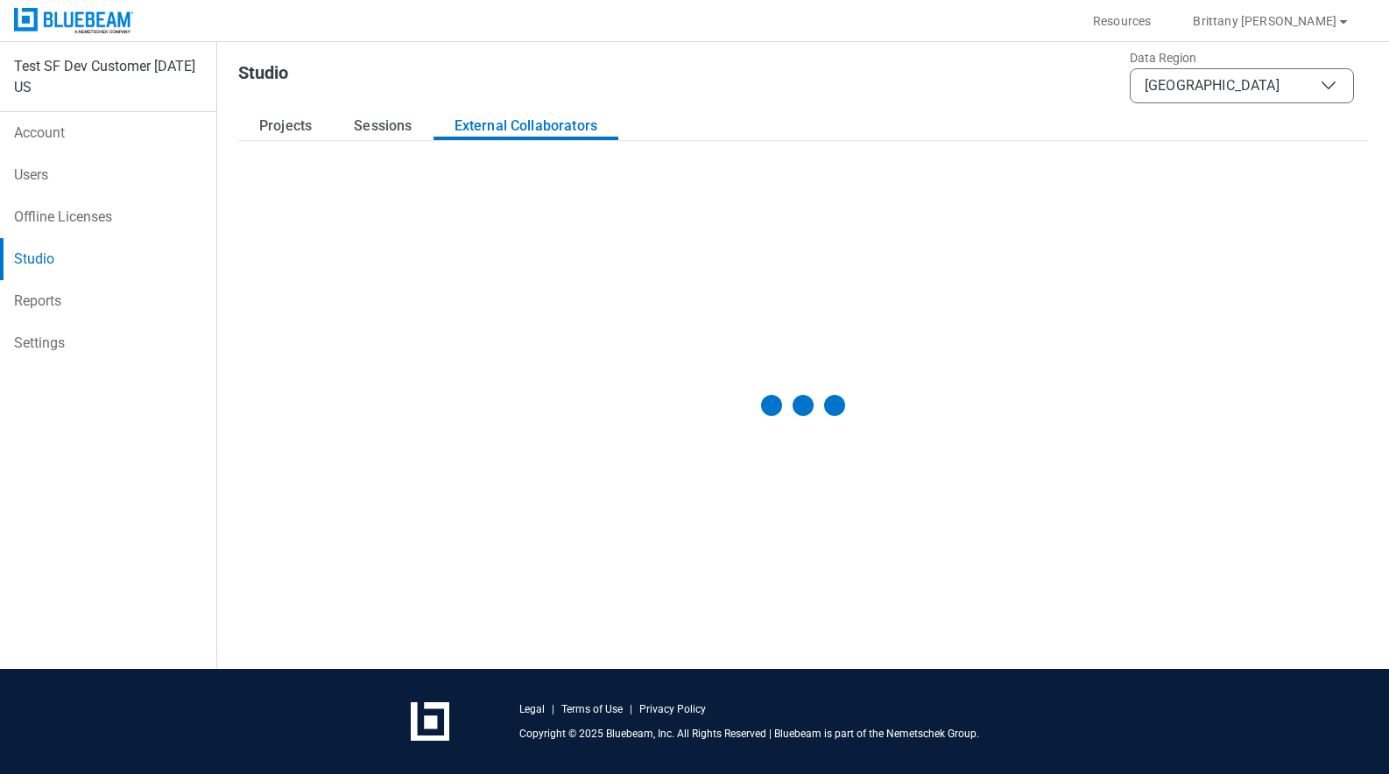
select select "**"
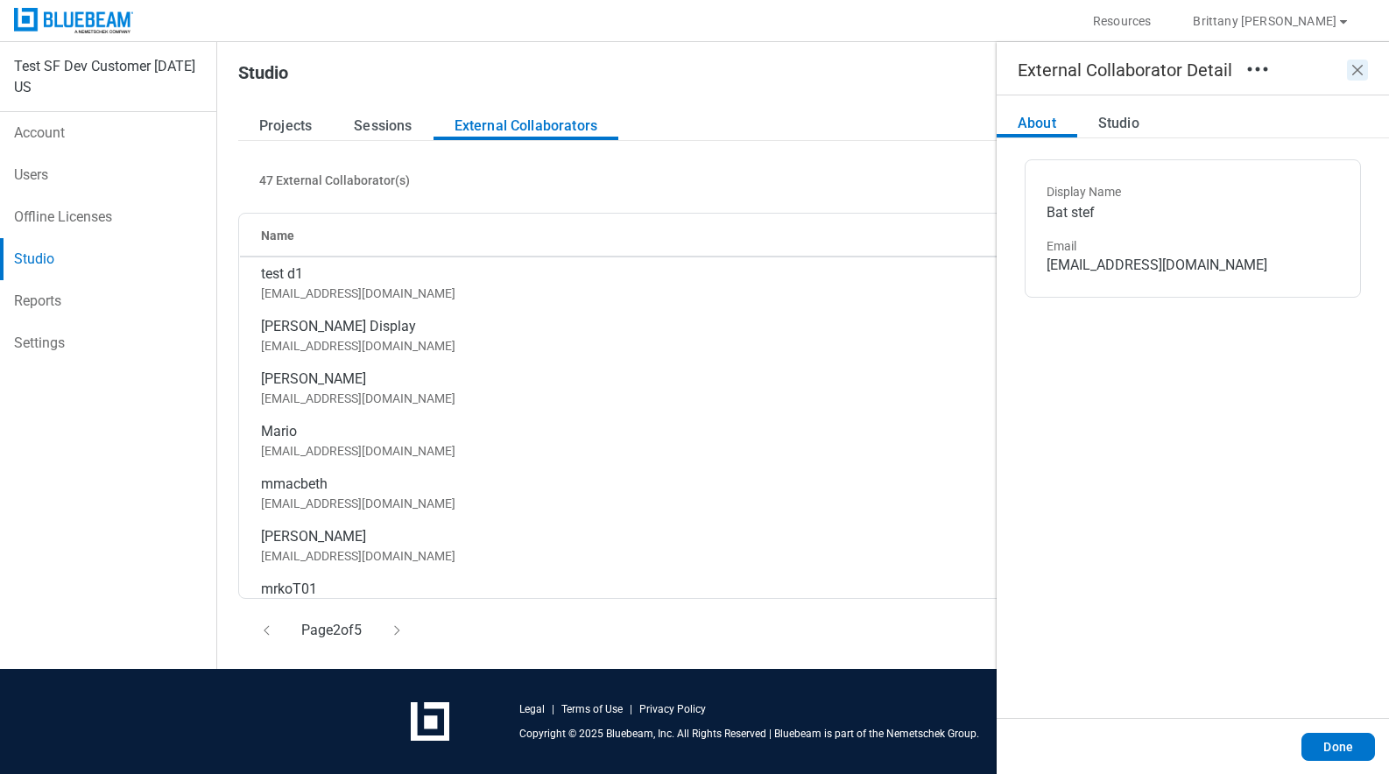
click at [1346, 73] on header "External Collaborator Detail" at bounding box center [1193, 68] width 392 height 53
click at [96, 279] on link "Studio" at bounding box center [108, 259] width 216 height 42
select select "*********"
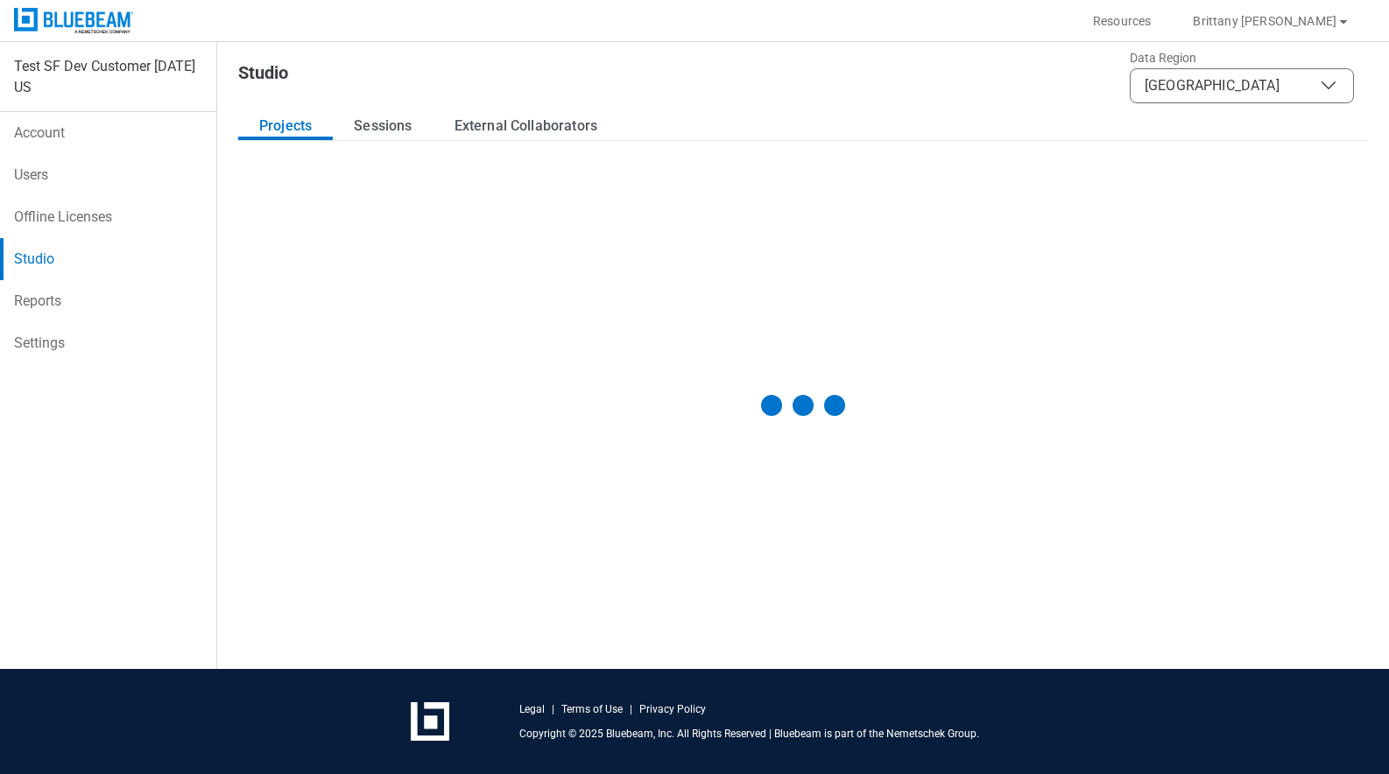
click at [111, 310] on link "Reports" at bounding box center [108, 301] width 216 height 42
select select "*********"
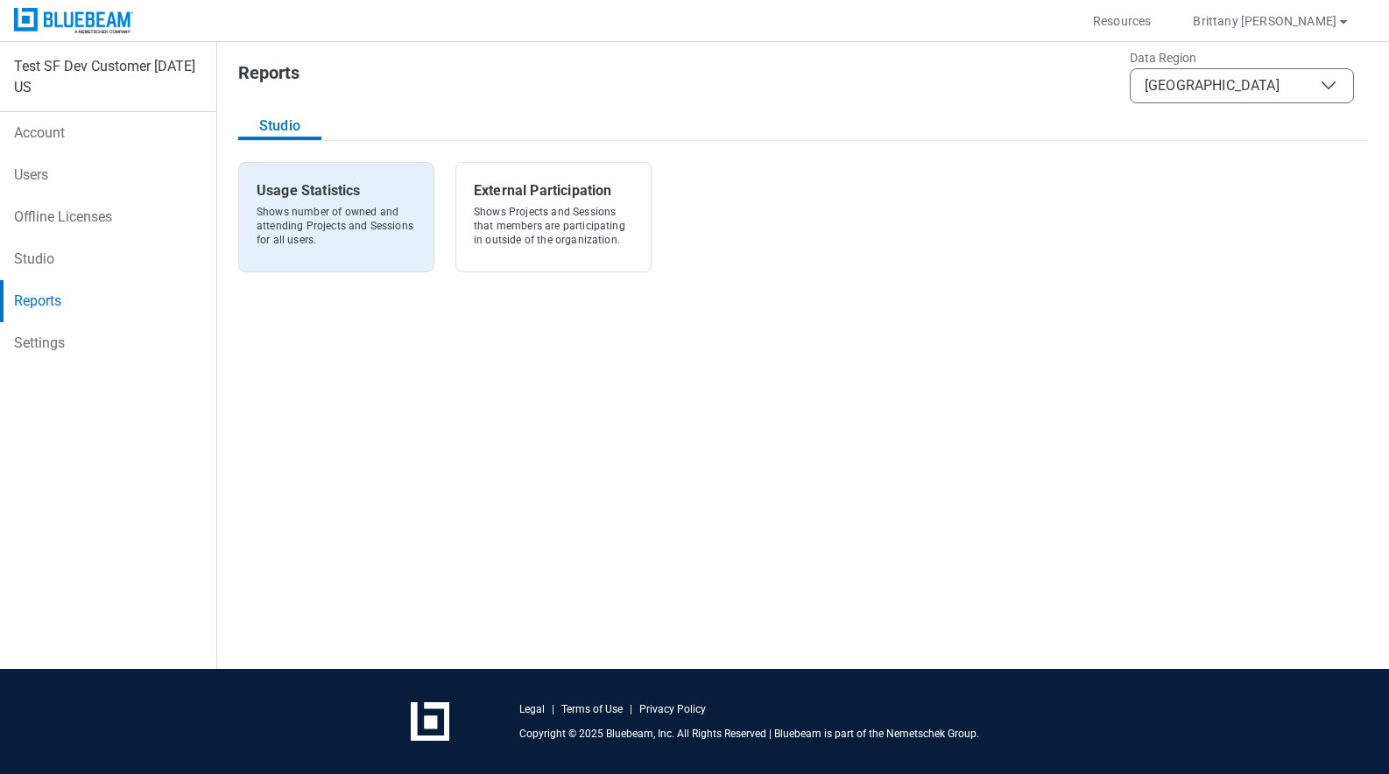
click at [295, 176] on button "Usage Statistics Shows number of owned and attending Projects and Sessions for …" at bounding box center [336, 217] width 196 height 110
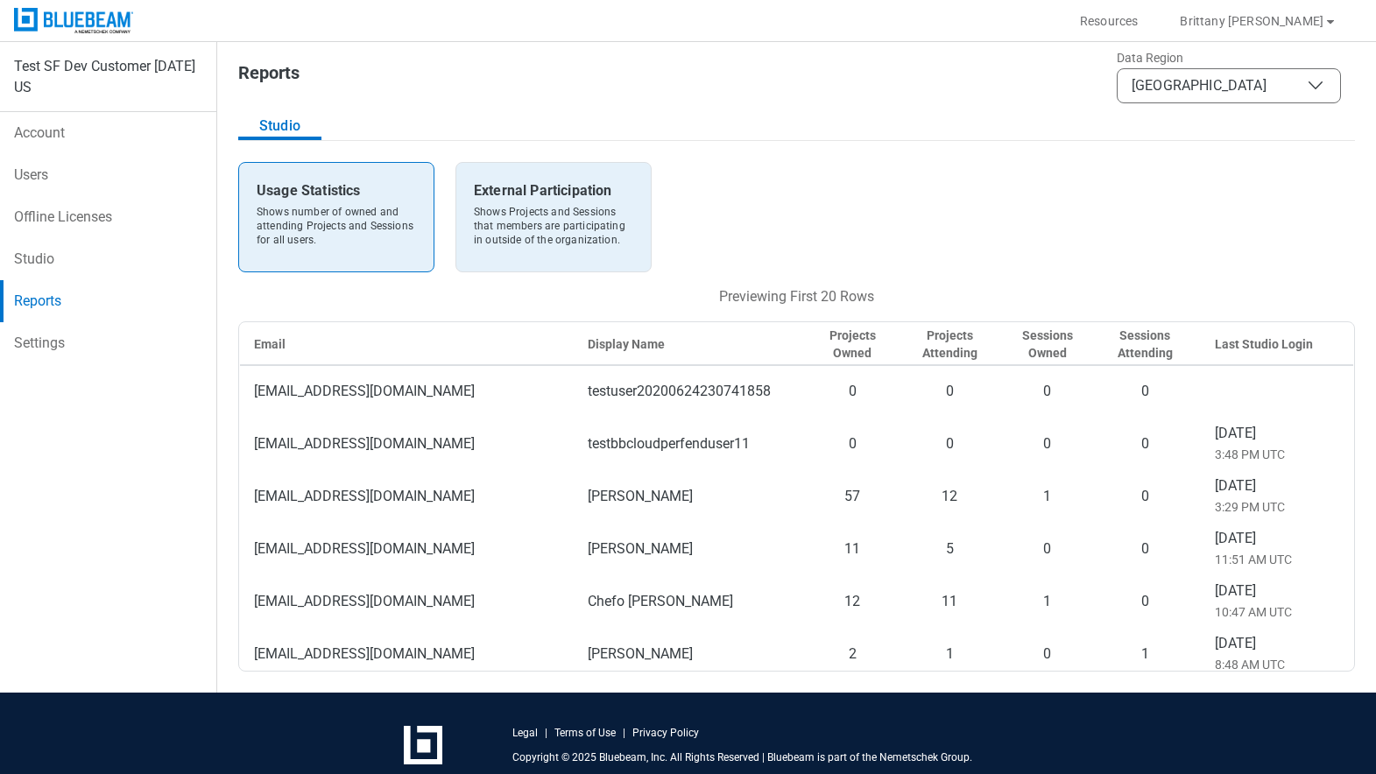
click at [507, 195] on div "External Participation" at bounding box center [543, 190] width 138 height 21
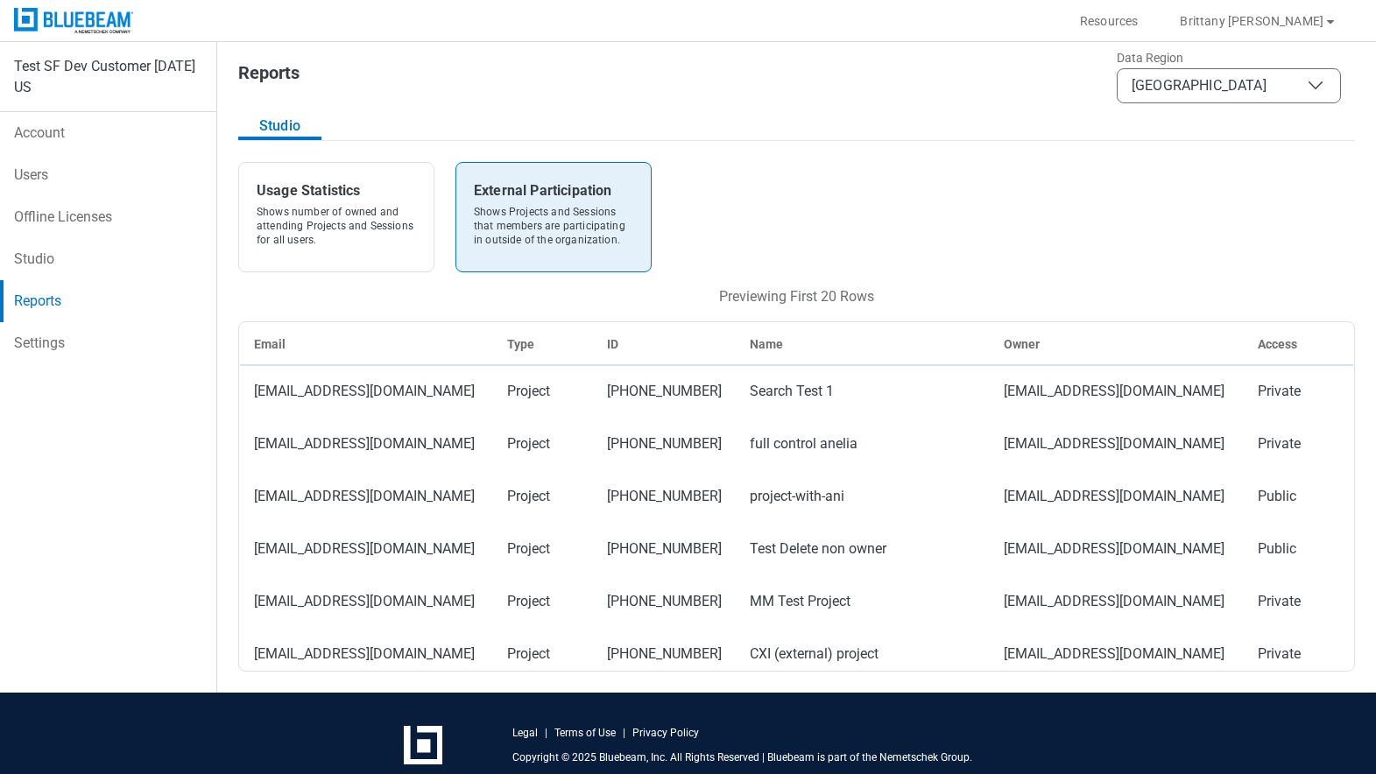
click at [53, 371] on ul "Test SF Dev Customer 04.15.25 US Account Users Offline Licenses Studio Reports …" at bounding box center [108, 367] width 216 height 651
click at [41, 347] on link "Settings" at bounding box center [108, 343] width 216 height 42
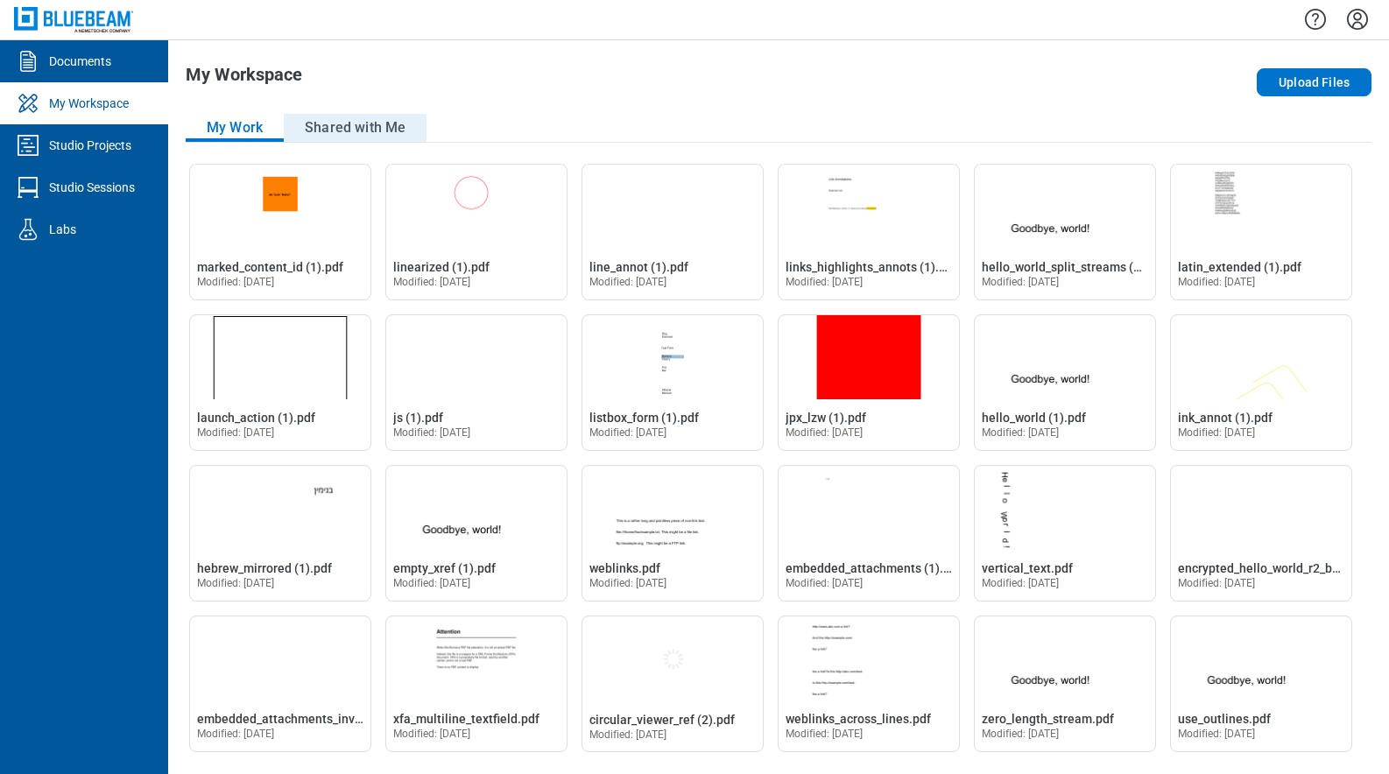
click at [374, 129] on button "Shared with Me" at bounding box center [355, 128] width 143 height 28
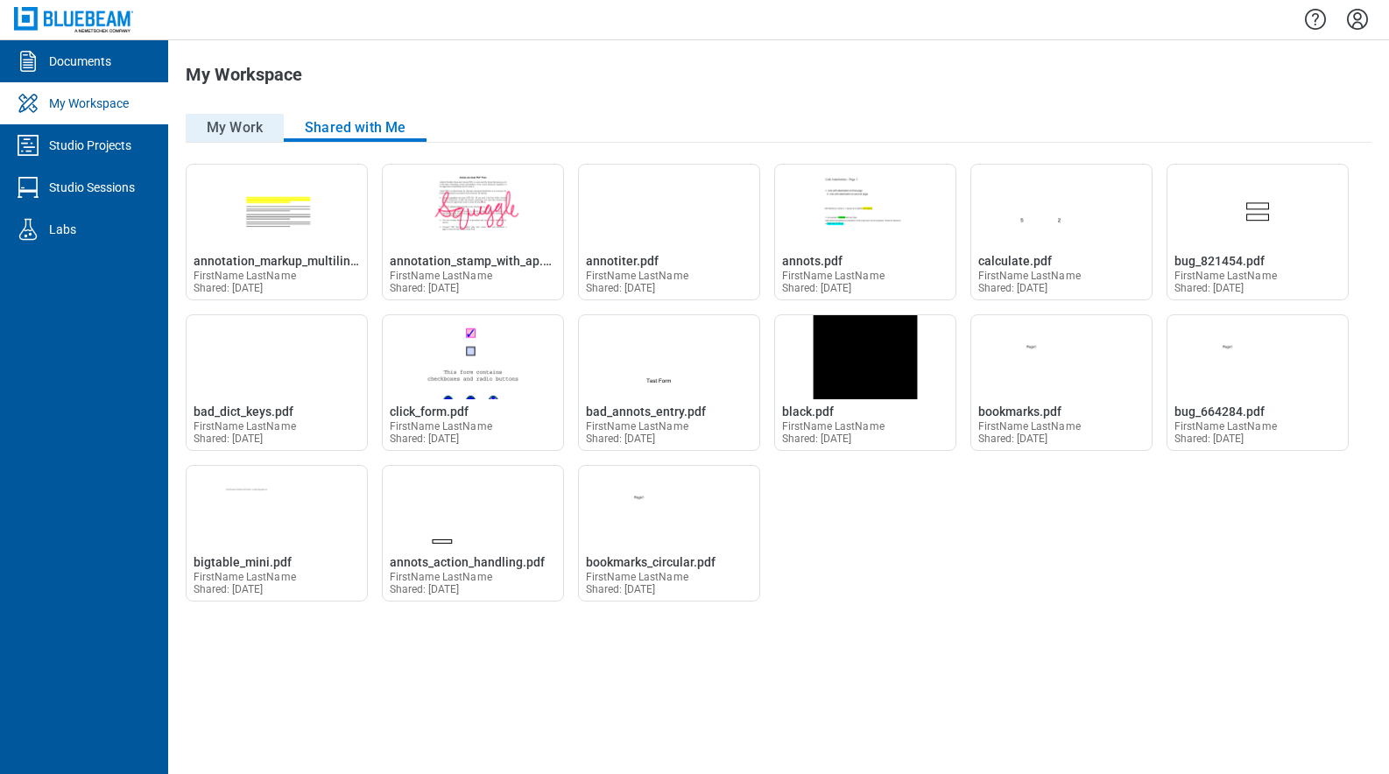
click at [265, 127] on button "My Work" at bounding box center [235, 128] width 98 height 28
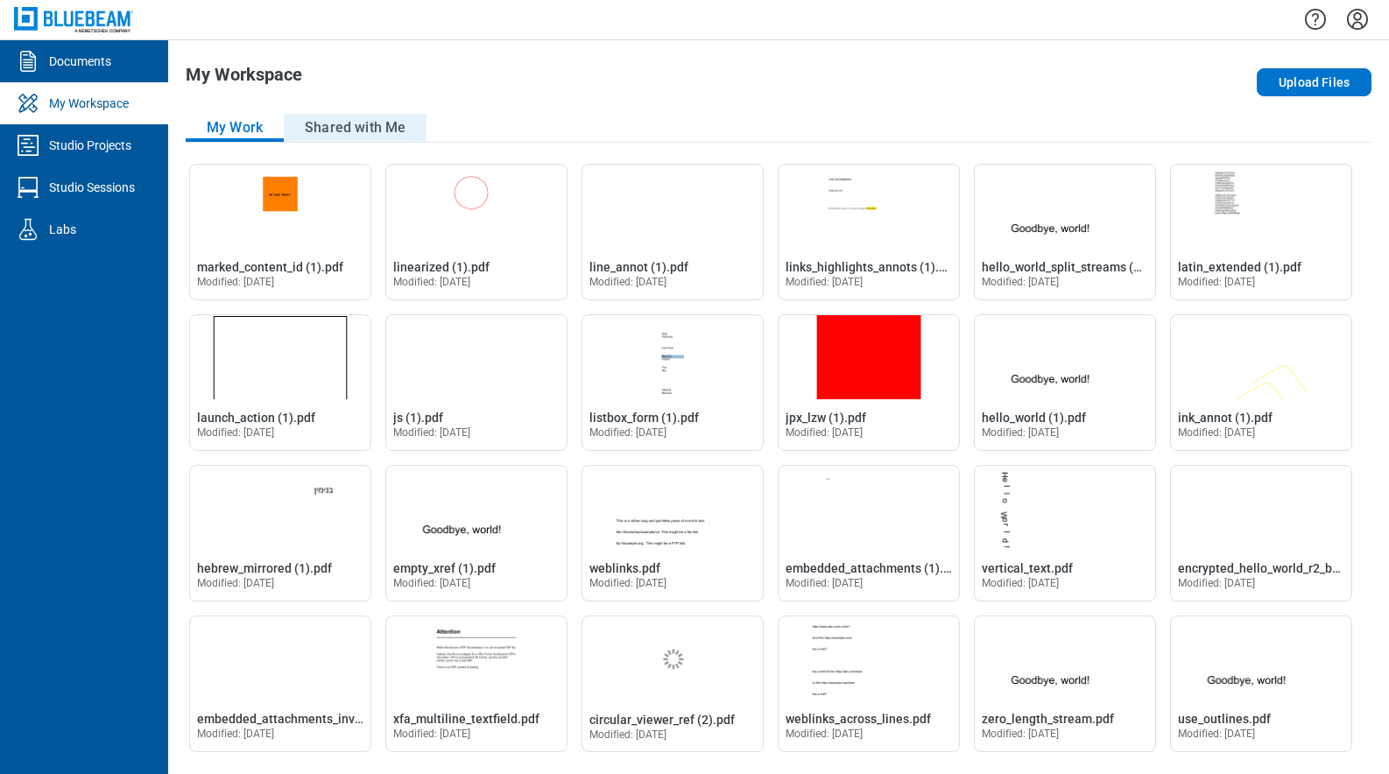
click at [364, 132] on button "Shared with Me" at bounding box center [355, 128] width 143 height 28
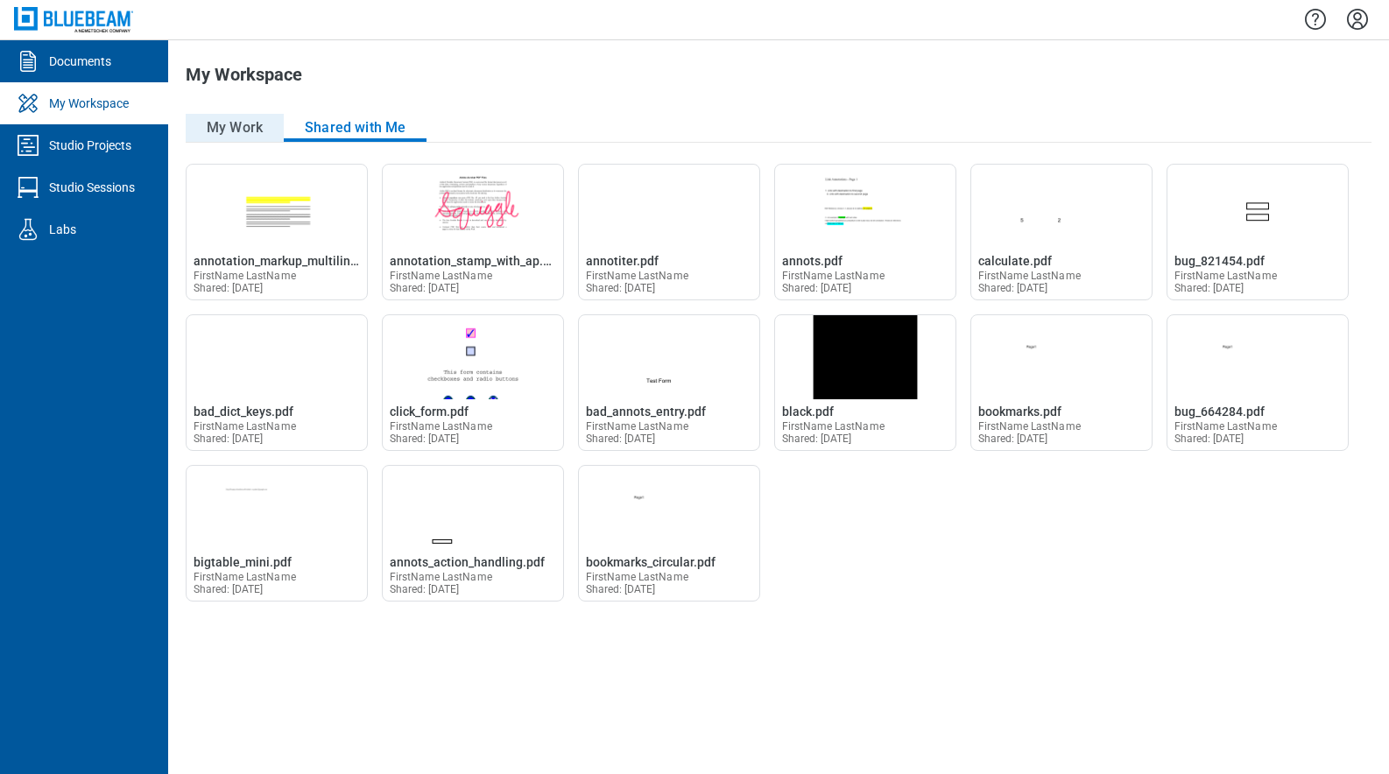
click at [225, 126] on button "My Work" at bounding box center [235, 128] width 98 height 28
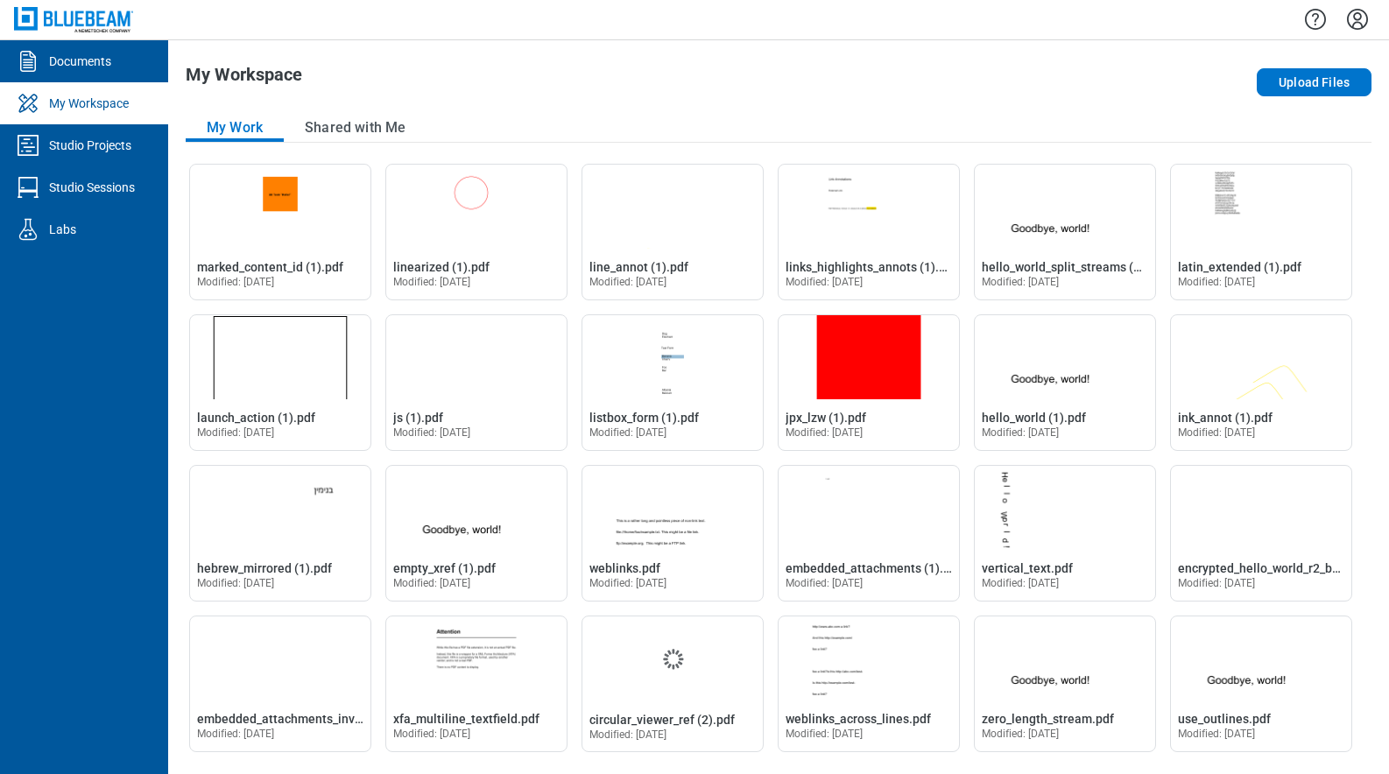
click at [642, 40] on div "My Workspace Upload Files My Work Shared with Me Open marked_content_id (1).pdf…" at bounding box center [778, 407] width 1221 height 734
click at [381, 138] on button "Shared with Me" at bounding box center [355, 128] width 143 height 28
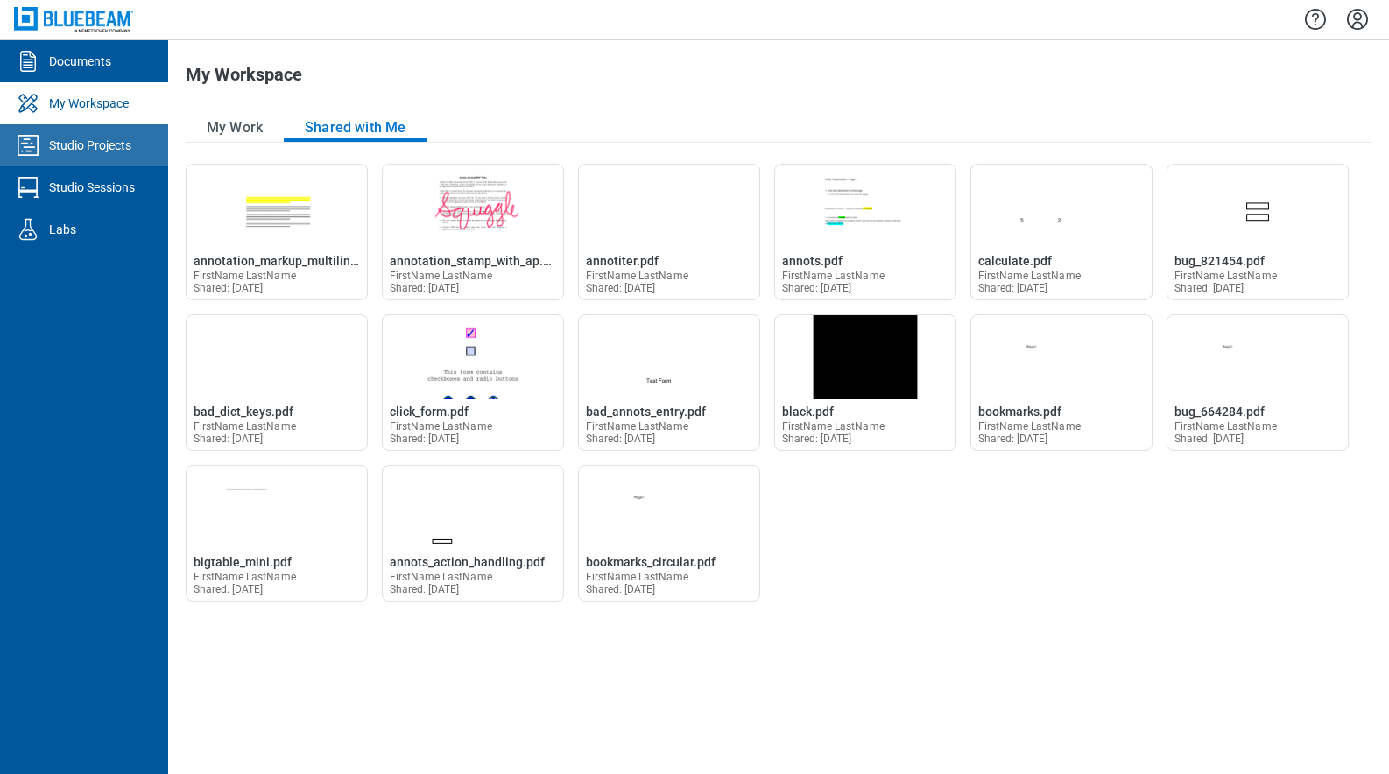
click at [104, 147] on div "Studio Projects" at bounding box center [90, 146] width 82 height 18
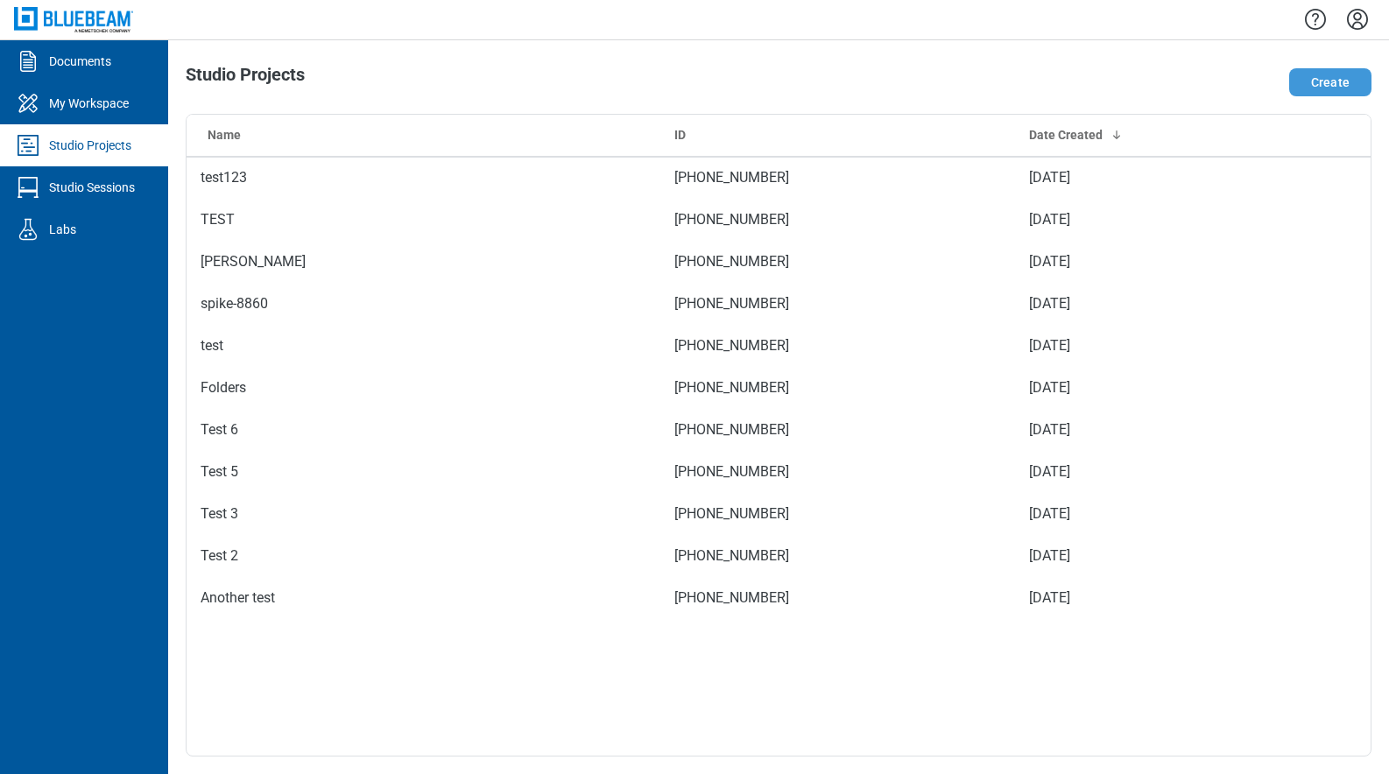
click at [1348, 77] on button "Create" at bounding box center [1330, 82] width 82 height 28
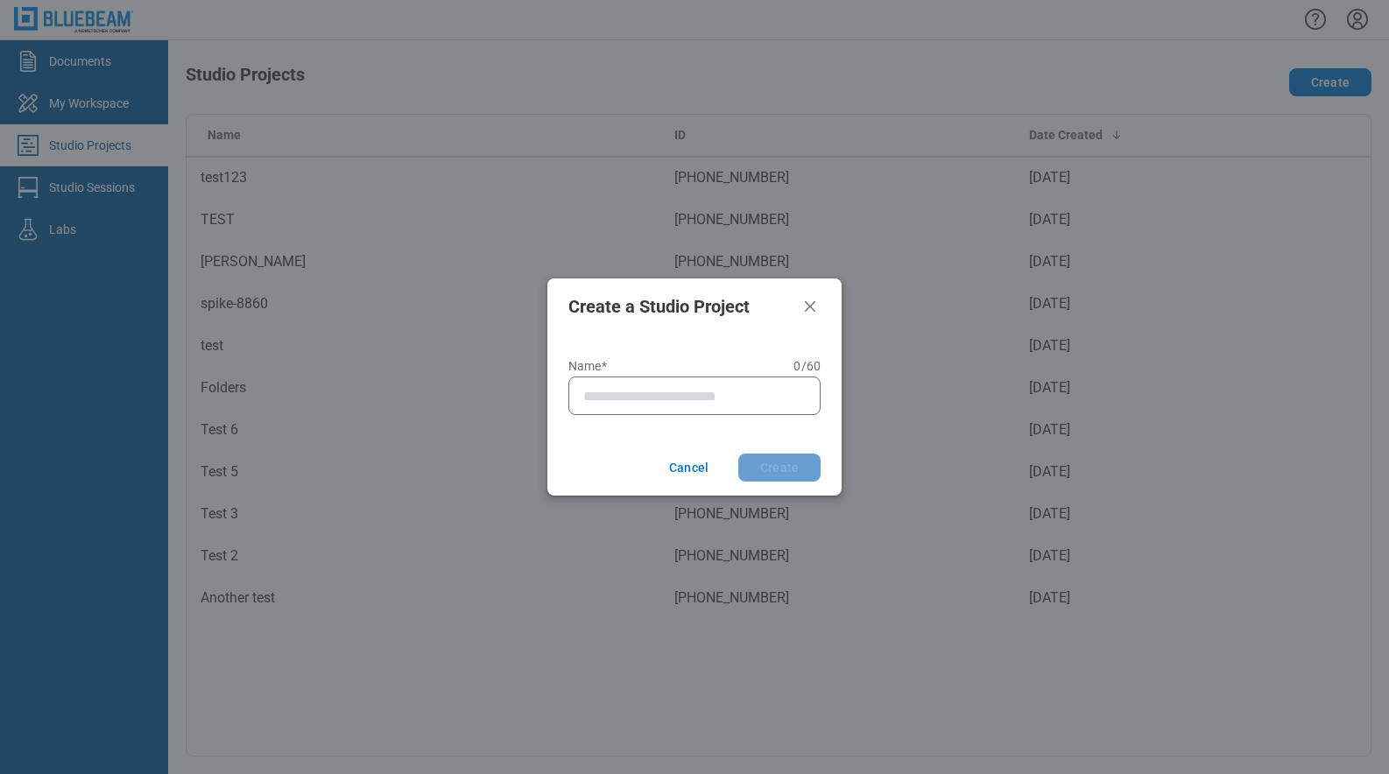
click at [694, 363] on label "Name* 0 of 60 characters 0 / 60" at bounding box center [695, 366] width 252 height 14
click at [694, 385] on input "Name* 0 of 60 characters 0 / 60" at bounding box center [698, 395] width 230 height 21
click at [703, 385] on input "Name* 0 of 60 characters 0 / 60" at bounding box center [698, 395] width 230 height 21
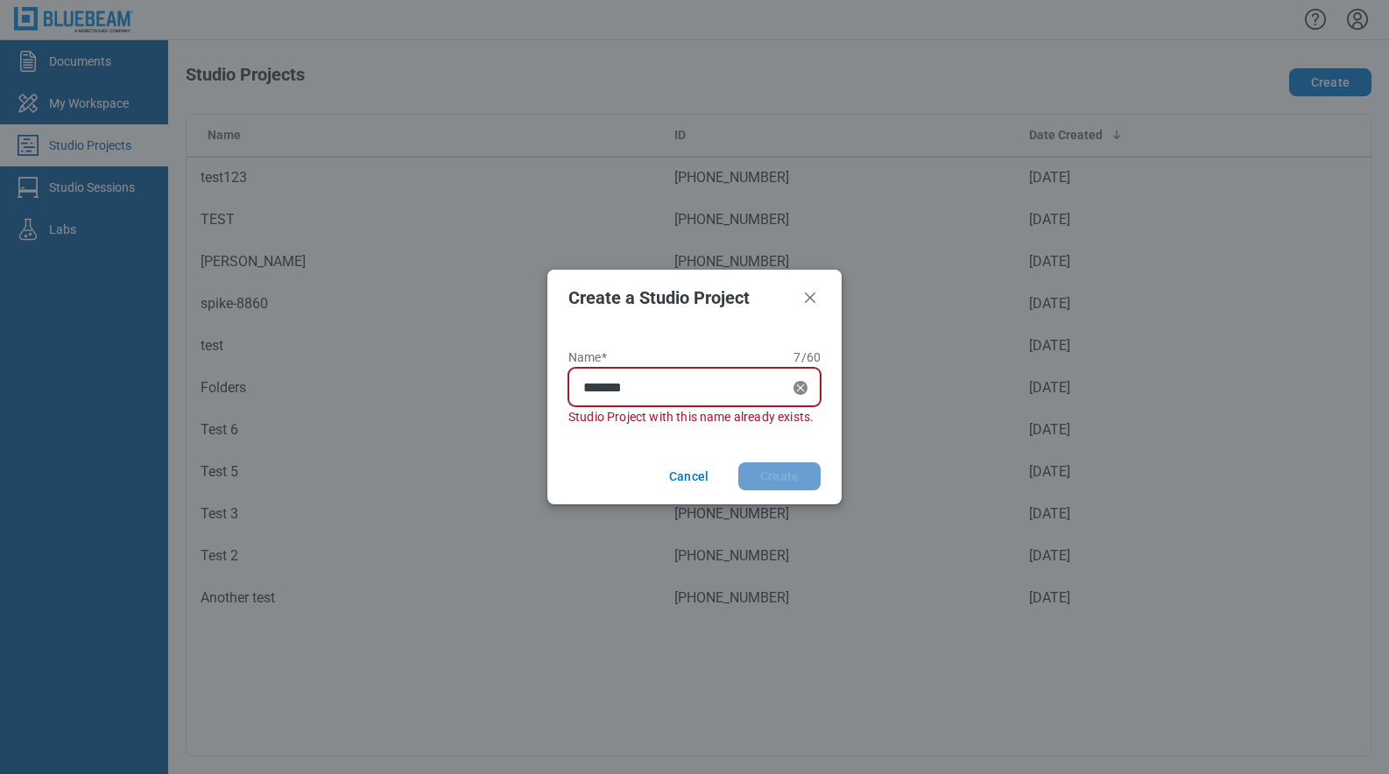
click at [781, 393] on input "*******" at bounding box center [685, 387] width 205 height 21
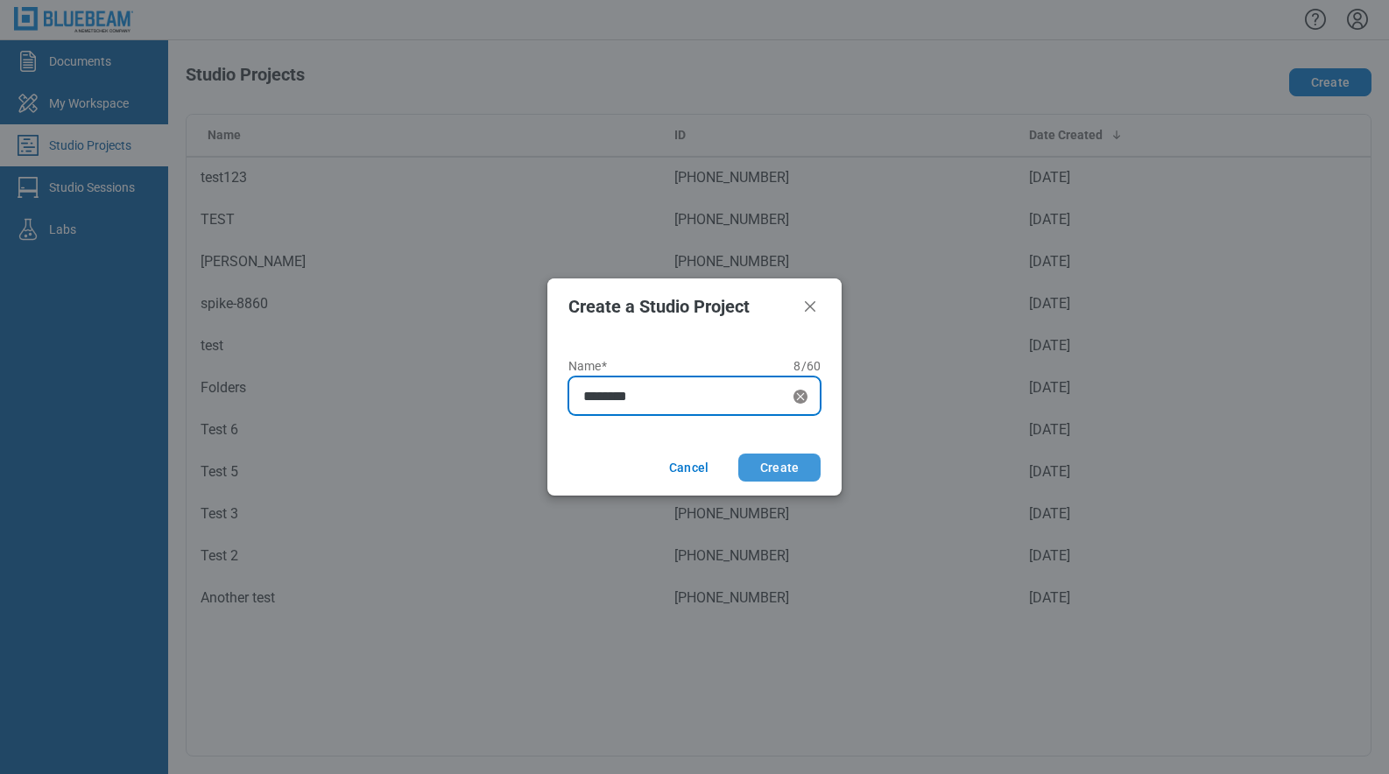
type input "********"
click at [787, 476] on button "Create" at bounding box center [779, 468] width 82 height 28
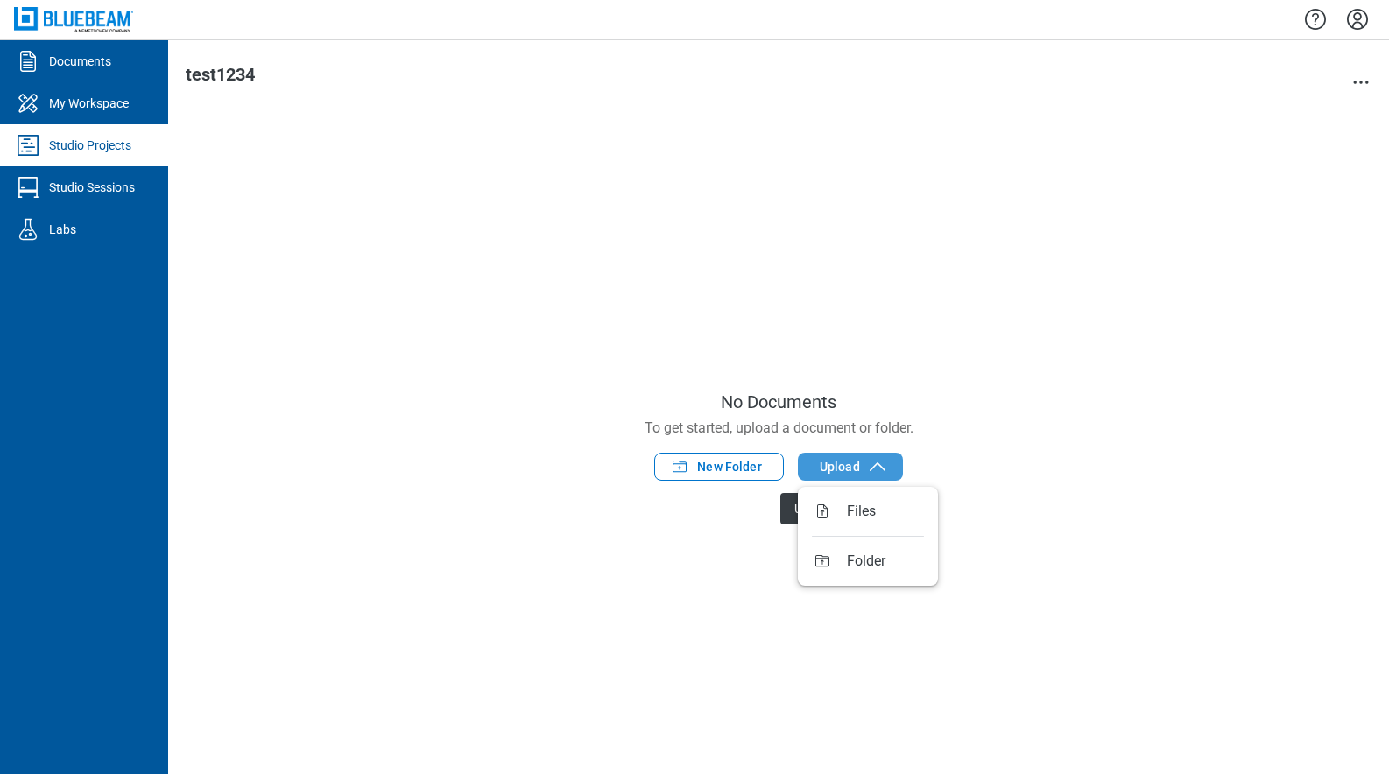
click at [824, 469] on span "Upload" at bounding box center [840, 467] width 40 height 18
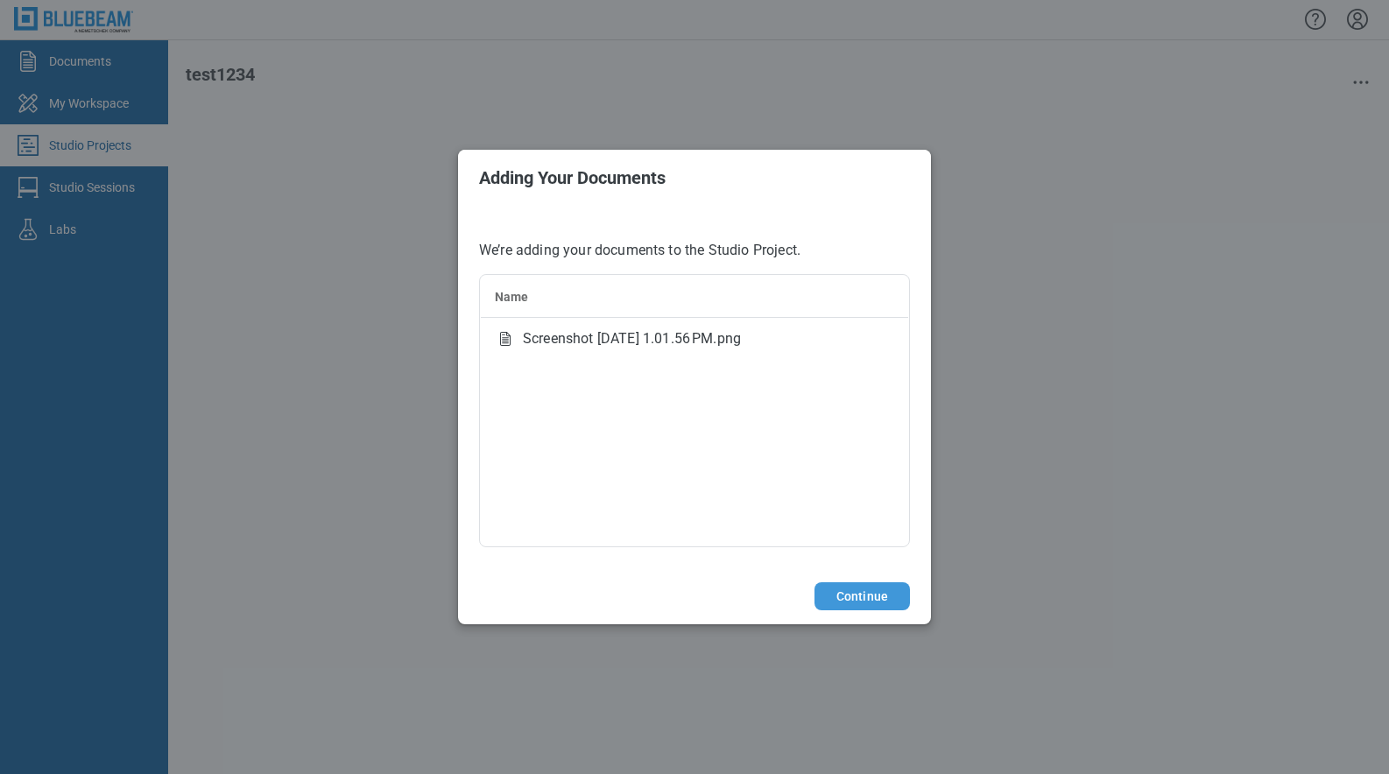
click at [841, 588] on button "Continue" at bounding box center [862, 597] width 95 height 28
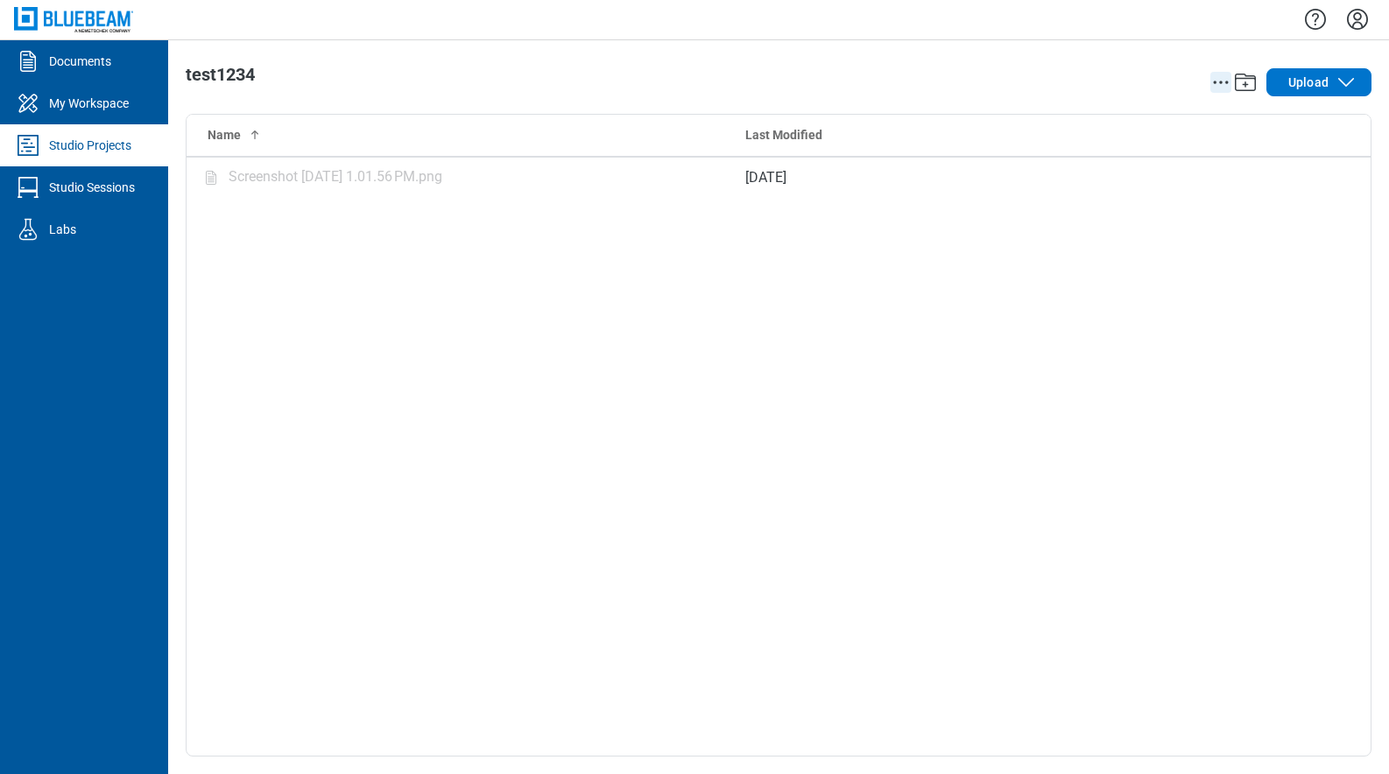
click at [1215, 73] on icon "action-menu" at bounding box center [1221, 82] width 21 height 21
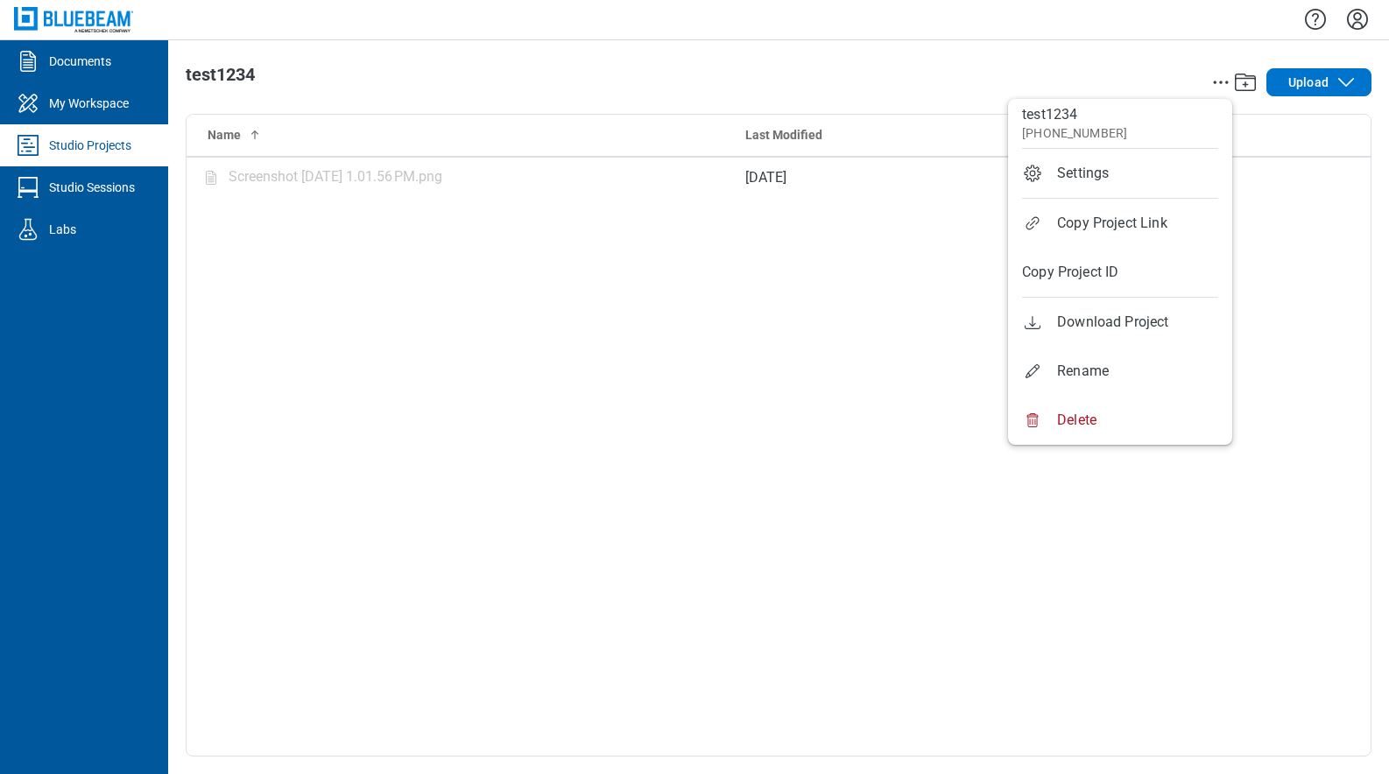
click at [683, 208] on div "Name Last Modified Screenshot [DATE] 1.01.56 PM.png [DATE]" at bounding box center [779, 435] width 1184 height 641
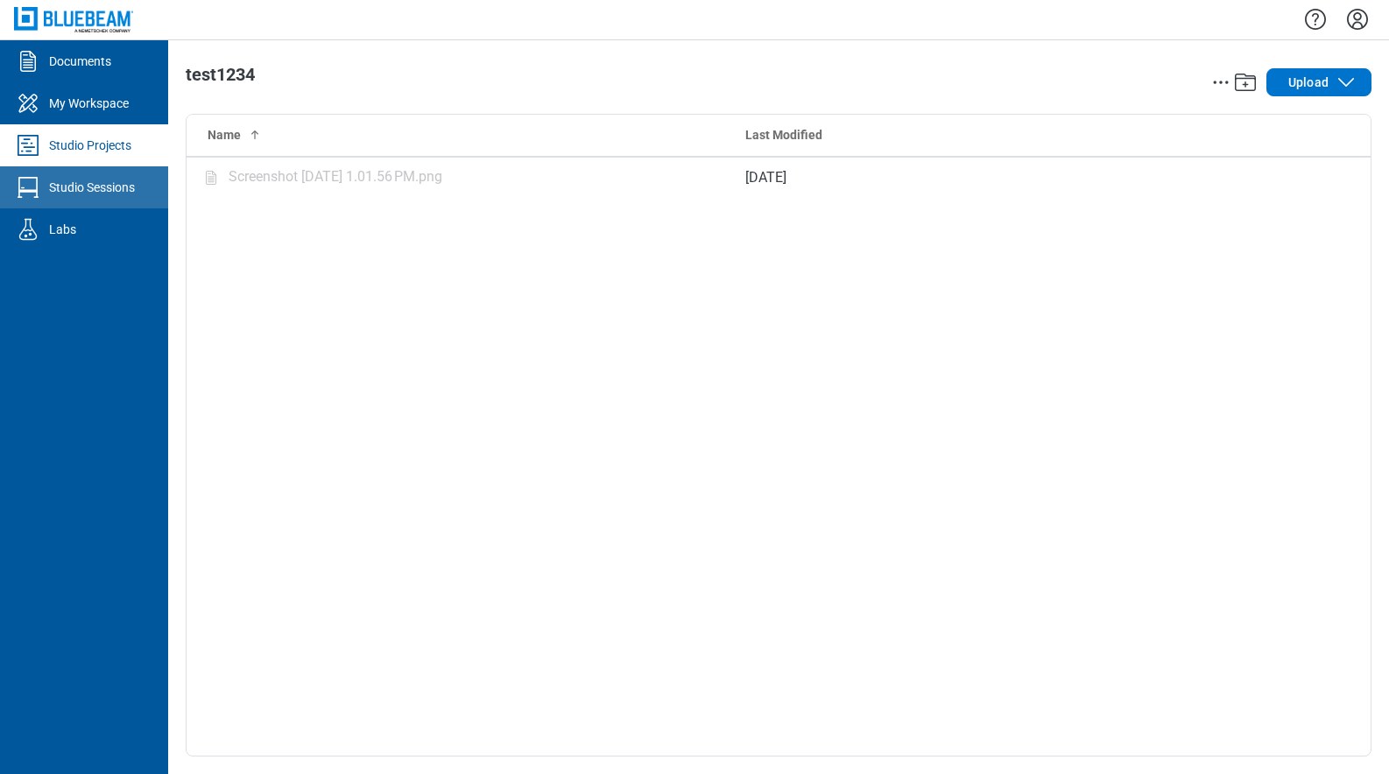
click at [32, 196] on icon "Studio Sessions" at bounding box center [28, 187] width 28 height 28
